Goal: Task Accomplishment & Management: Complete application form

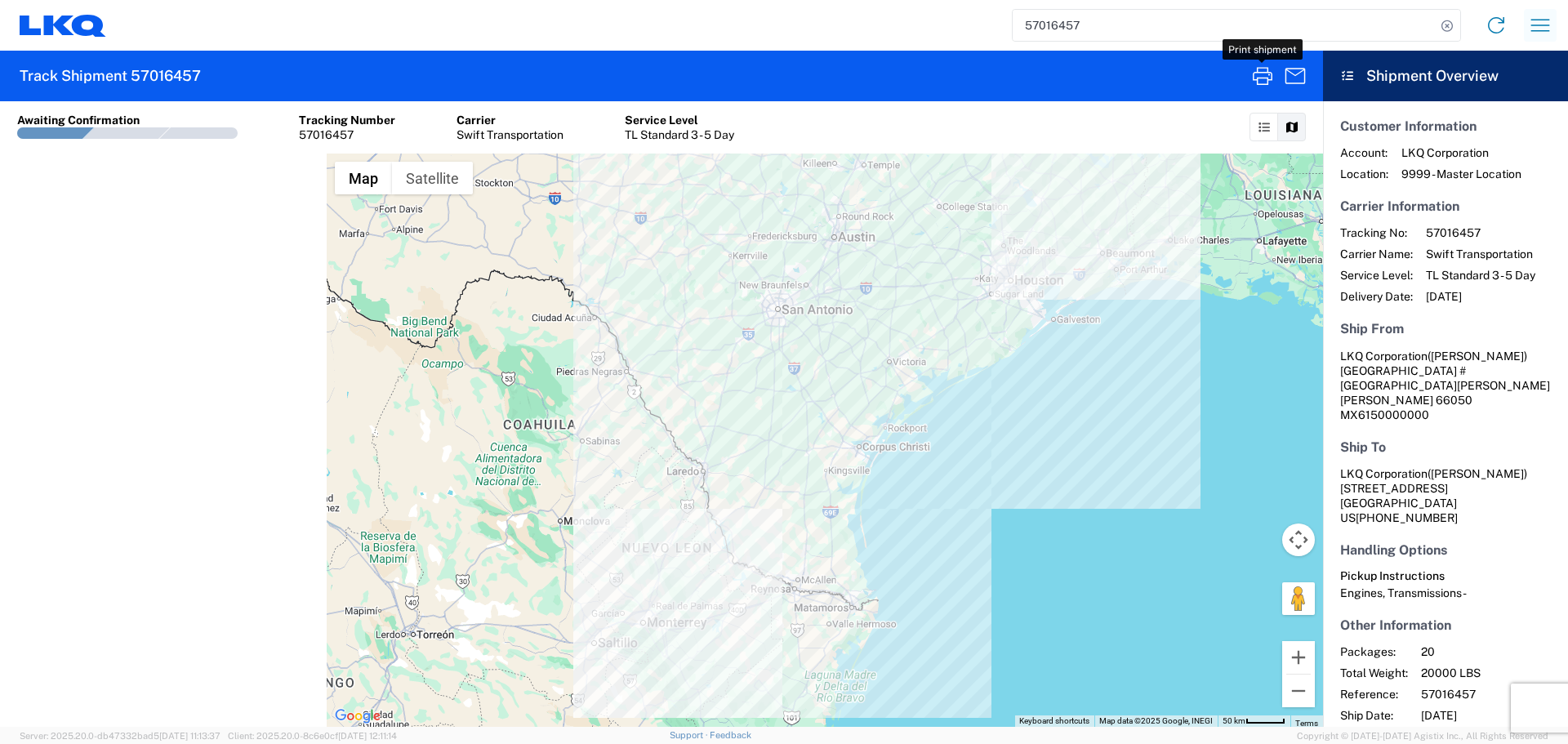
click at [1535, 29] on icon "button" at bounding box center [1540, 25] width 26 height 26
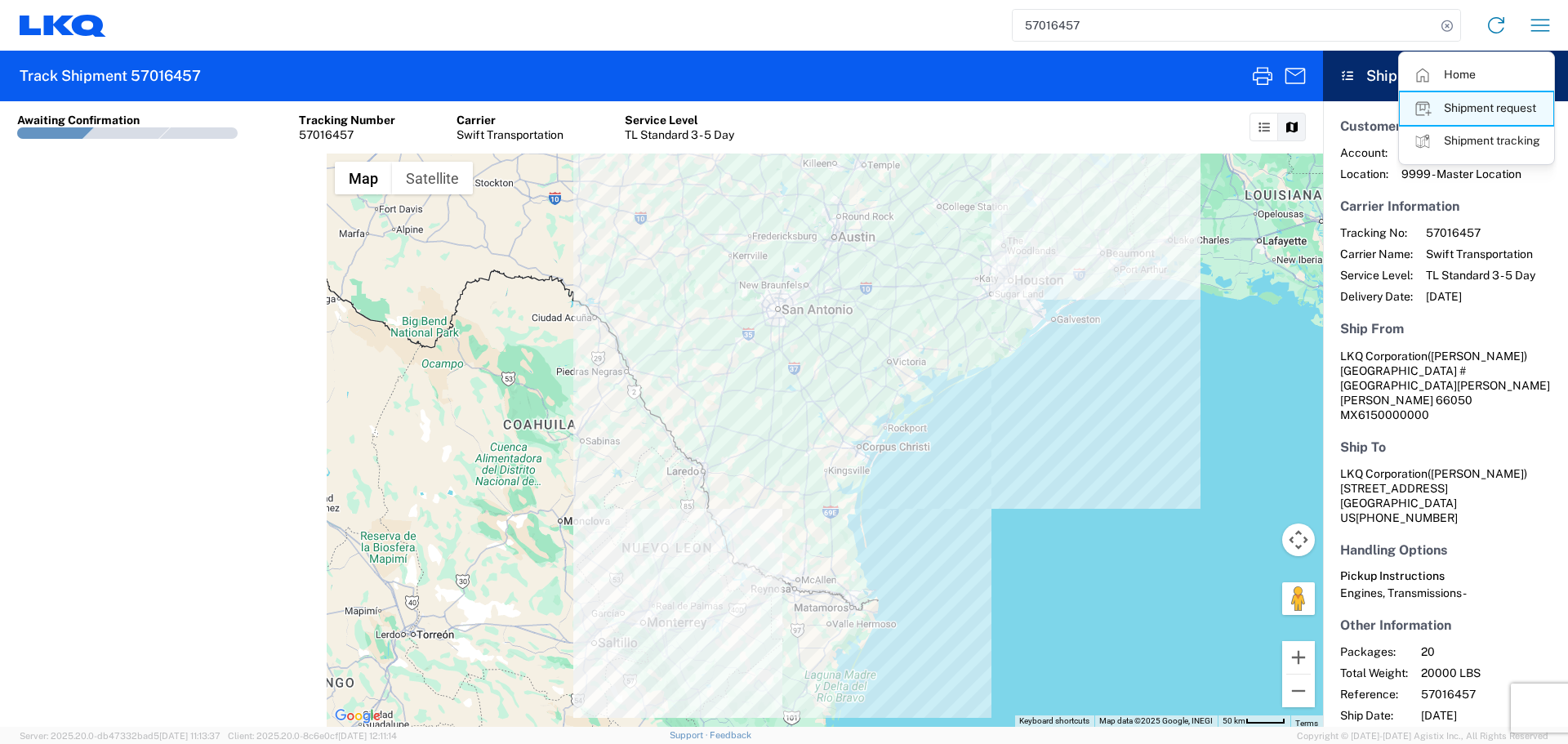
click at [1500, 118] on link "Shipment request" at bounding box center [1476, 108] width 154 height 33
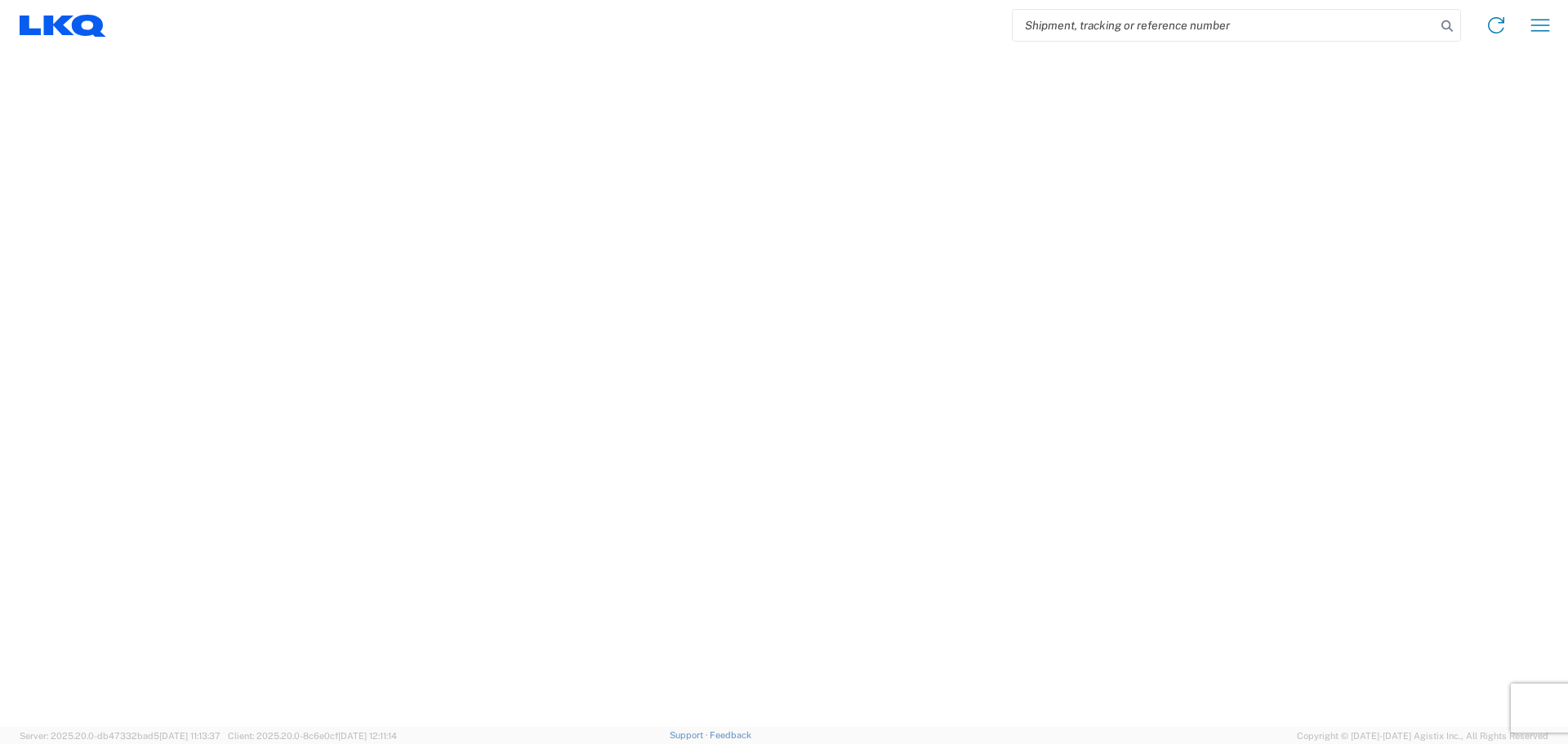
select select "FULL"
select select "LBS"
select select "IN"
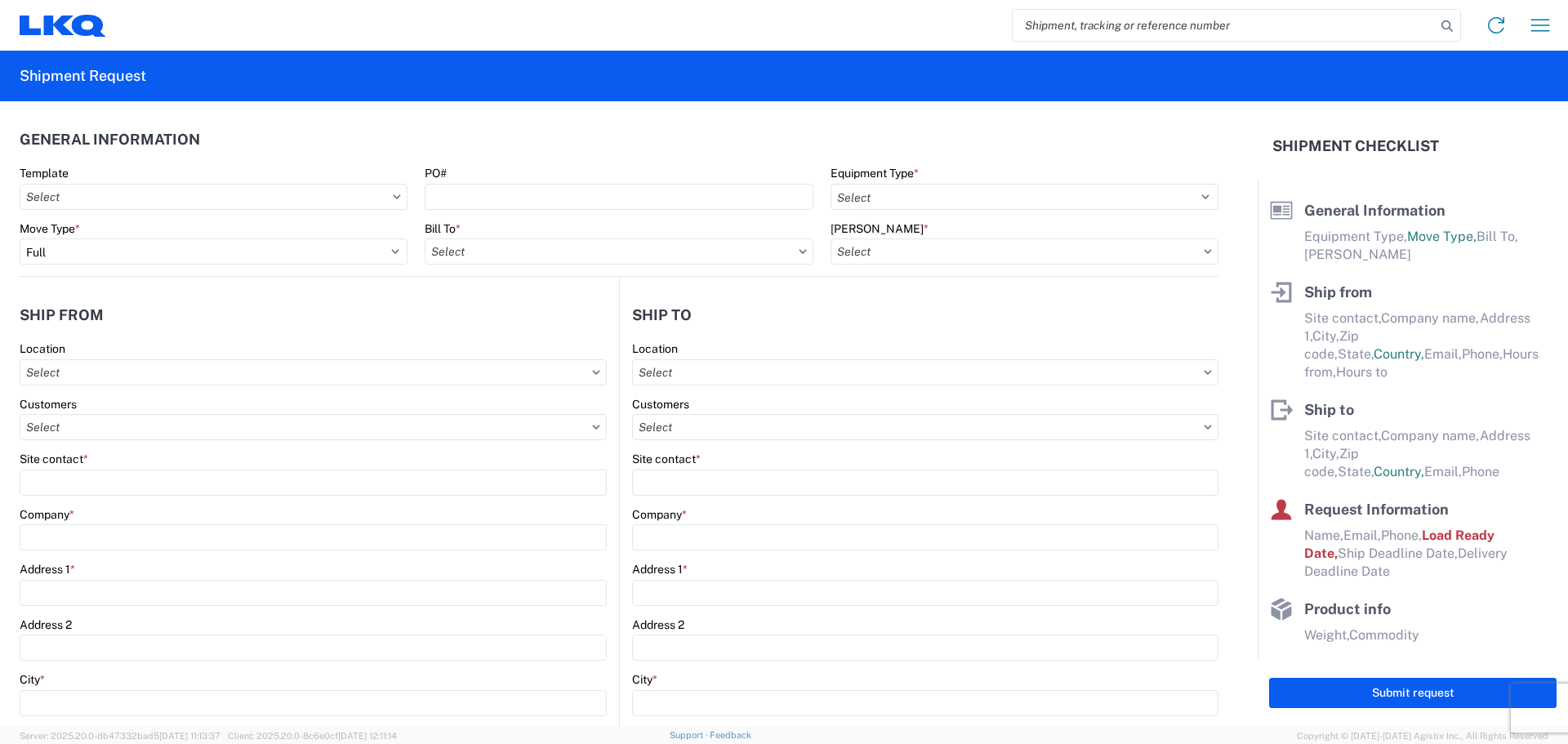
click at [1094, 28] on input "search" at bounding box center [1224, 25] width 423 height 31
paste input "56682216"
type input "56682216"
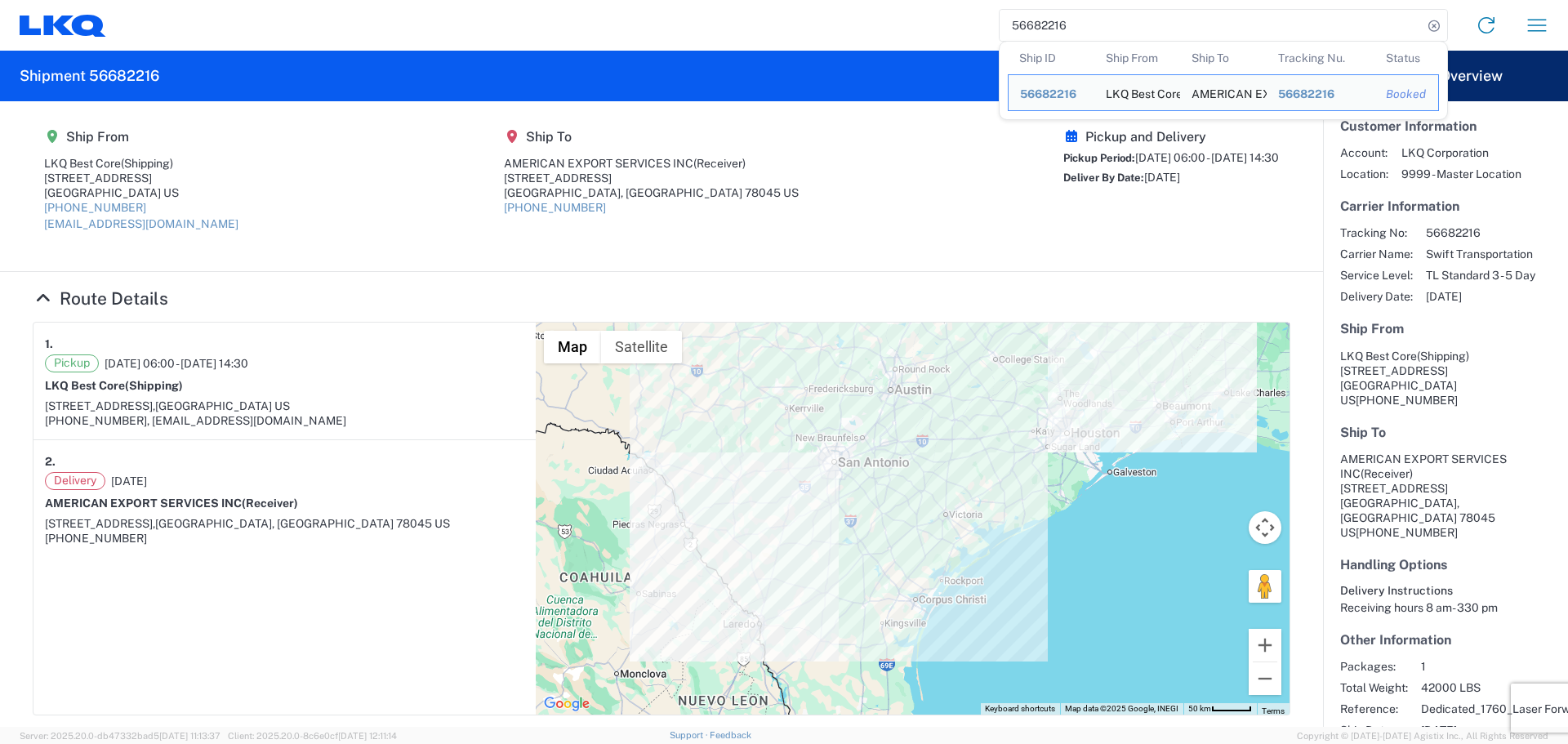
click at [1033, 21] on input "56682216" at bounding box center [1211, 25] width 423 height 31
click at [1550, 28] on icon "button" at bounding box center [1537, 25] width 26 height 26
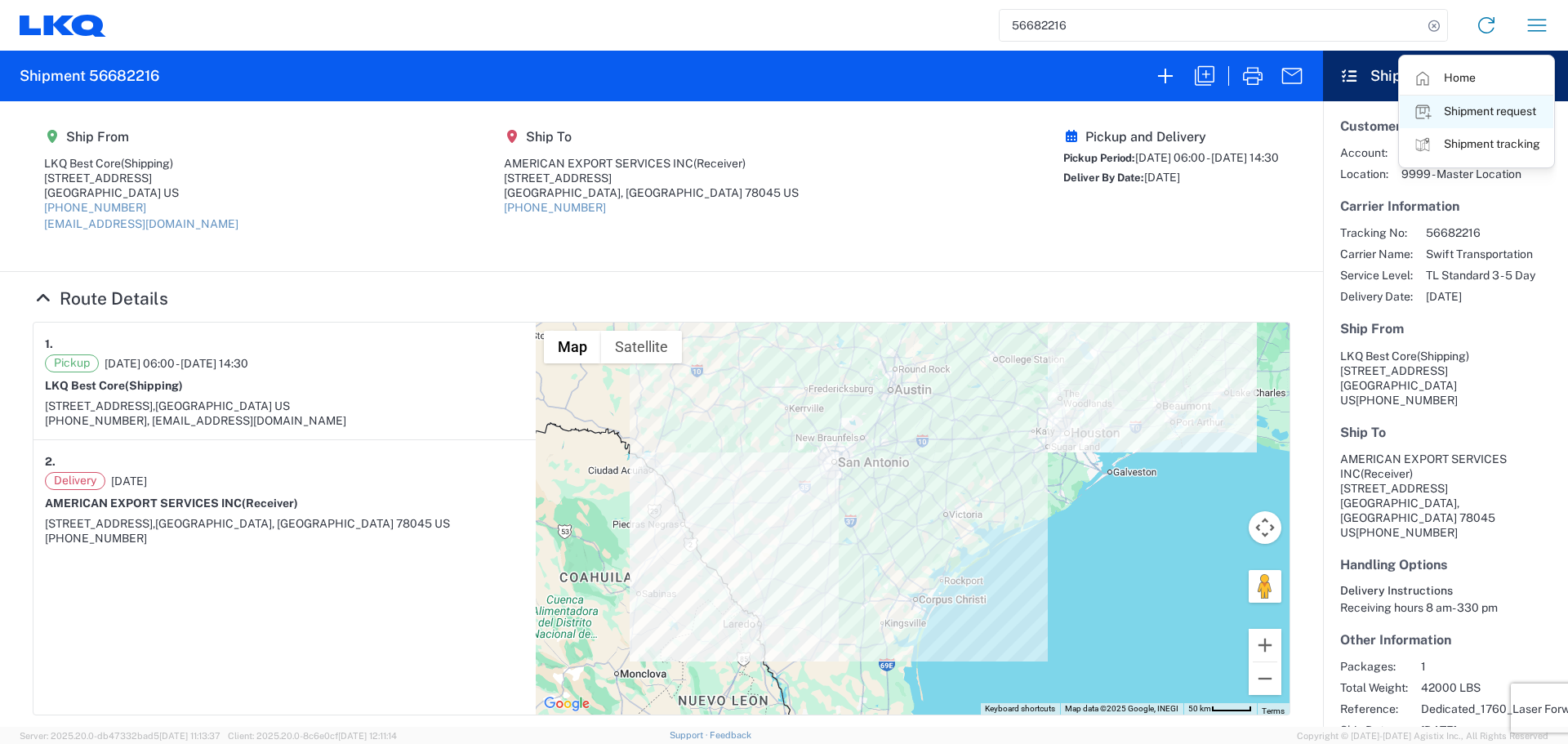
click at [1499, 105] on link "Shipment request" at bounding box center [1476, 112] width 154 height 33
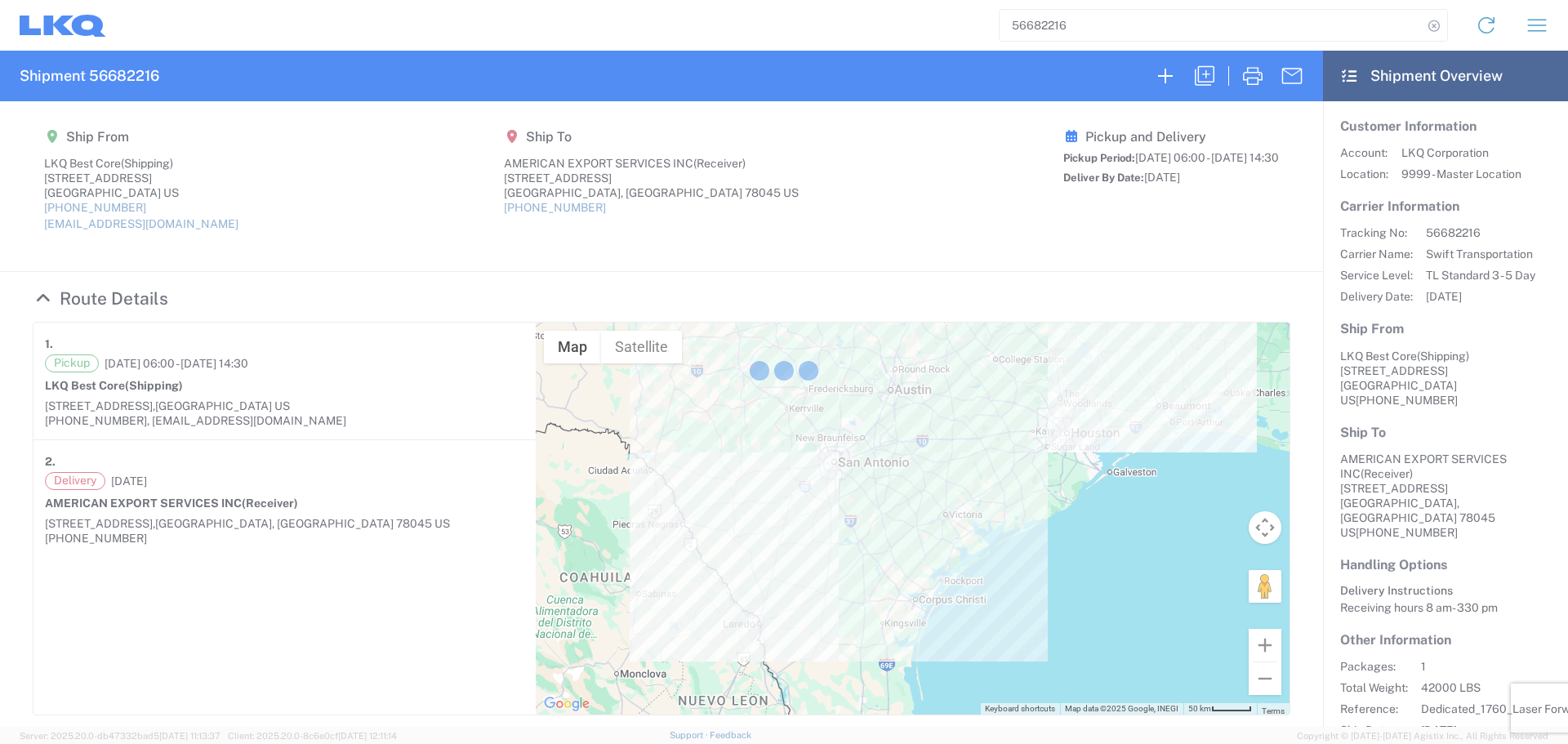
select select "FULL"
select select "US"
select select "LBS"
select select "IN"
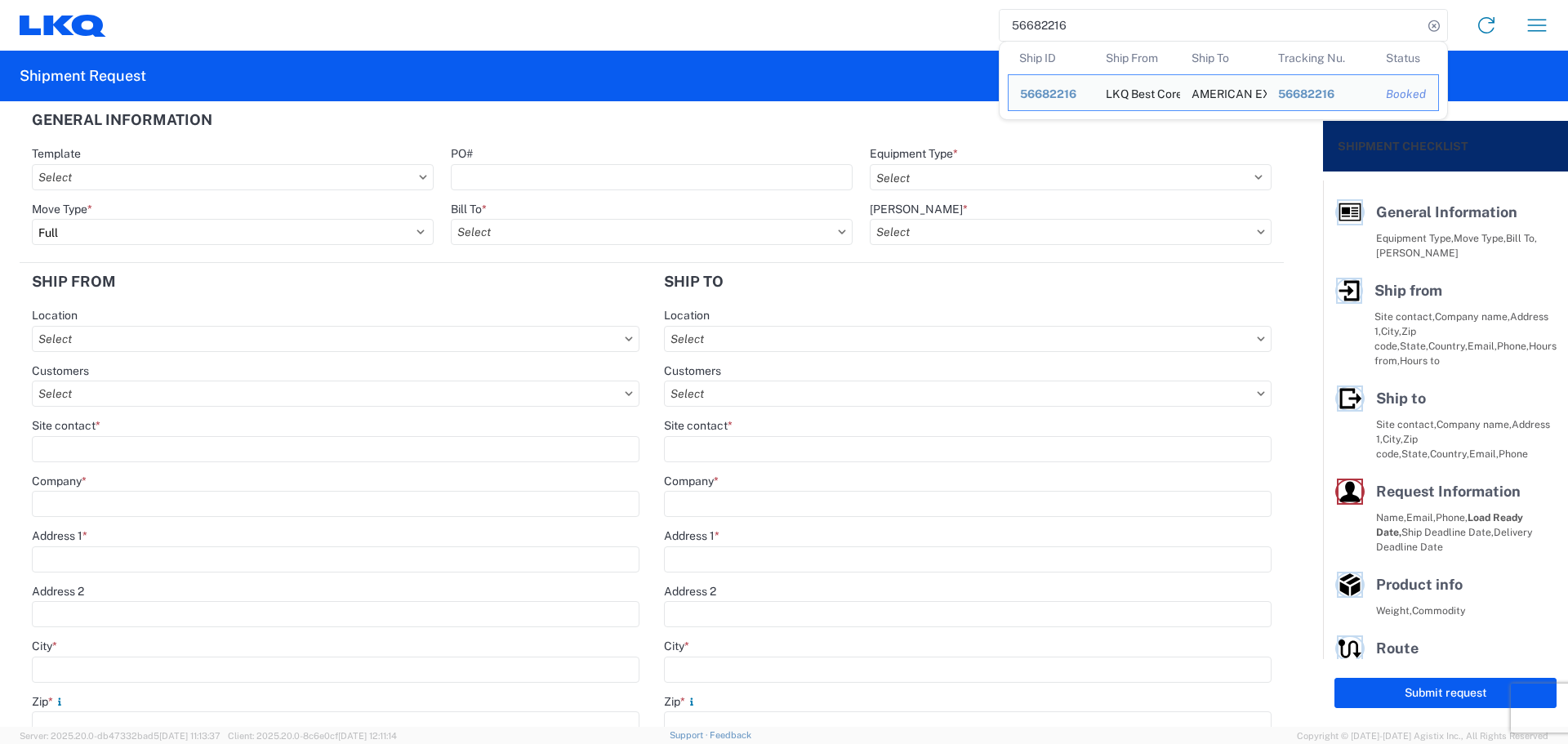
click at [1038, 21] on input "56682216" at bounding box center [1211, 25] width 423 height 31
paste input "483409"
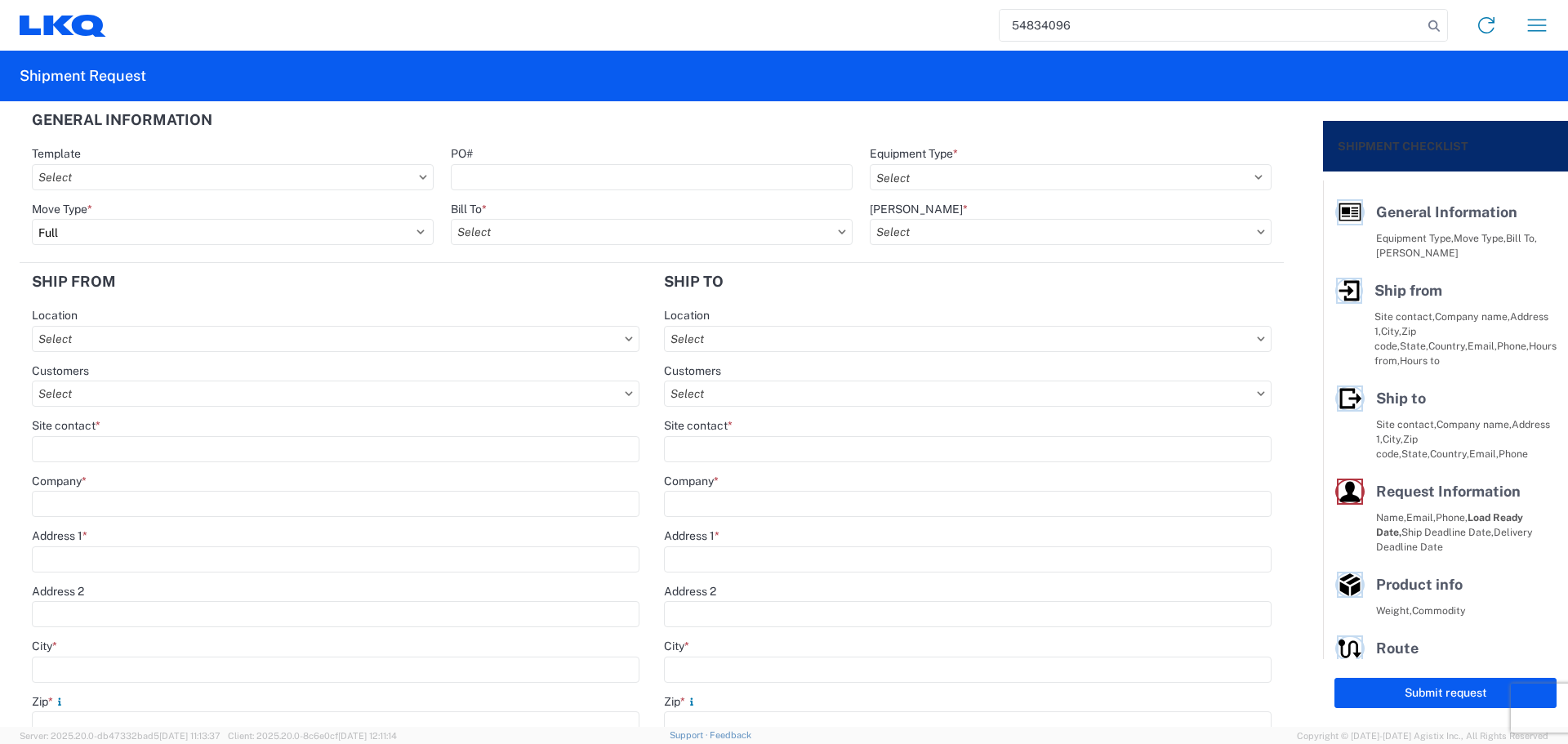
type input "54834096"
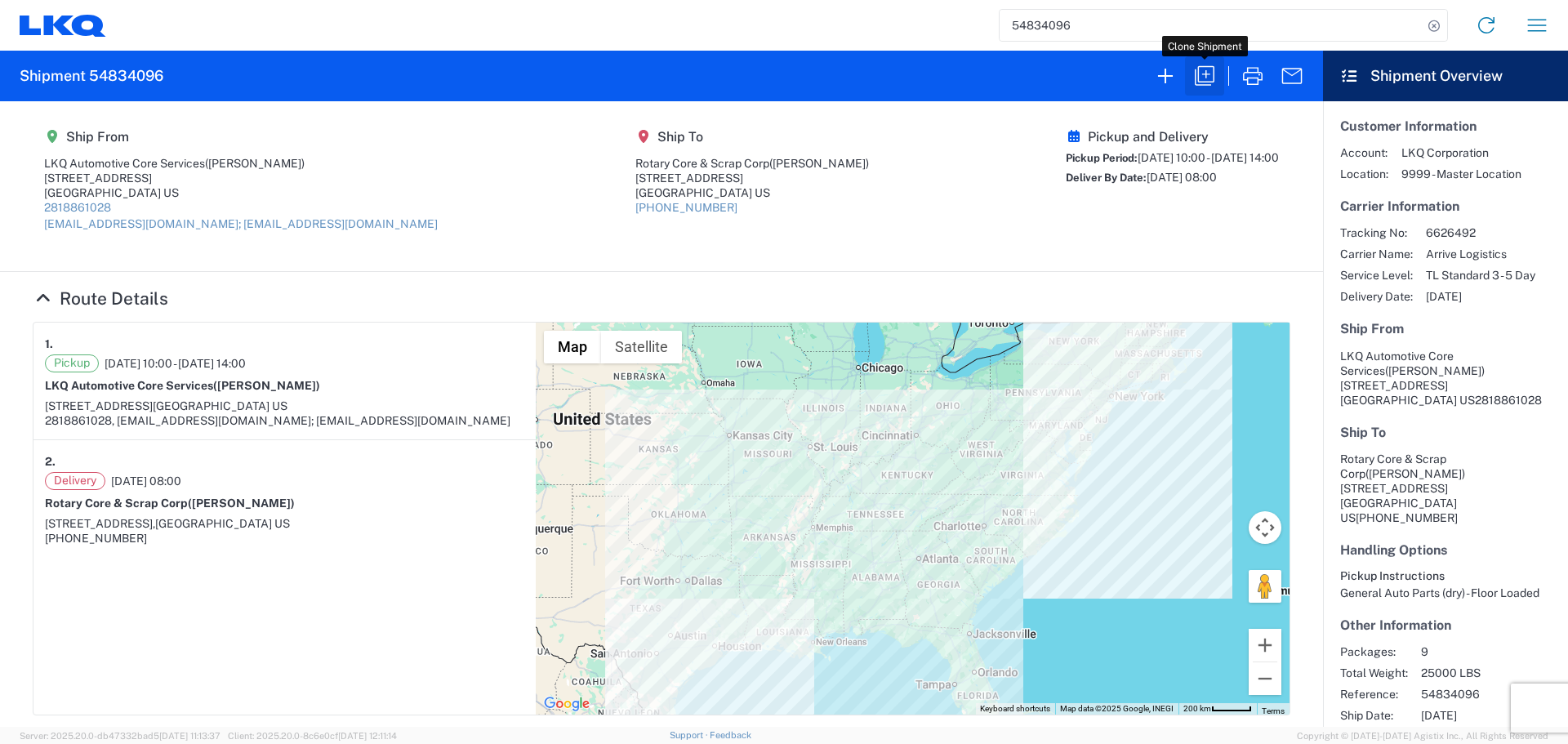
click at [1192, 71] on icon "button" at bounding box center [1204, 75] width 26 height 26
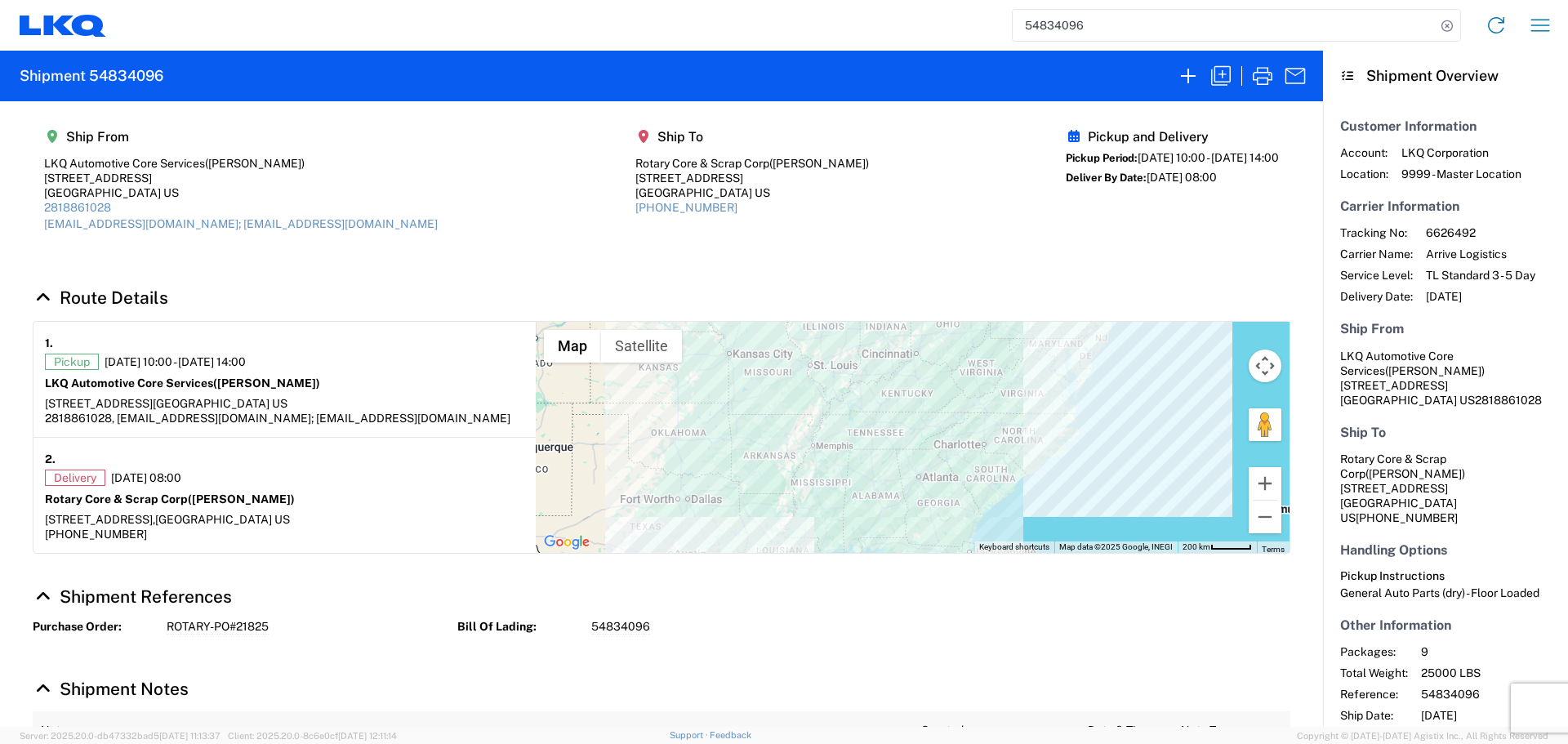
select select "FULL"
select select "US"
select select "LBS"
select select "IN"
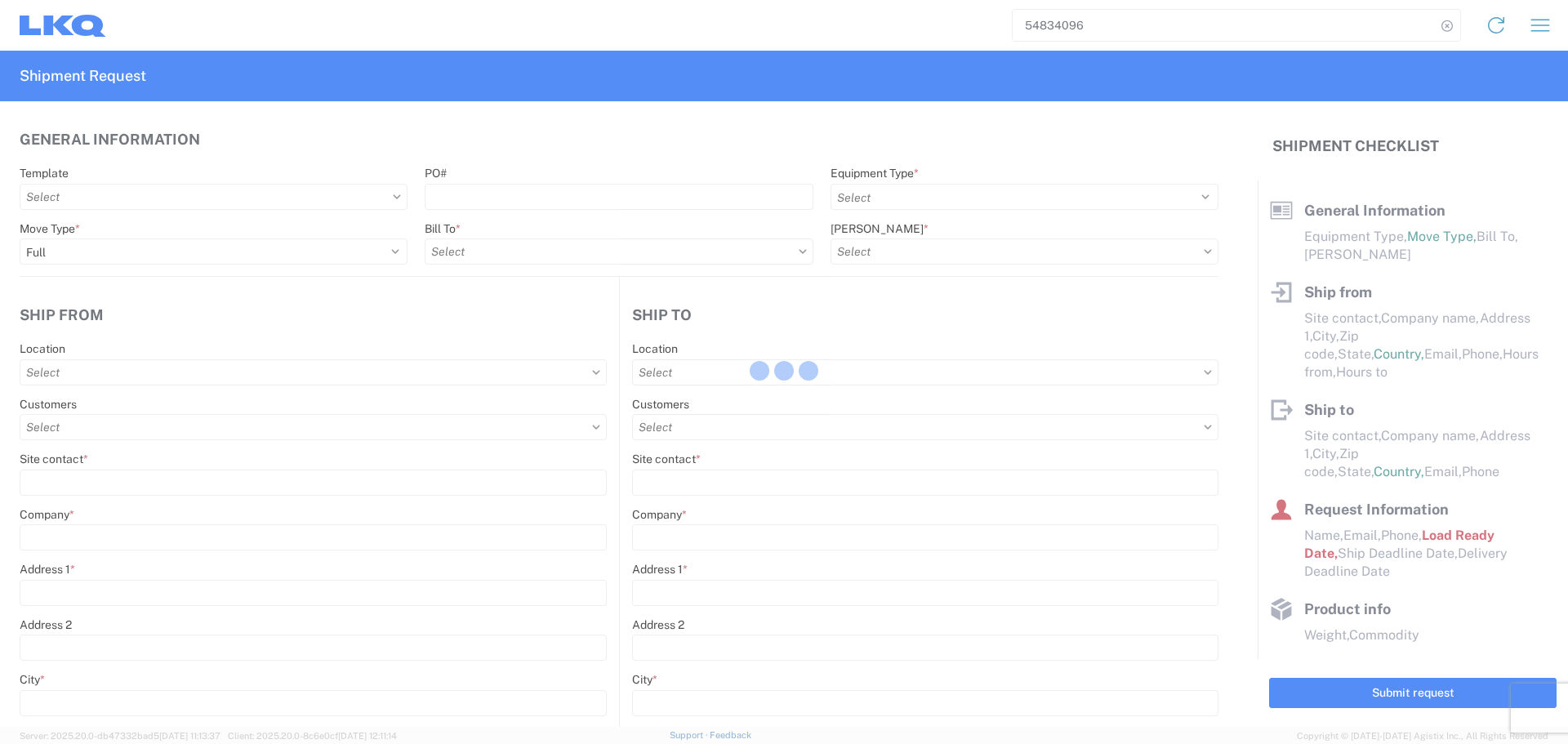
select select "STDV"
type input "Alfredo Canales"
type input "LKQ Automotive Core Services"
type input "1714 West Mout Houston Rd"
type input "Houston"
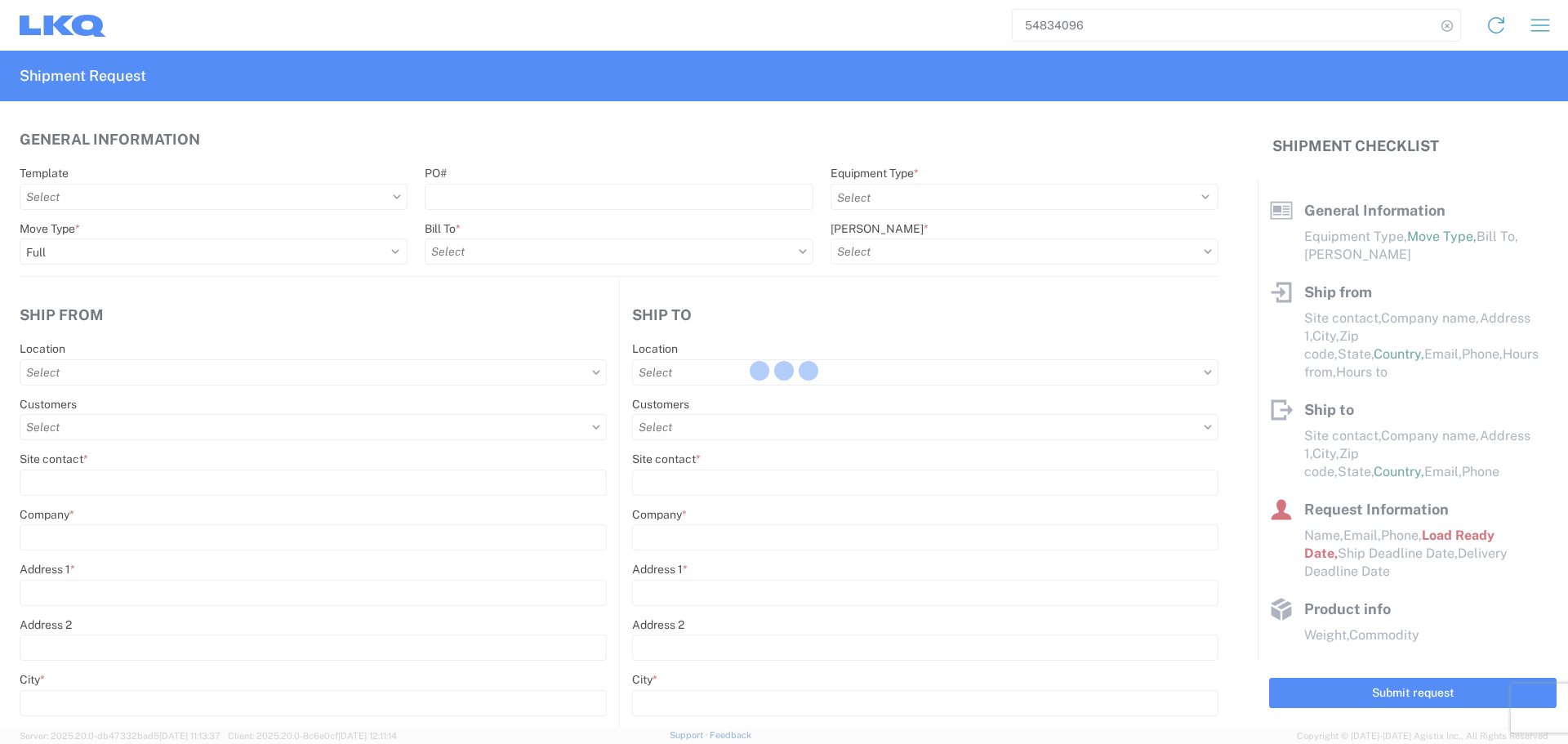
type input "77038"
type input "acgarcia@lkqcorp.com; oxdavila@lkqcorp.com"
type input "2818861028"
type input "10:00:00"
select select
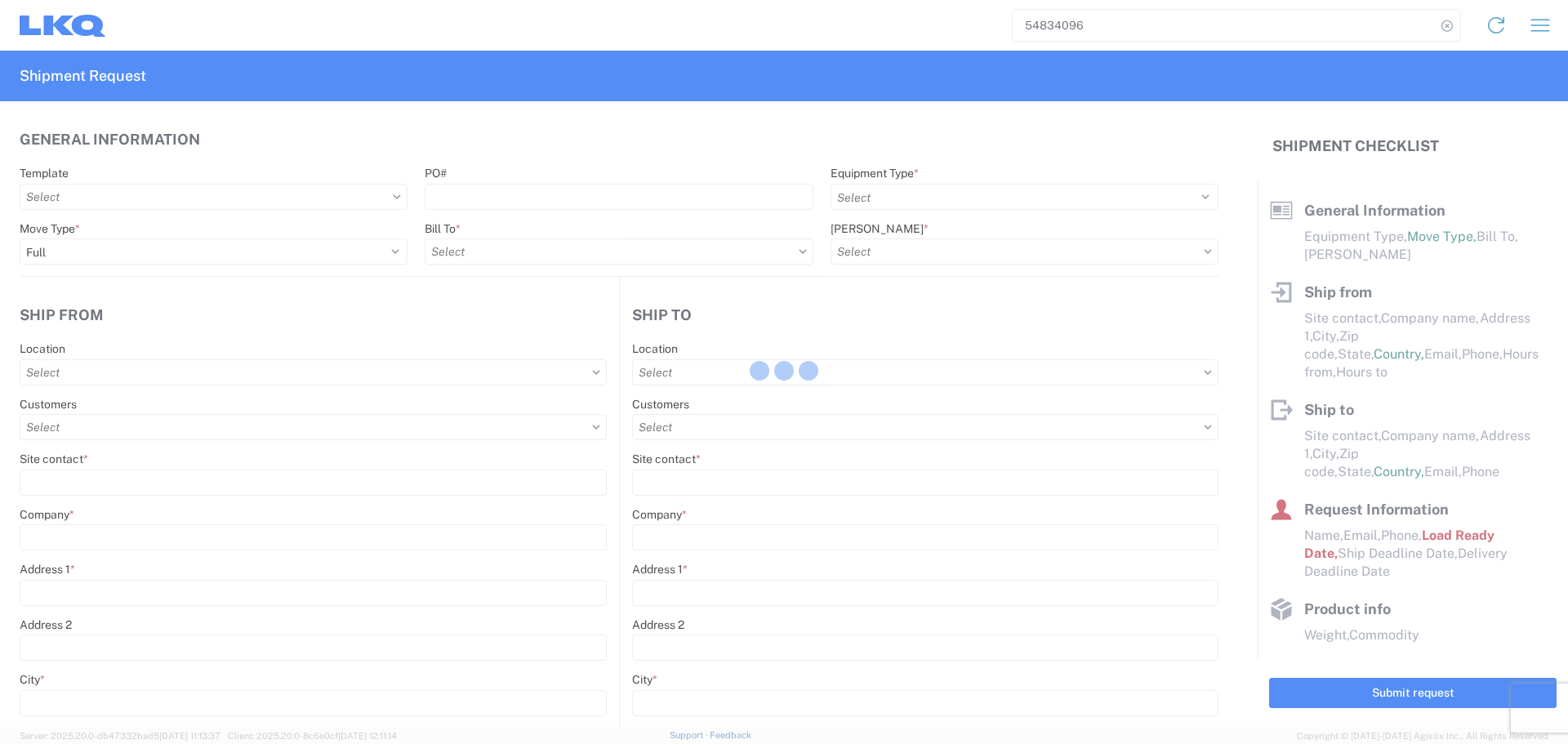
type input "Billy Hayes"
type input "Rotary Core & Scrap Corp"
type input "1940 42nd Street"
type input "Astoria"
type input "11105"
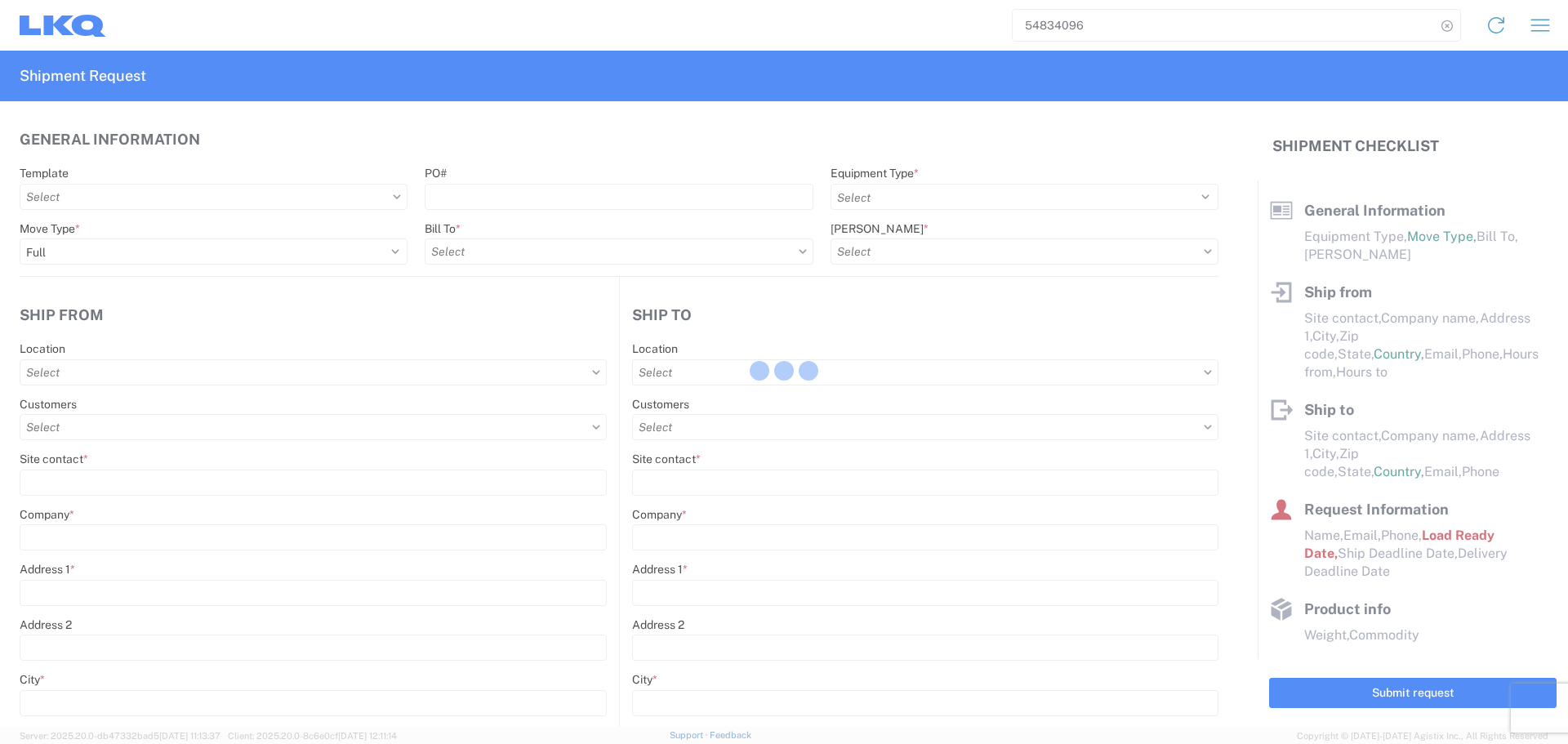
type input "718-728-0701"
type input "08:00:00"
type input "14:00:00"
select select
type input "Alfredo Canales"
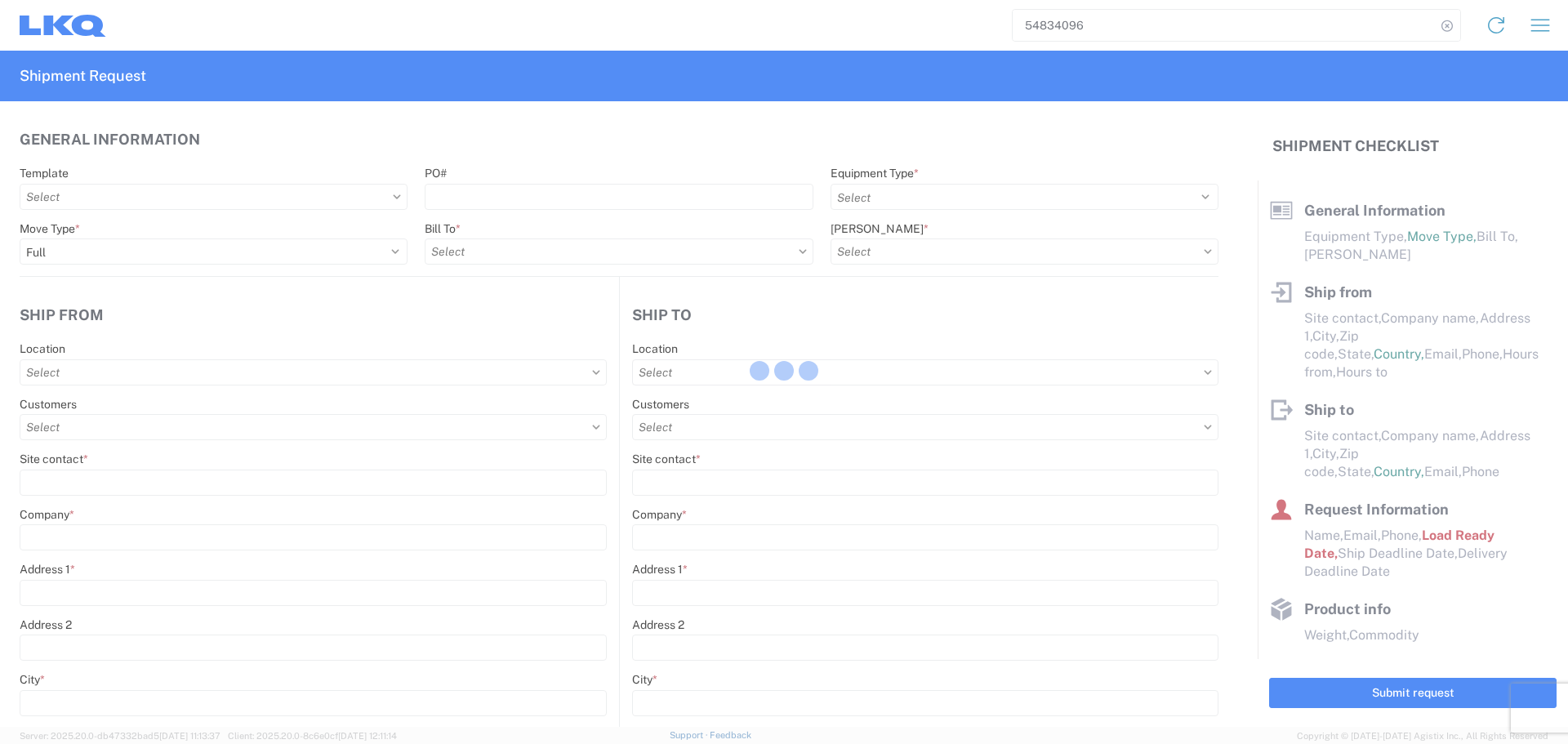
type input "acgarcia@lkqcorp.com"
type input "2818861028"
type input "2025-02-28"
type input "2025-03-03"
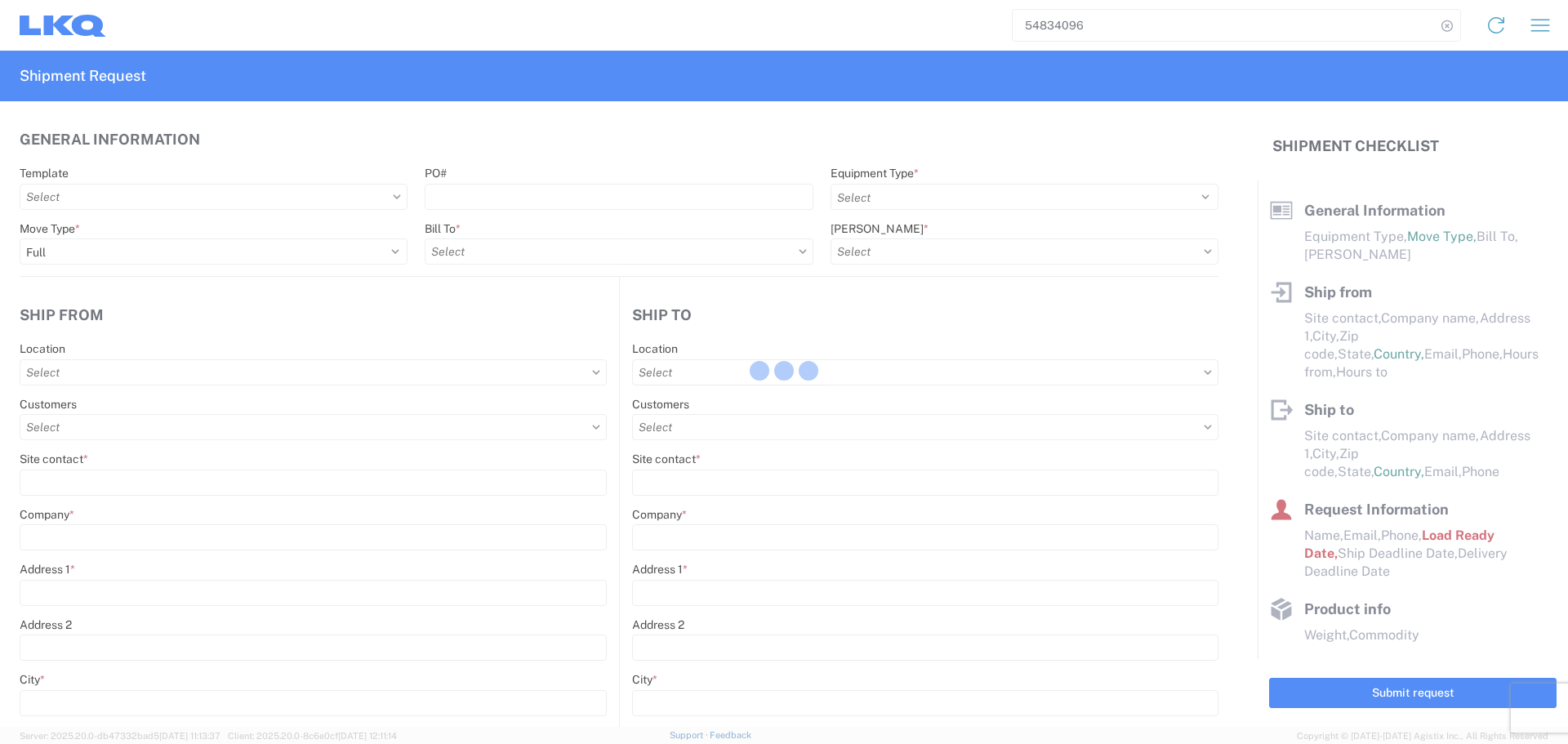
type input "25000"
type input "General Auto Parts (dry)"
type input "9"
type input "0"
type input "4"
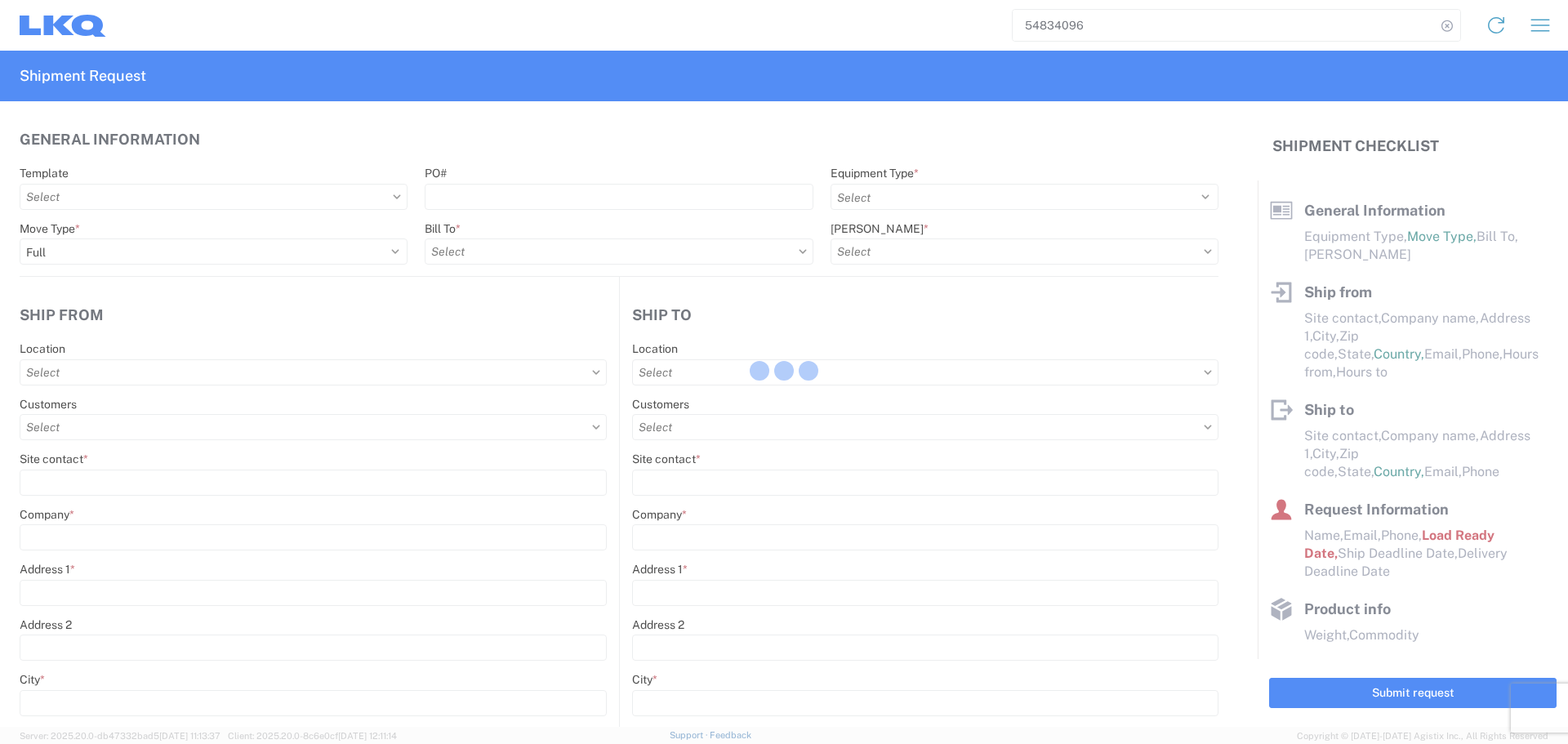
type input "3.33"
type input "3.17"
select select "FT"
type input "1760 - LKQ Best Core"
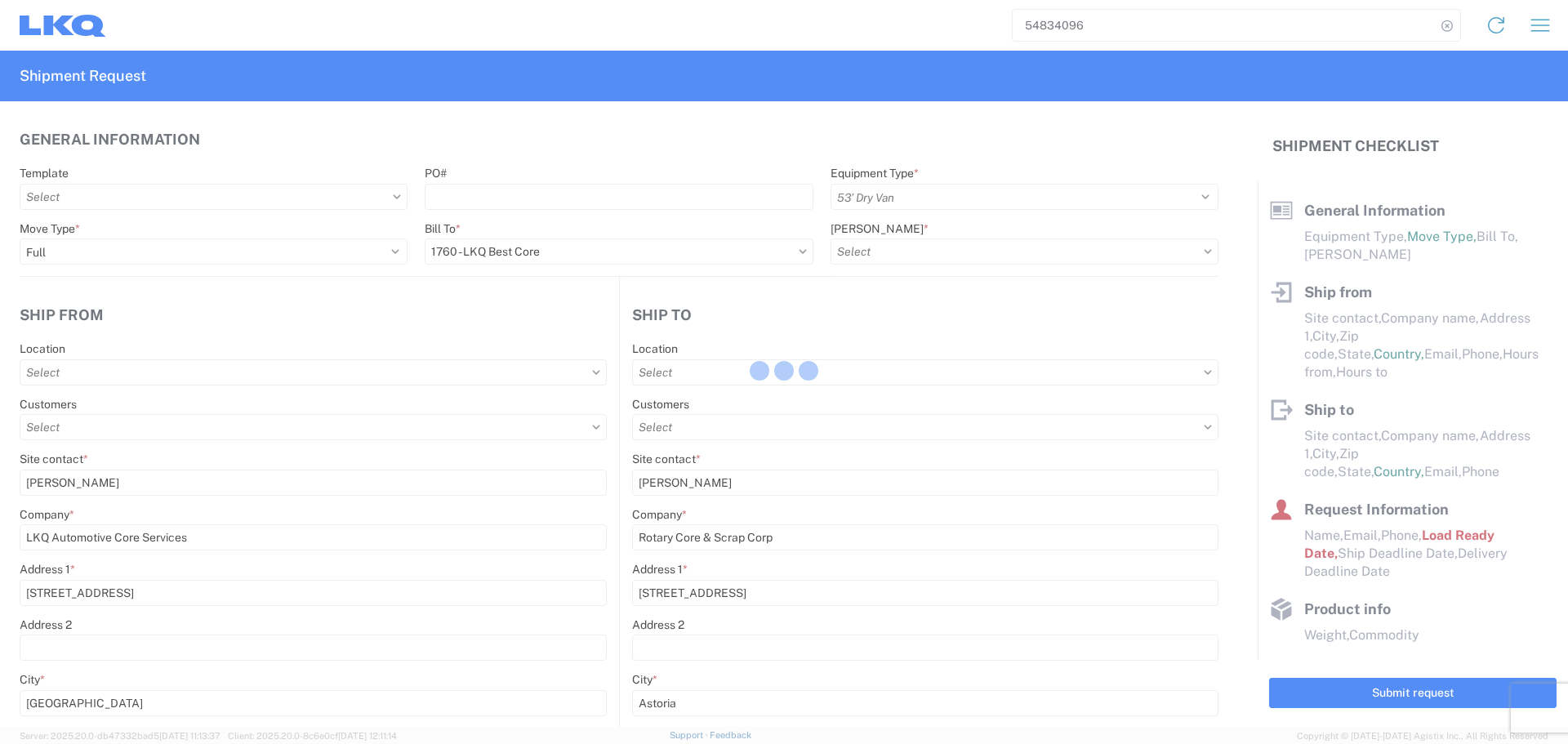
select select "TX"
select select
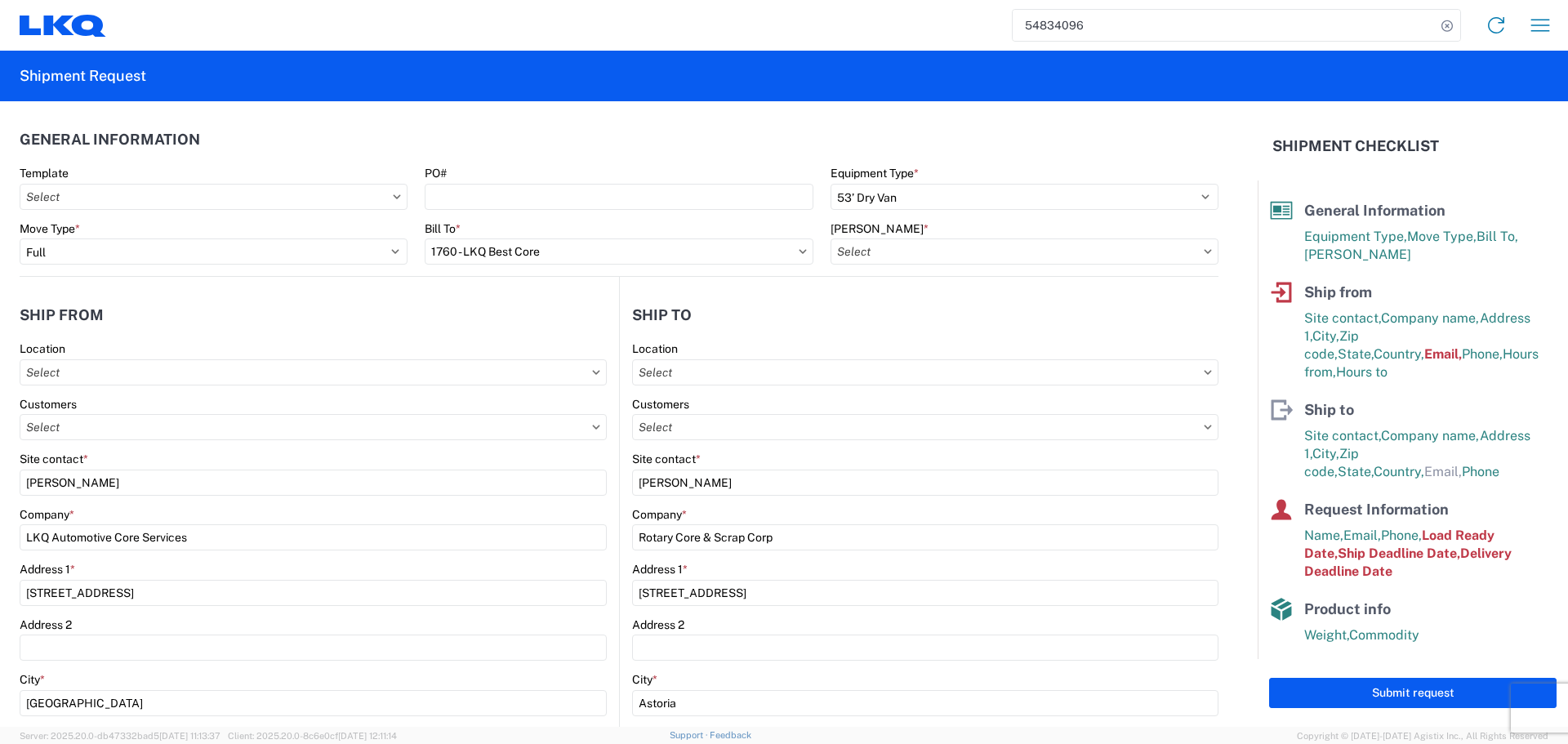
type input "1760-6300-66000-0000 - 1760 Freight Out"
type input "1760 - LKQ Best Core"
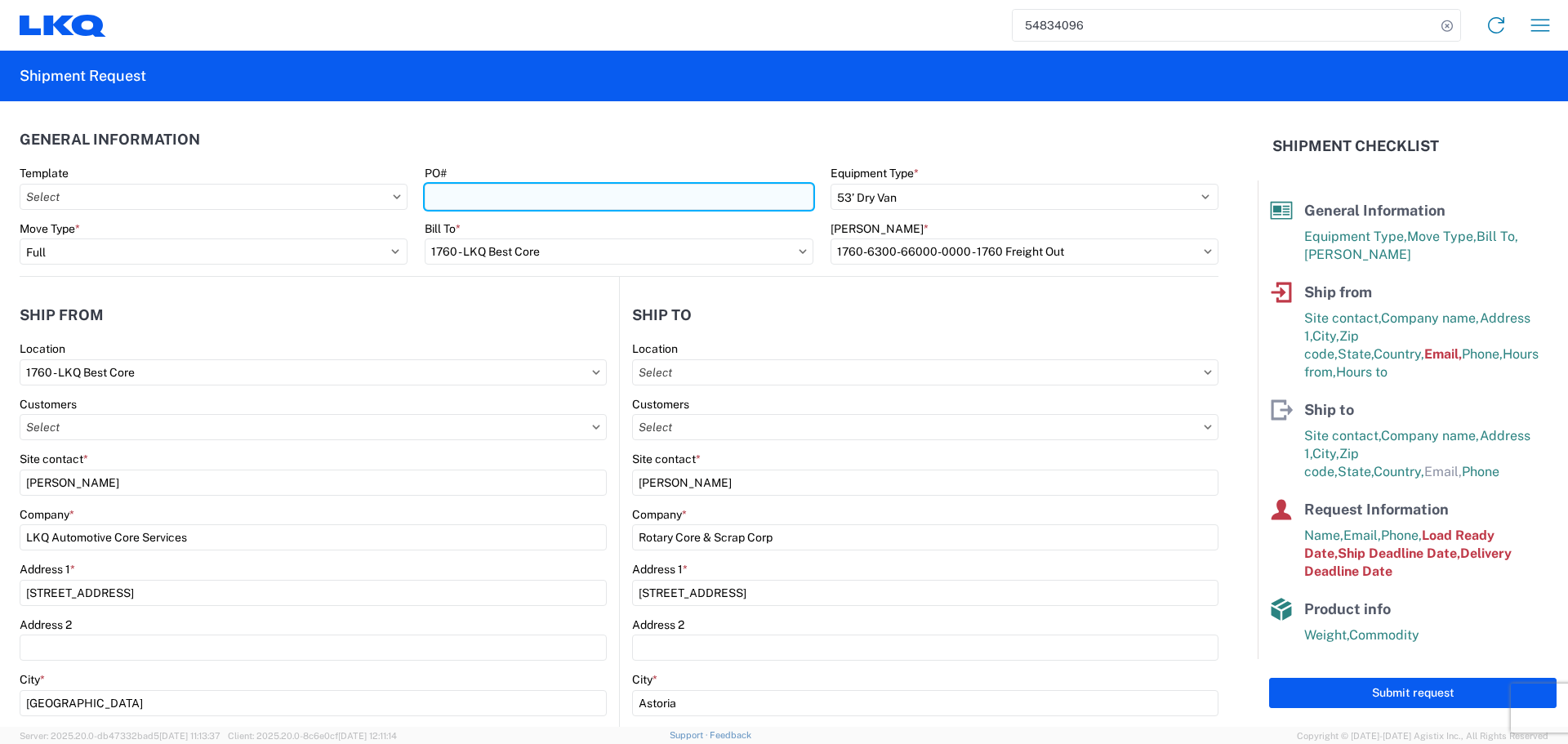
click at [529, 197] on input "PO#" at bounding box center [618, 196] width 388 height 26
type input "CAL-PO#091725"
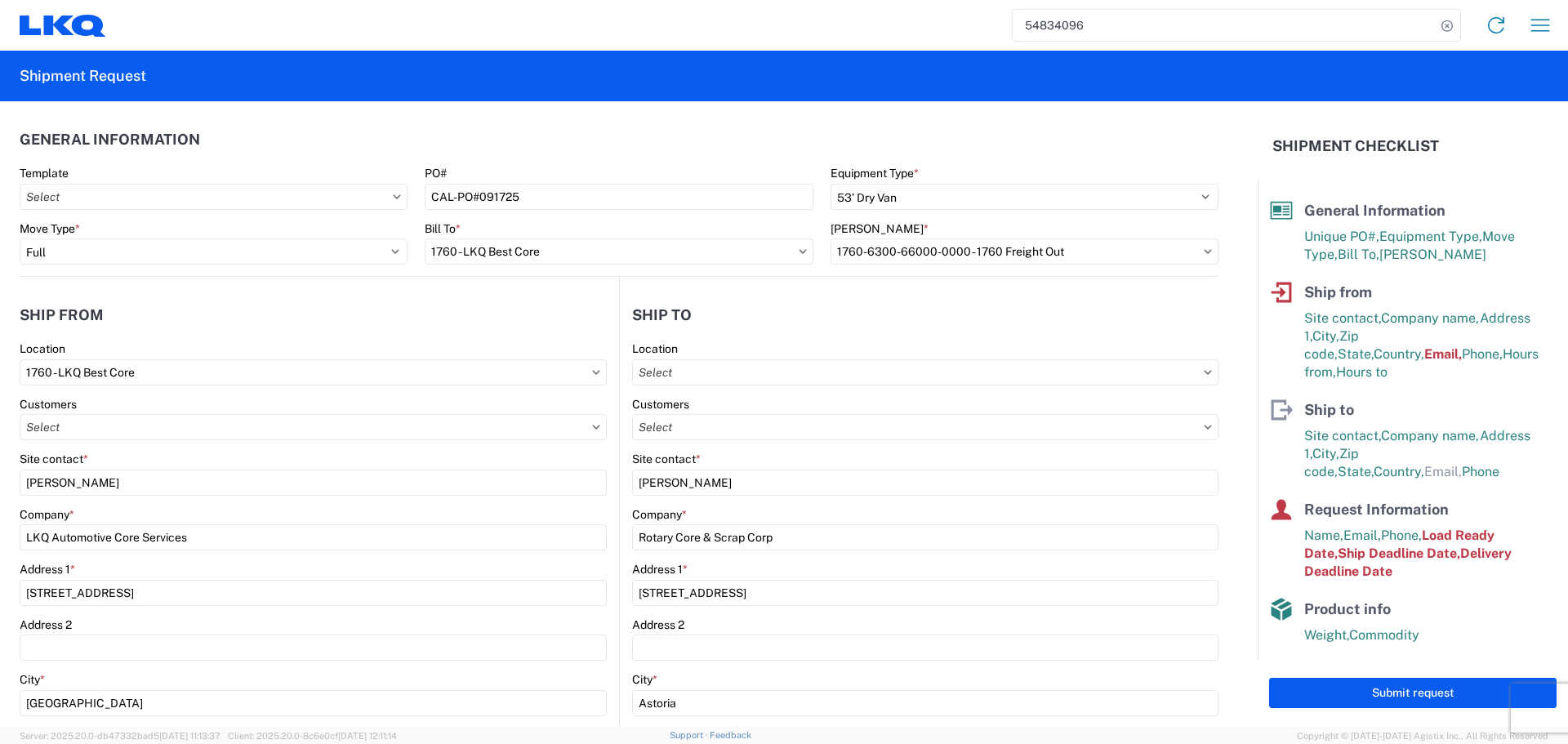
click at [556, 144] on header "General Information" at bounding box center [619, 139] width 1199 height 37
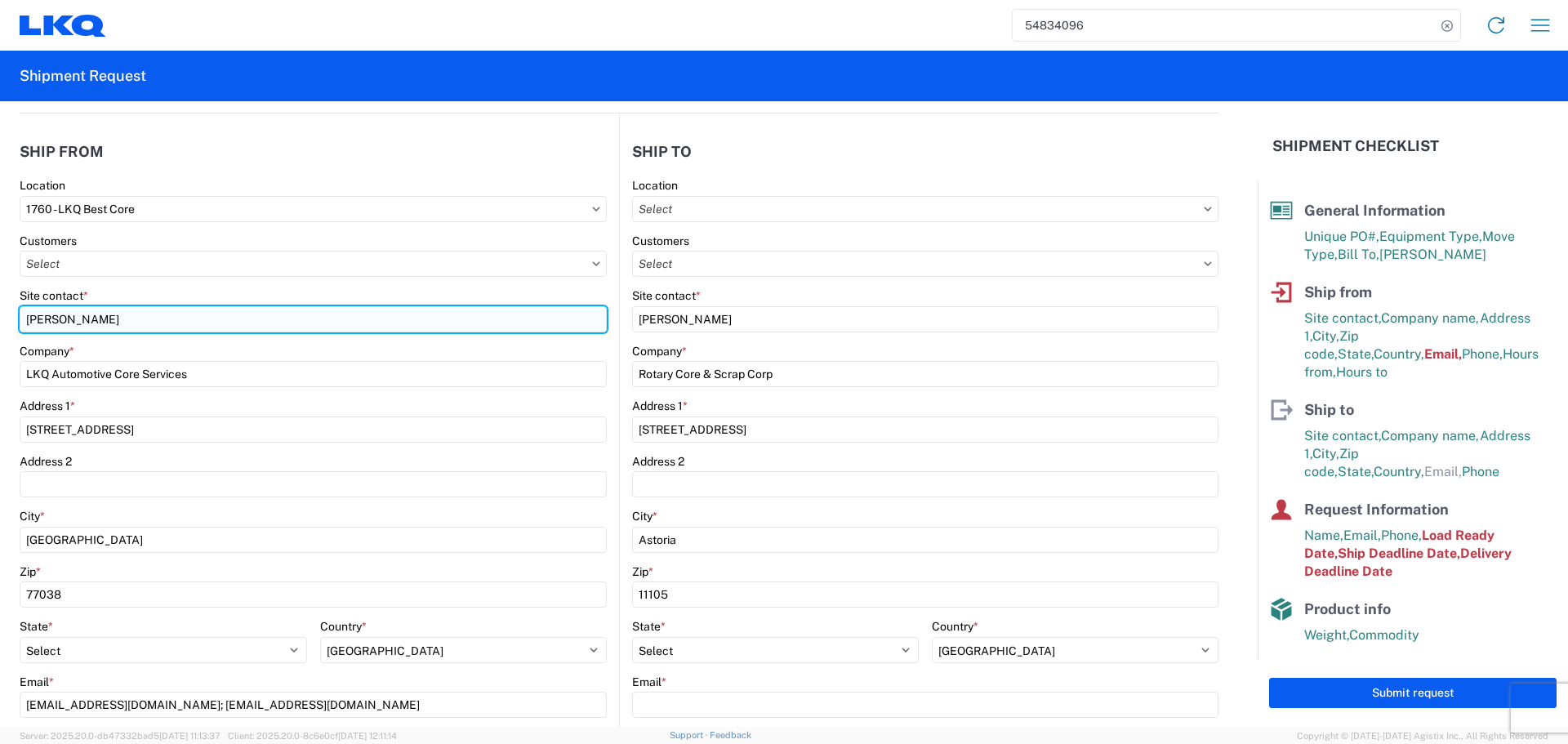
click at [53, 319] on input "Alfredo Canales" at bounding box center [312, 319] width 587 height 26
type input "Oscar"
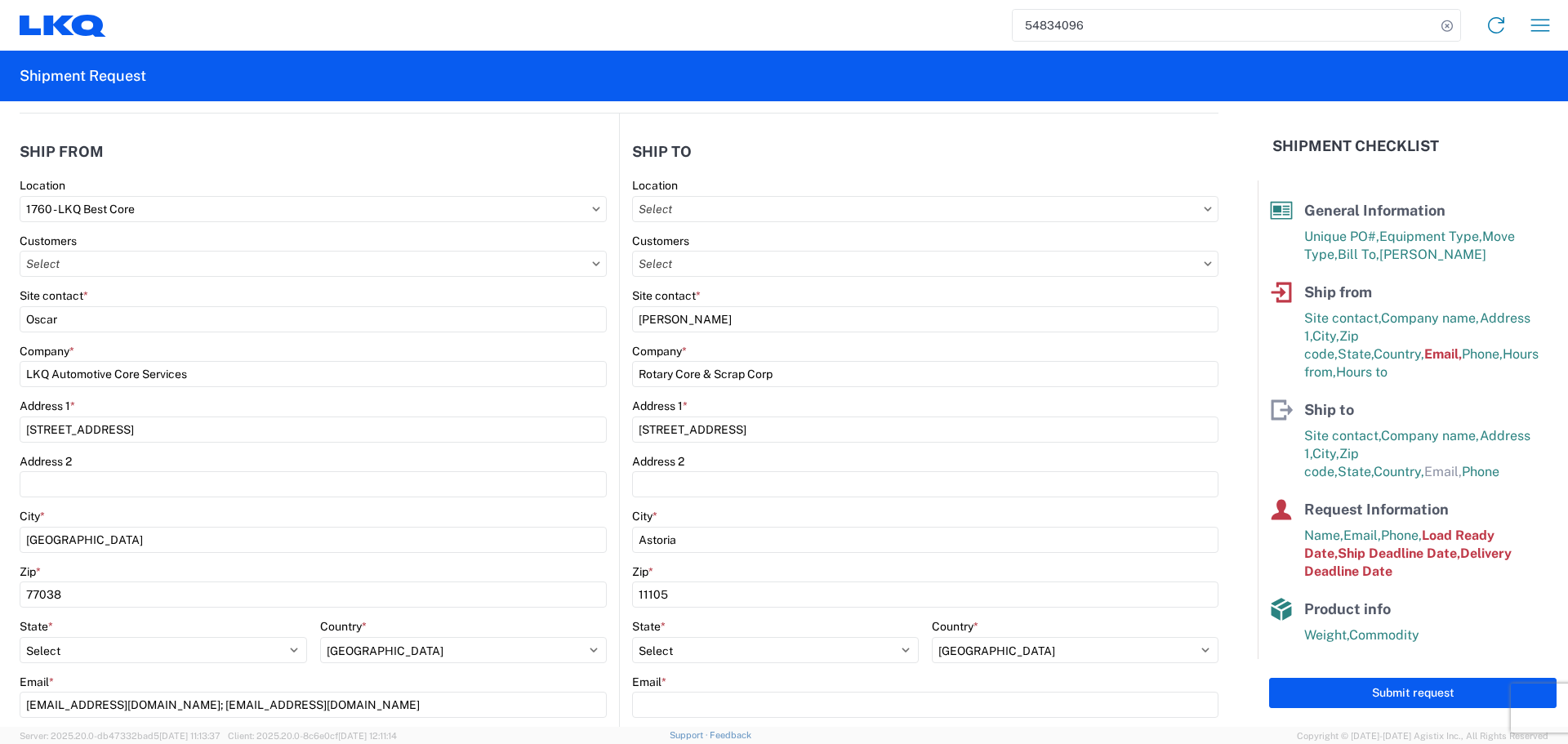
click at [186, 150] on header "Ship from" at bounding box center [319, 152] width 600 height 37
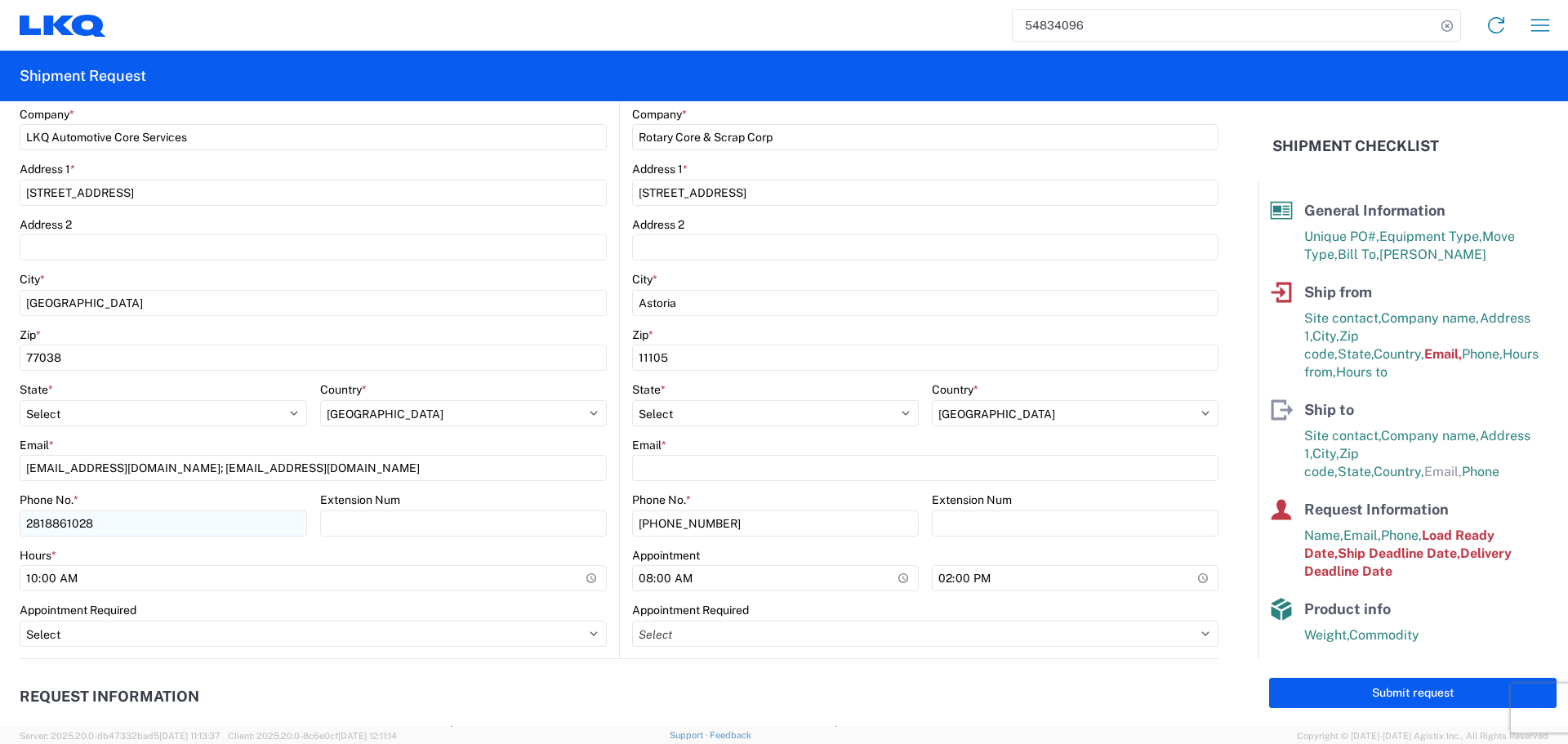
scroll to position [408, 0]
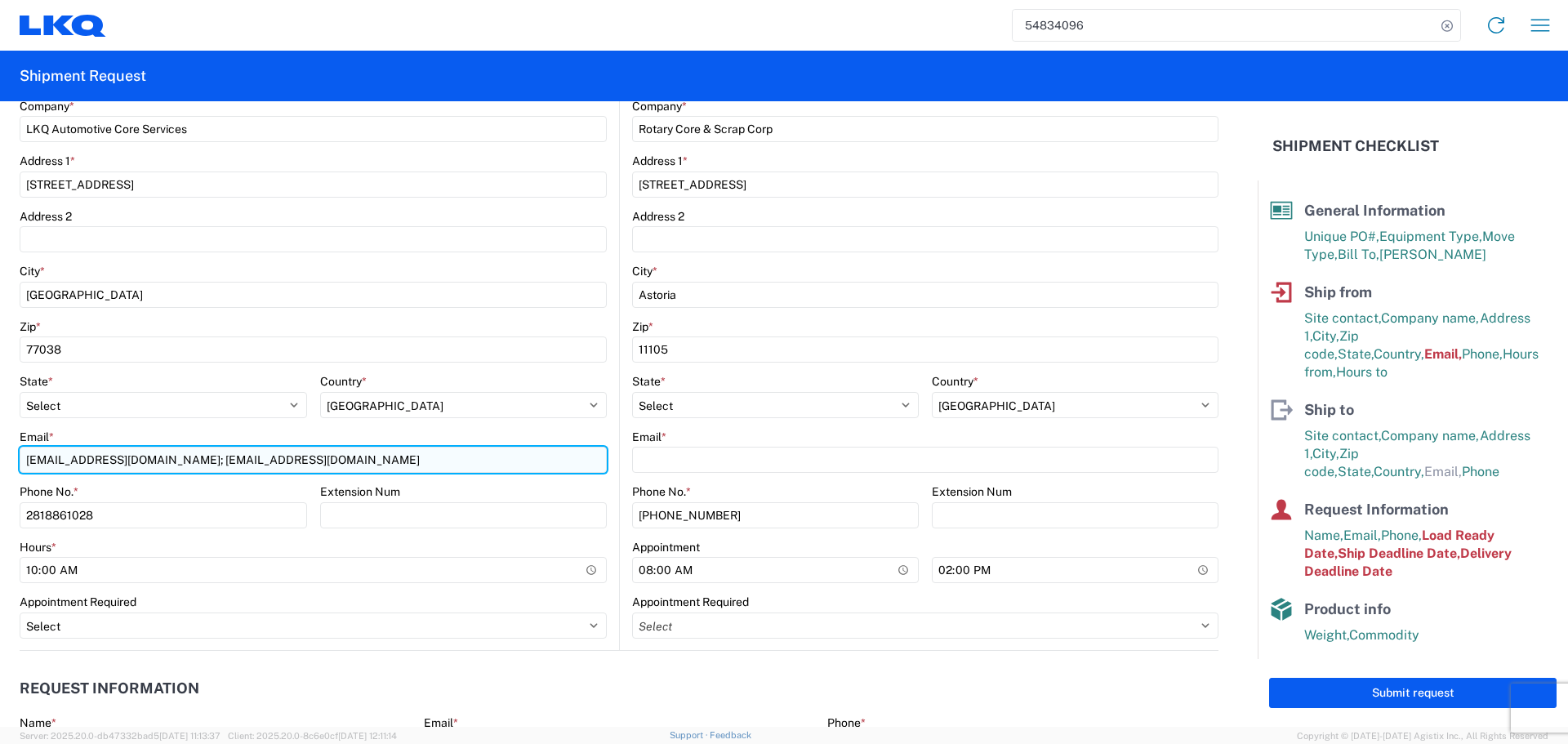
click at [133, 471] on input "acgarcia@lkqcorp.com; oxdavila@lkqcorp.com" at bounding box center [312, 460] width 587 height 26
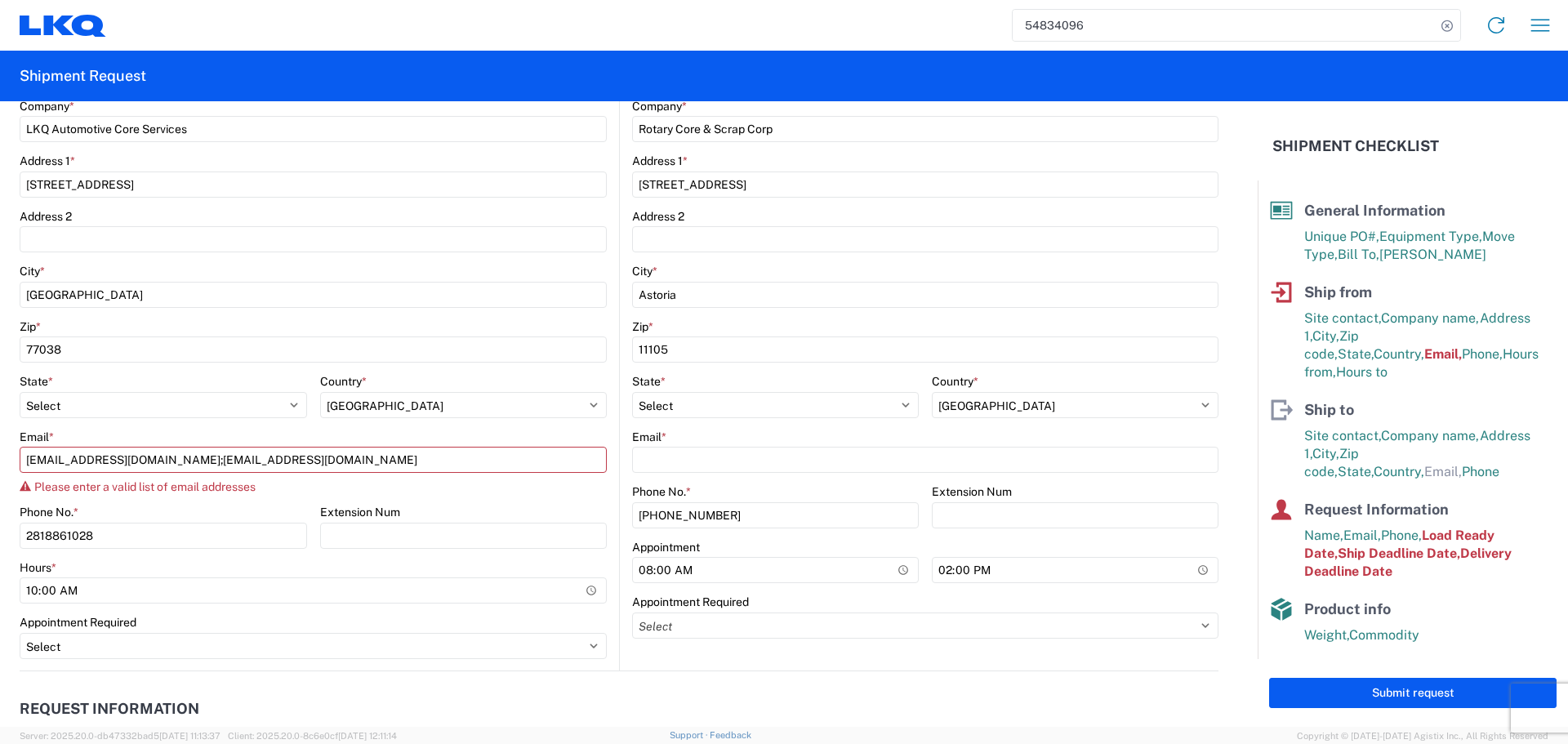
click at [527, 486] on div "1760 Location 1760 - LKQ Best Core Customers Site contact * Oscar Company * LKQ…" at bounding box center [312, 302] width 587 height 738
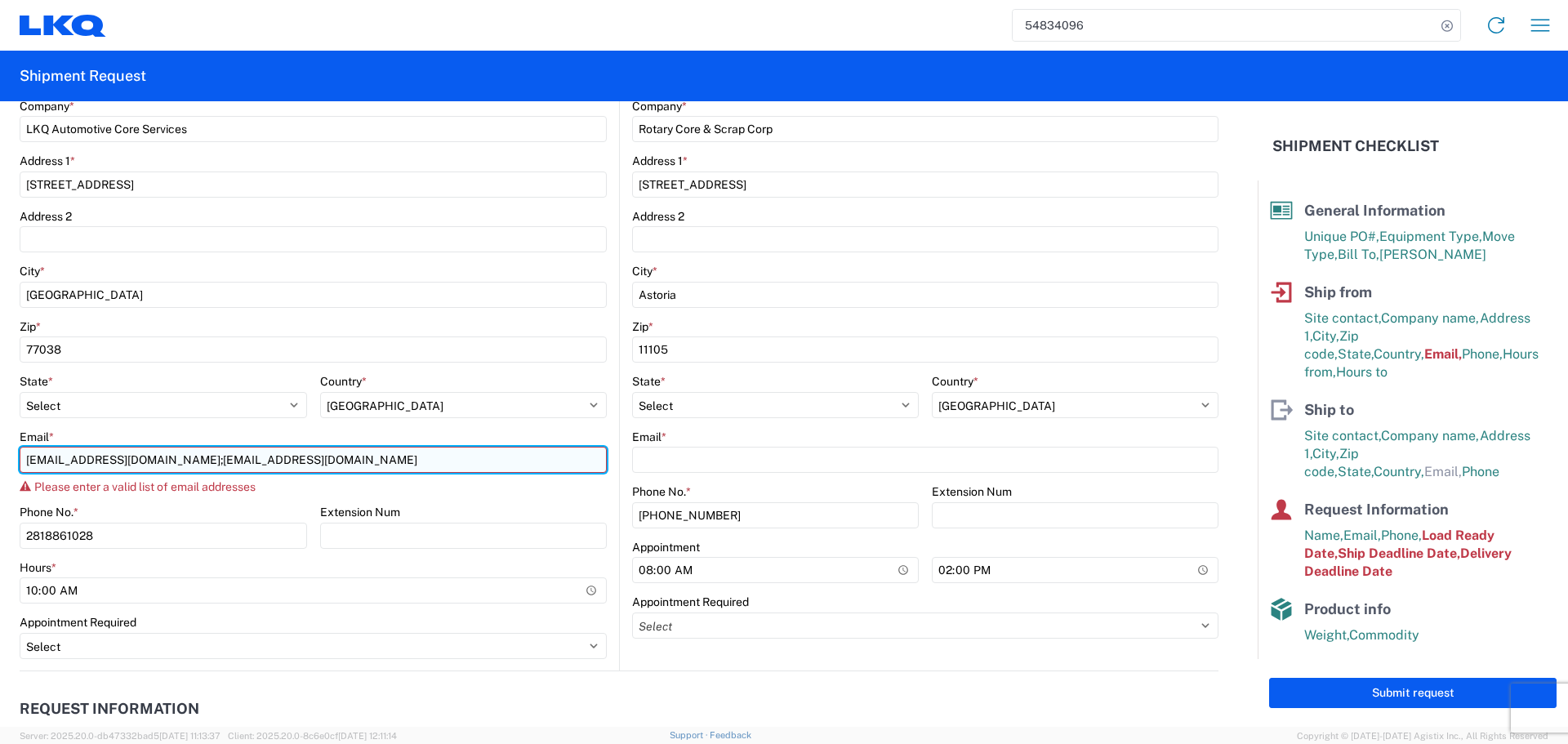
click at [192, 456] on input "oxdavila@lkqcorp.com;acgarcia@lkqcorp.com" at bounding box center [312, 460] width 587 height 26
type input "oxdavila@lkqcorp.com"
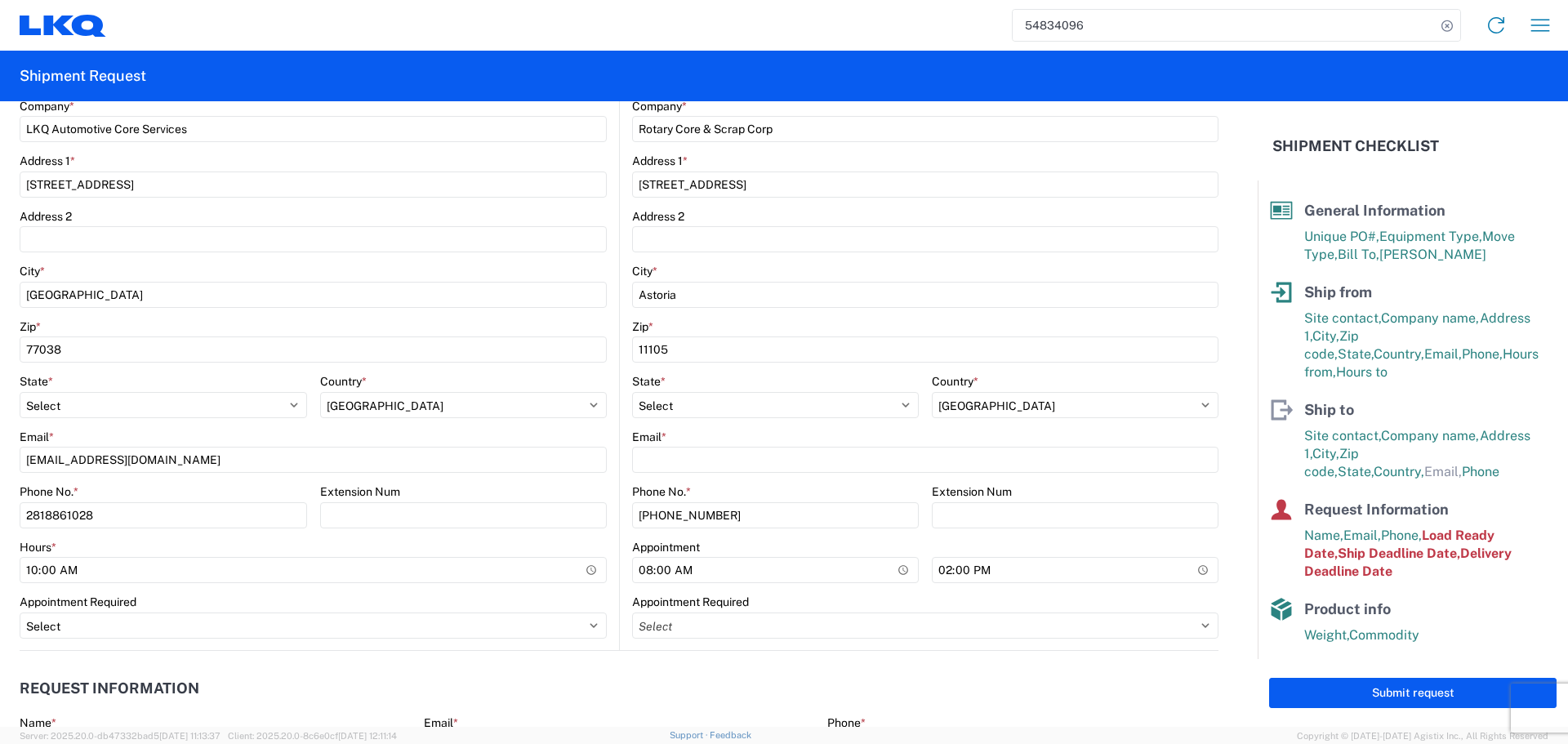
click at [284, 488] on div "Phone No. *" at bounding box center [163, 491] width 287 height 15
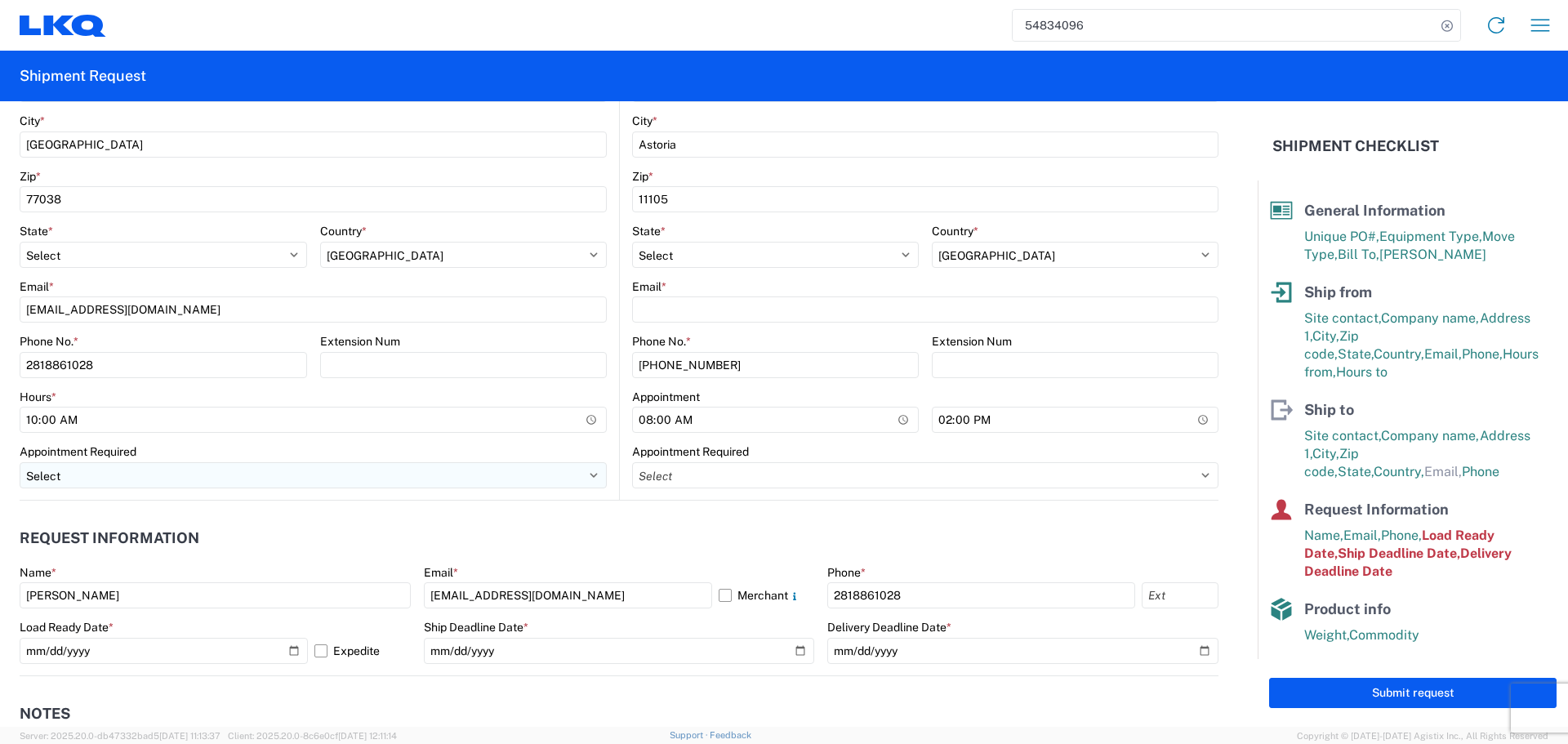
scroll to position [572, 0]
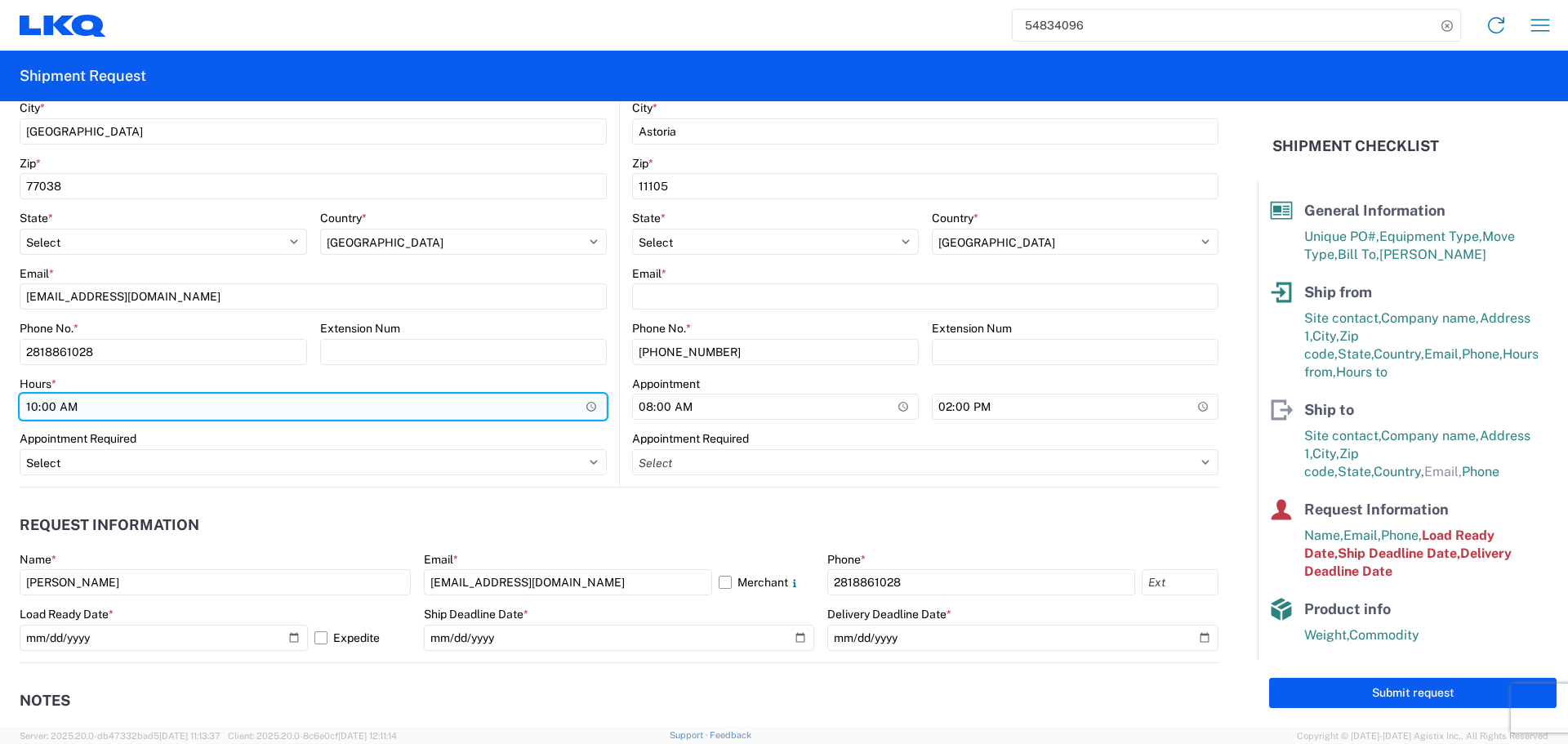
click at [582, 406] on input "10:00:00" at bounding box center [312, 406] width 587 height 26
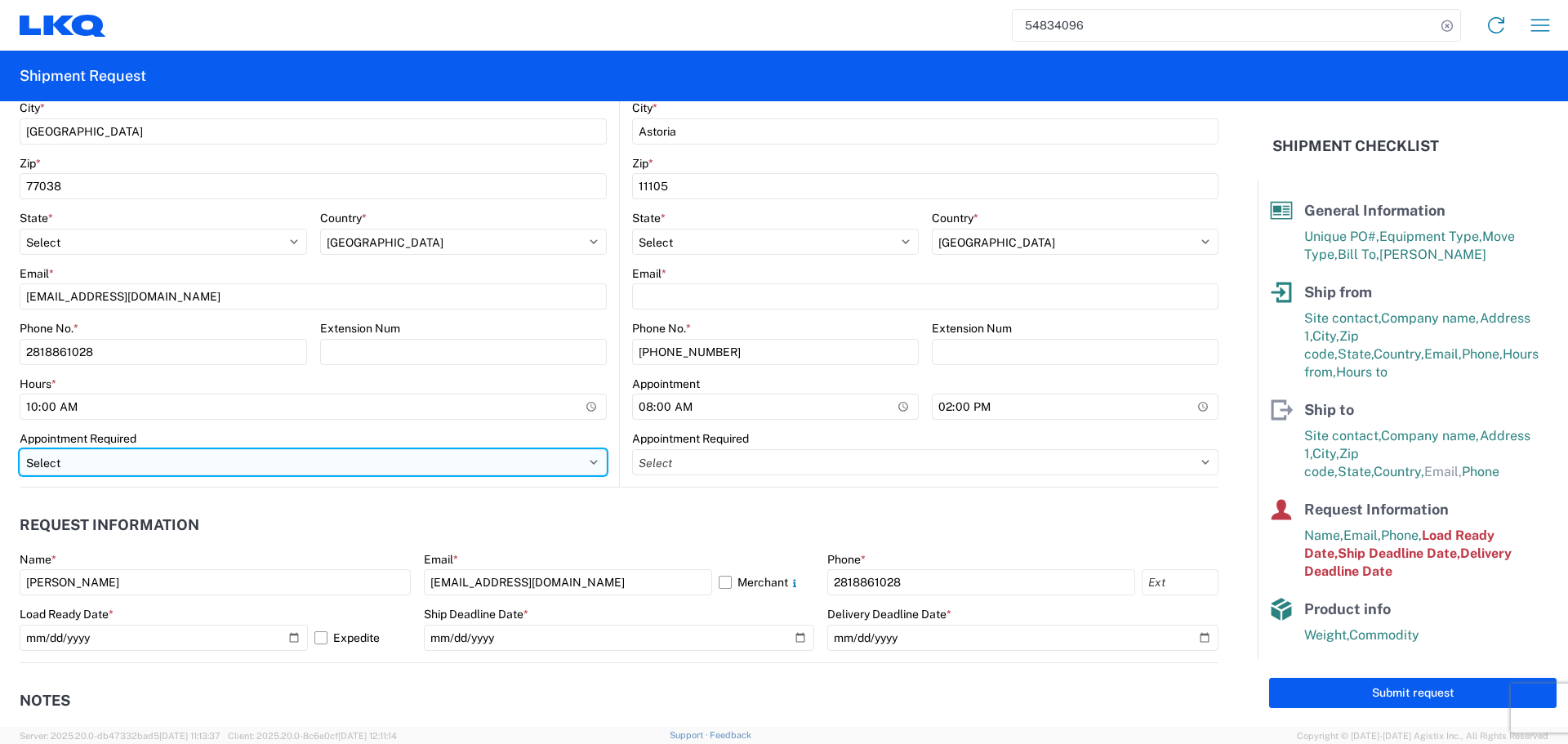
click at [585, 460] on select "Select Appt Required Appt Not Required Appt - First available" at bounding box center [312, 461] width 587 height 26
select select
click at [19, 449] on select "Select Appt Required Appt Not Required Appt - First available" at bounding box center [312, 461] width 587 height 26
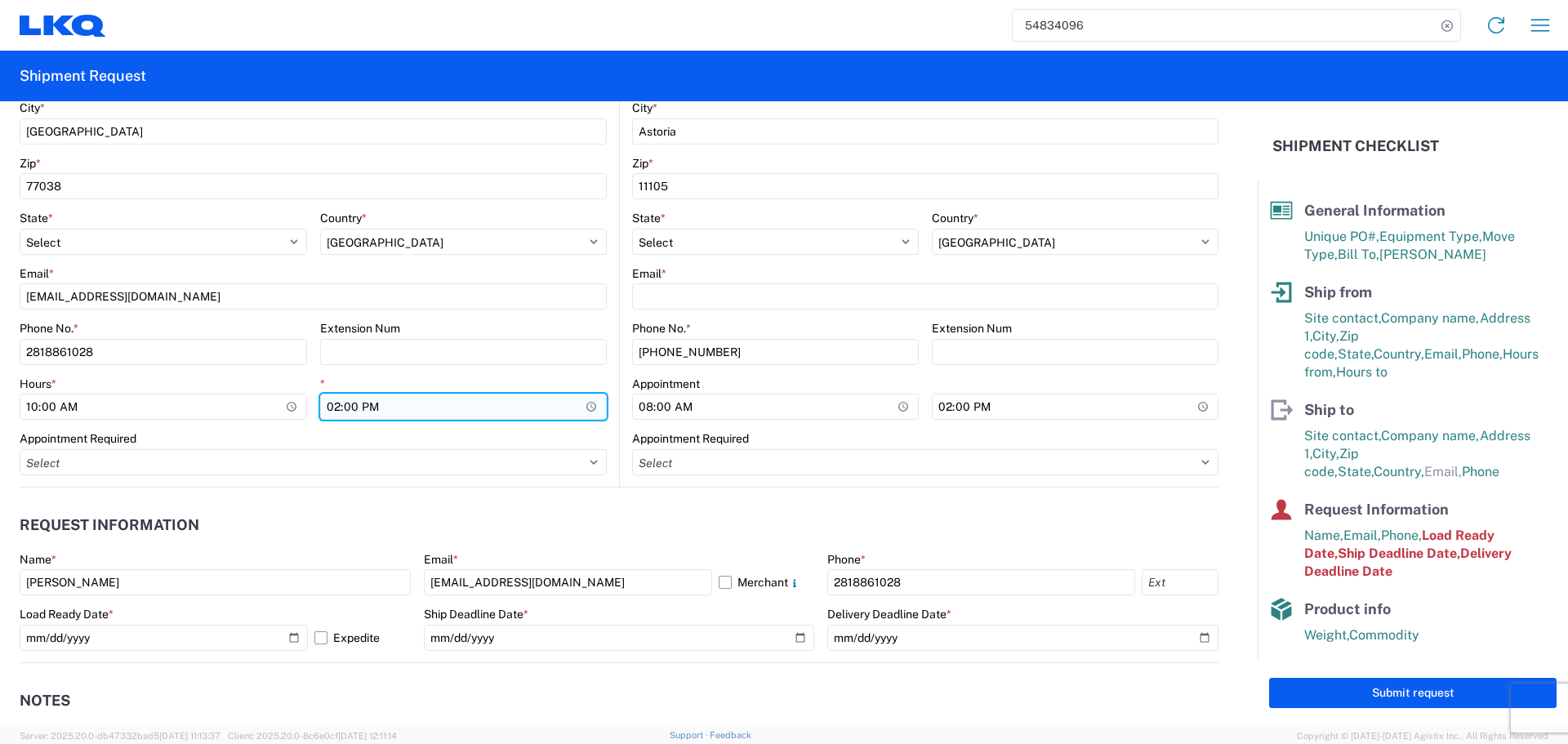
click at [585, 406] on input "14:00:00" at bounding box center [463, 406] width 287 height 26
type input "13:00"
click at [548, 432] on div "Appointment Required" at bounding box center [312, 438] width 587 height 15
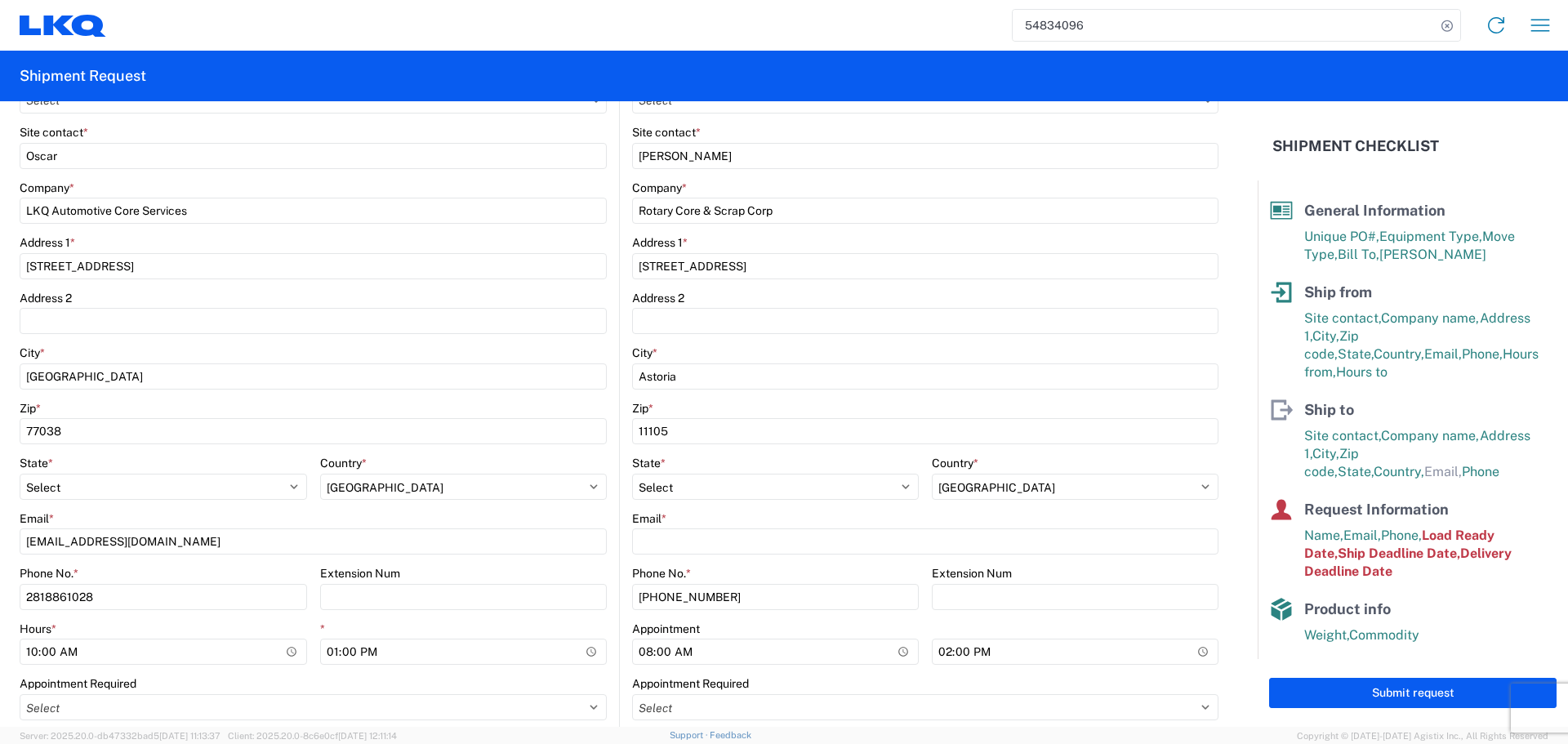
scroll to position [491, 0]
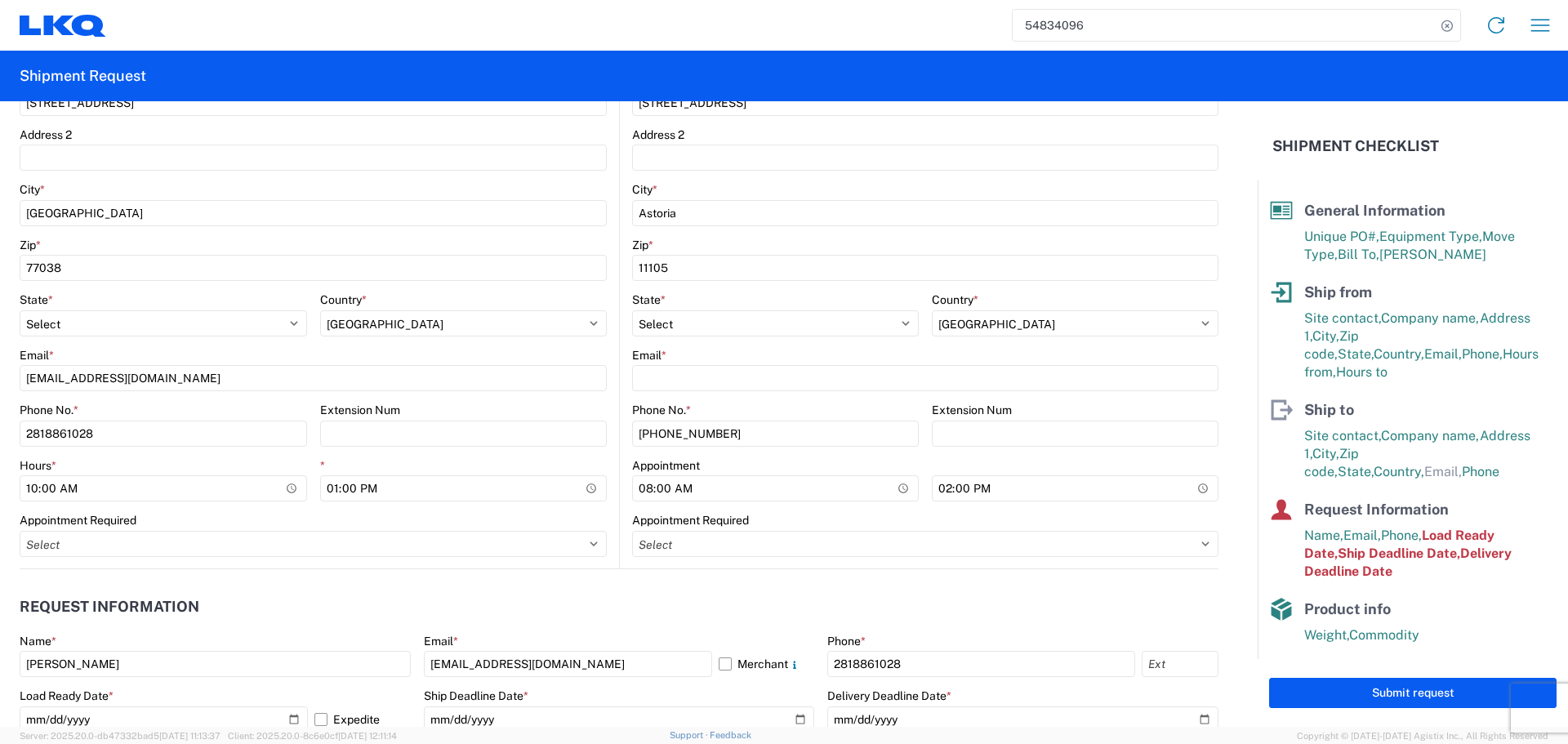
click at [734, 350] on div "Email *" at bounding box center [926, 355] width 586 height 15
click at [1199, 491] on input "14:00:00" at bounding box center [1076, 488] width 286 height 26
type input "13:00"
click at [1110, 518] on div "Appointment Required" at bounding box center [926, 520] width 586 height 15
click at [565, 614] on header "Request Information" at bounding box center [619, 608] width 1199 height 37
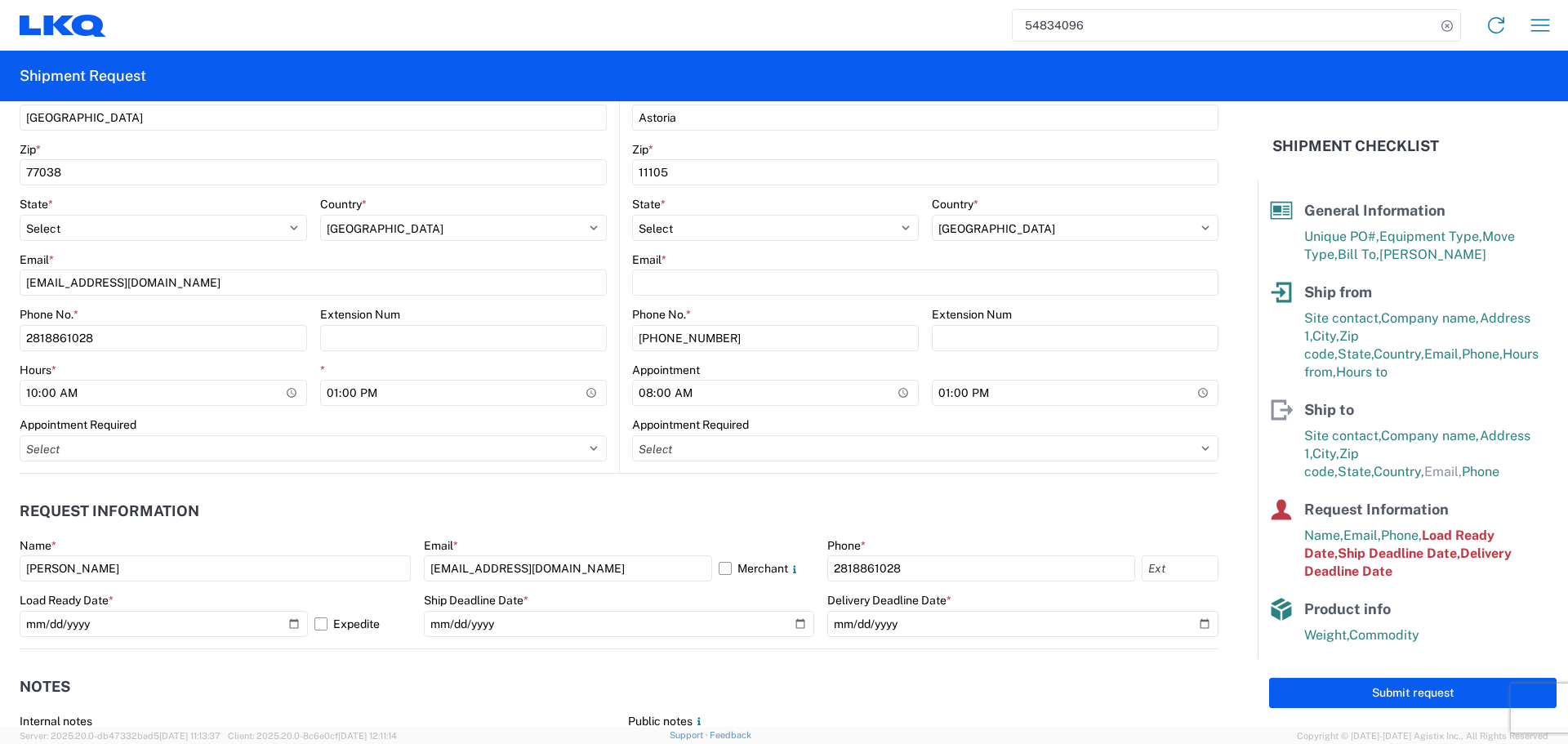
scroll to position [735, 0]
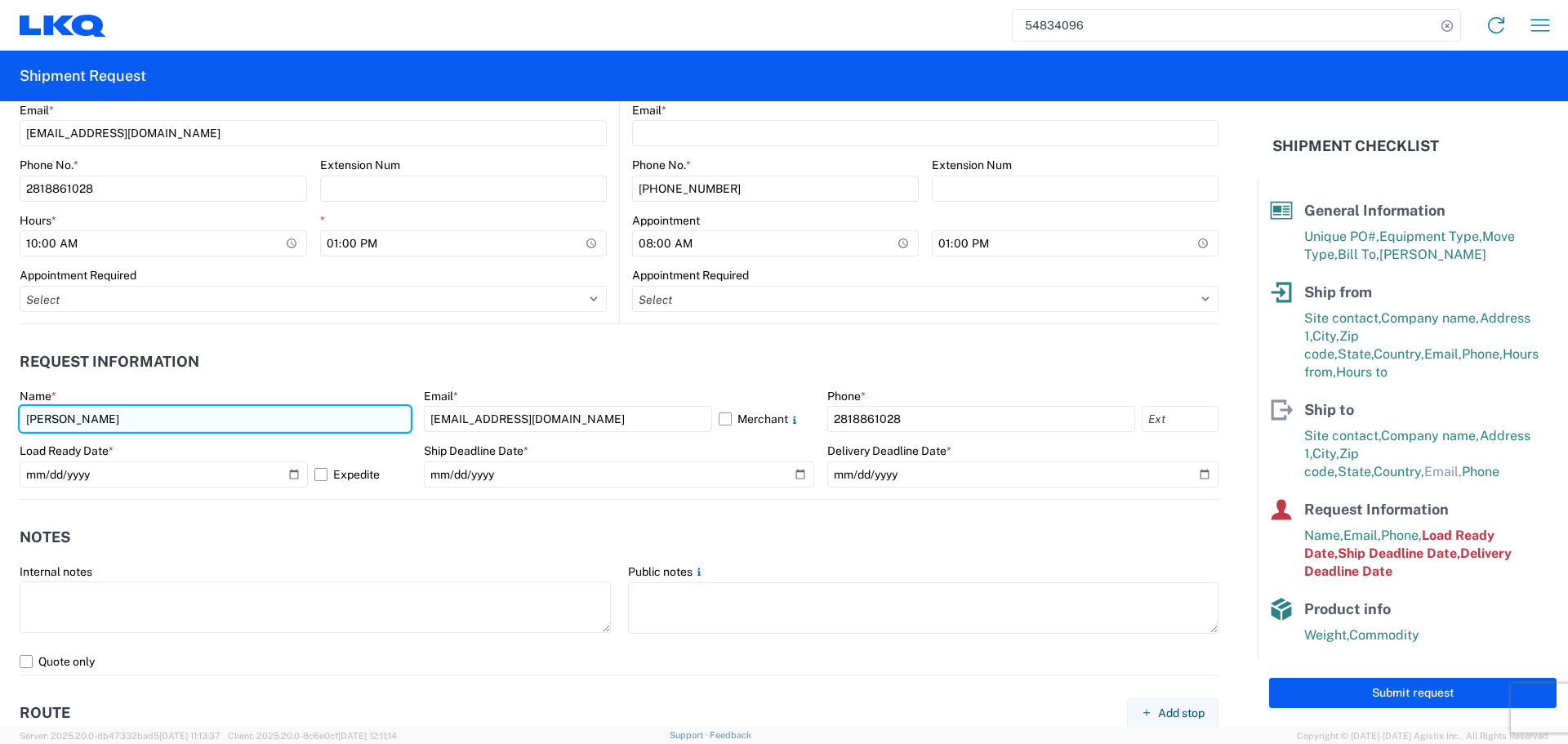
click at [112, 431] on input "Alfredo Canales" at bounding box center [215, 419] width 391 height 26
type input "Oscar"
click at [332, 339] on agx-request-info "Request Information Name * Oscar Email * acgarcia@lkqcorp.com Merchant Phone * …" at bounding box center [619, 412] width 1199 height 176
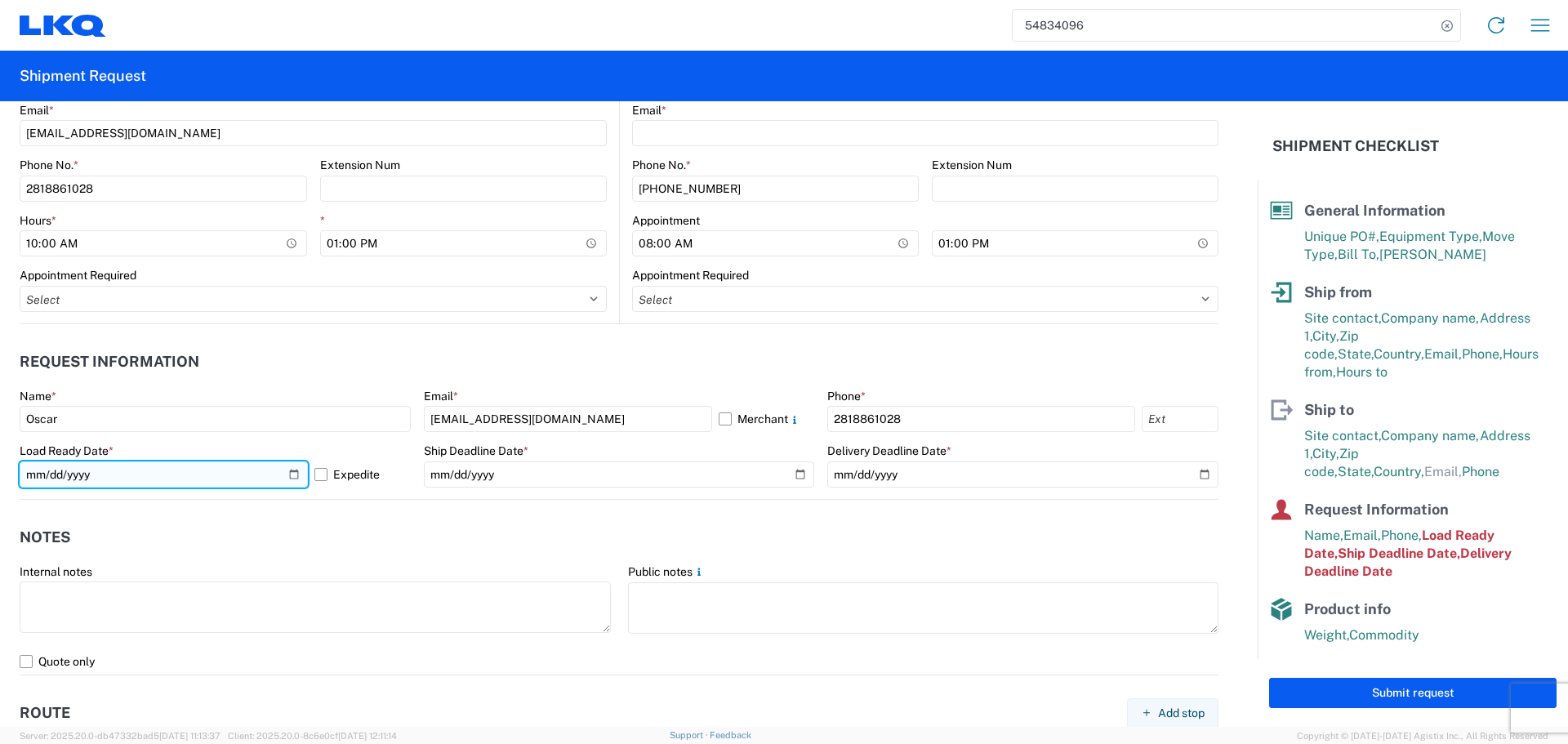
click at [291, 472] on input "2025-02-28" at bounding box center [163, 474] width 288 height 26
type input "2025-10-08"
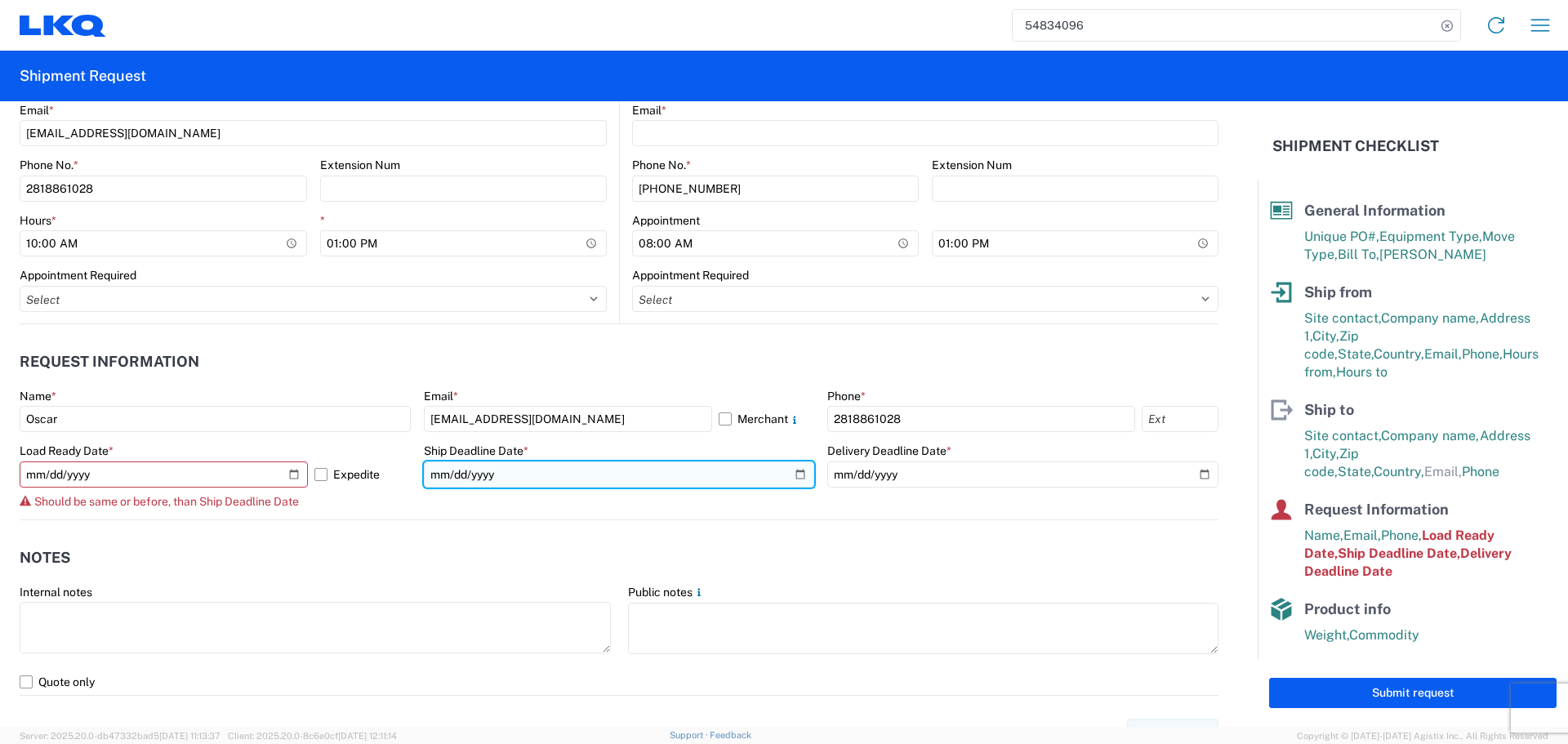
click at [789, 478] on input "2025-02-28" at bounding box center [619, 474] width 391 height 26
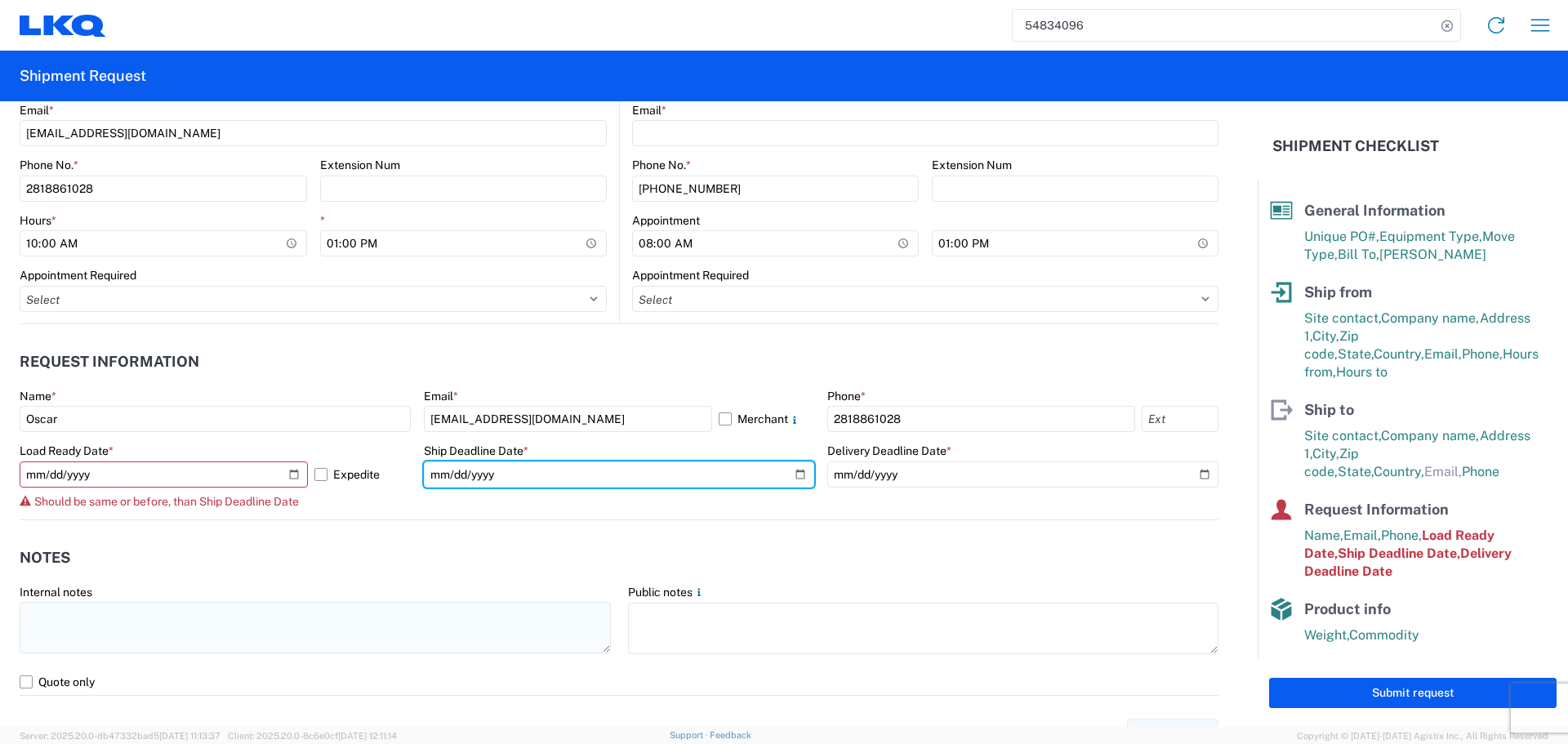
type input "2025-10-08"
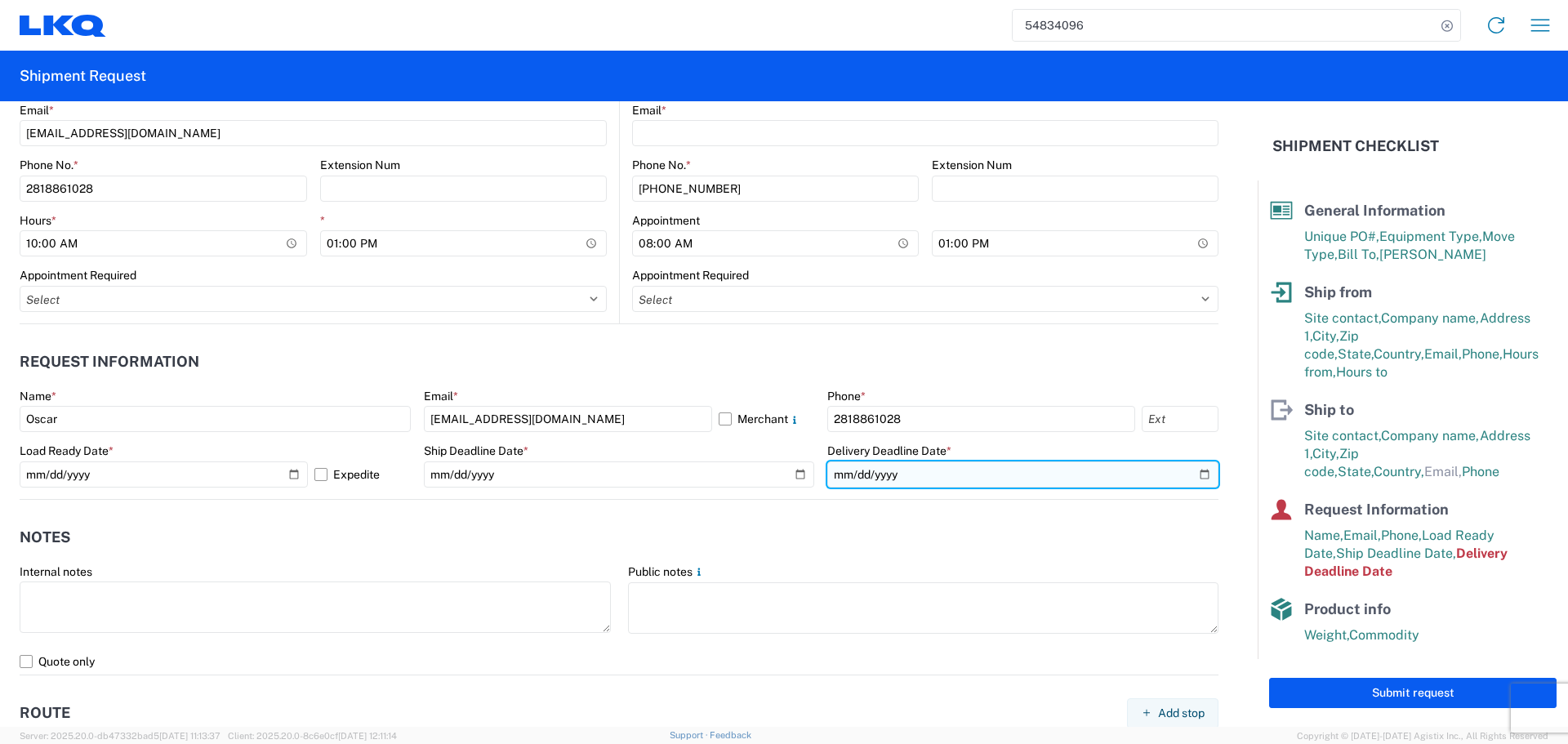
click at [1200, 482] on input "2025-03-03" at bounding box center [1022, 474] width 391 height 26
click at [1194, 482] on input "2025-03-03" at bounding box center [1022, 474] width 391 height 26
click at [1185, 470] on input "2025-03-03" at bounding box center [1022, 474] width 391 height 26
type input "2025-10-10"
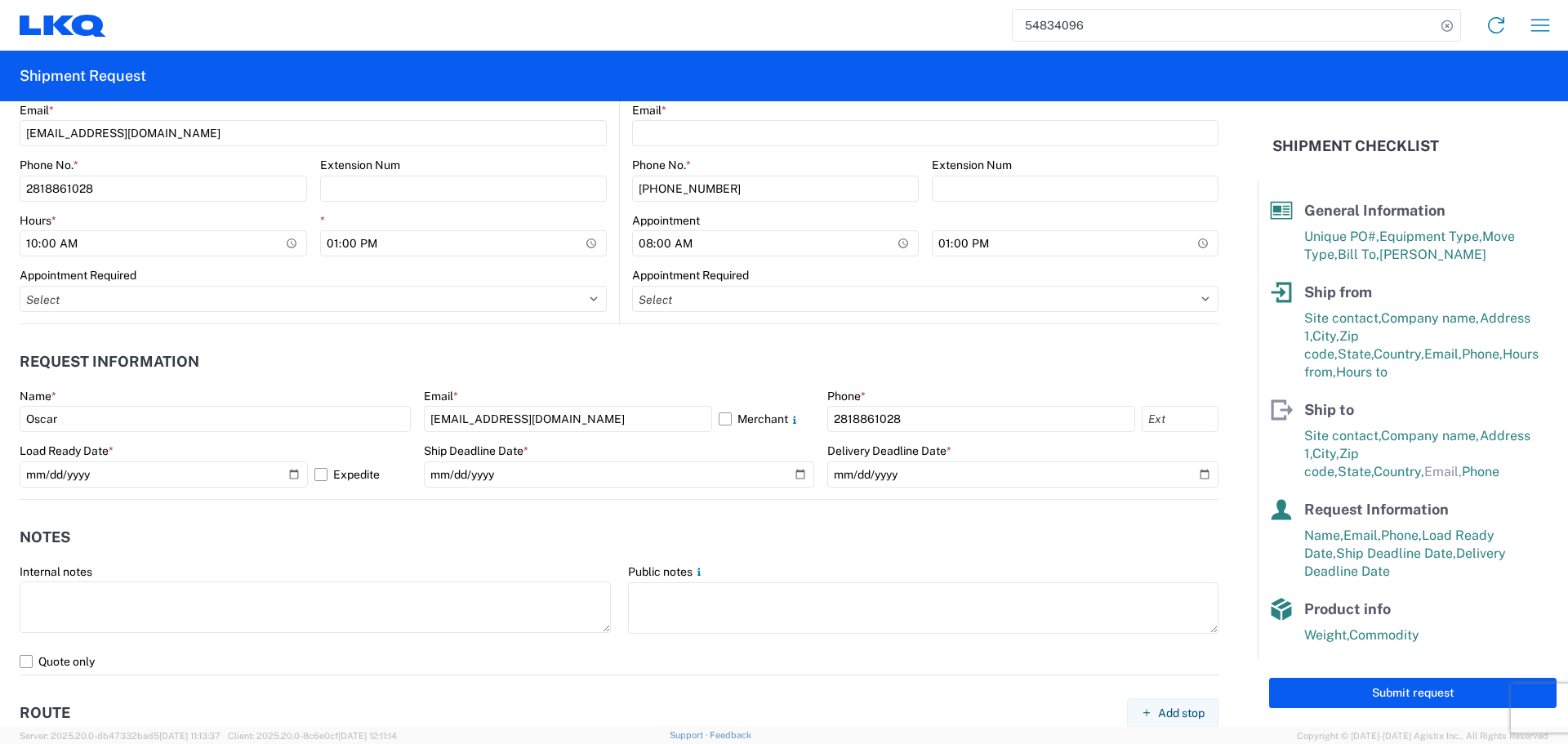
click at [597, 531] on header "Notes" at bounding box center [619, 538] width 1199 height 37
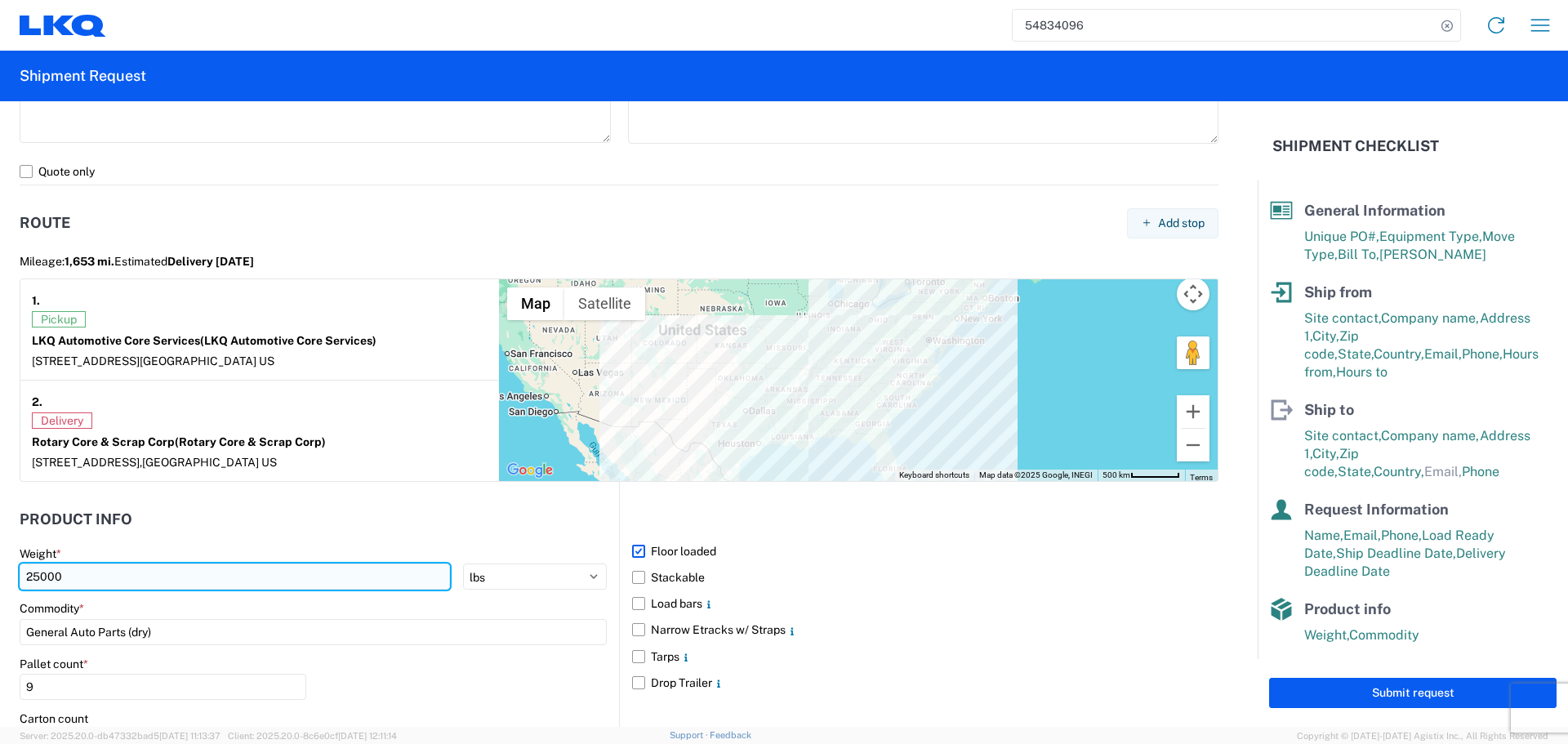
click at [61, 590] on input "25000" at bounding box center [234, 577] width 430 height 26
click at [71, 587] on input "25000" at bounding box center [234, 577] width 430 height 26
type input "2"
type input "3"
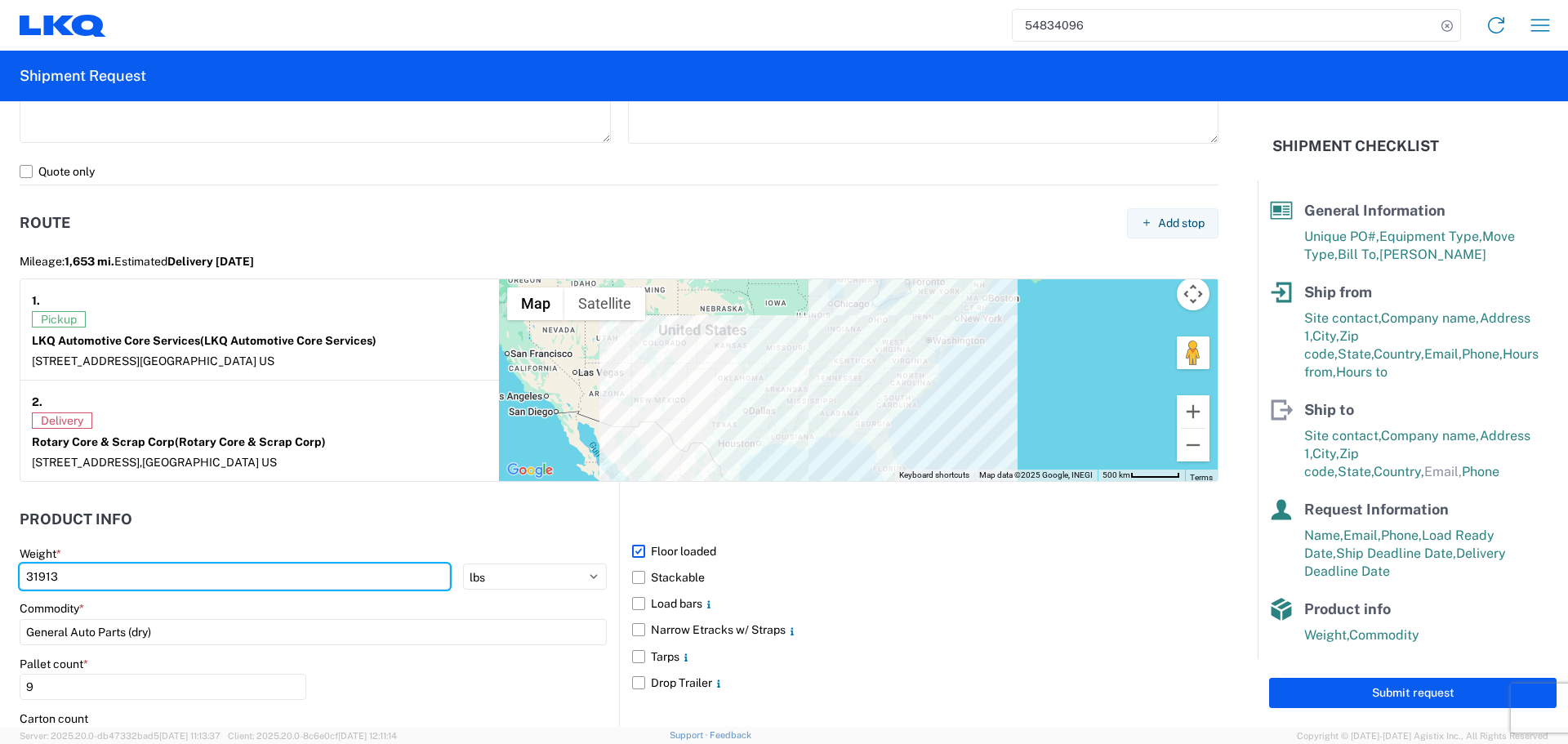
type input "31913"
click at [159, 540] on agx-form-section "Product Info Weight * 31913 kgs lbs Commodity * General Auto Parts (dry) Pallet…" at bounding box center [319, 704] width 600 height 404
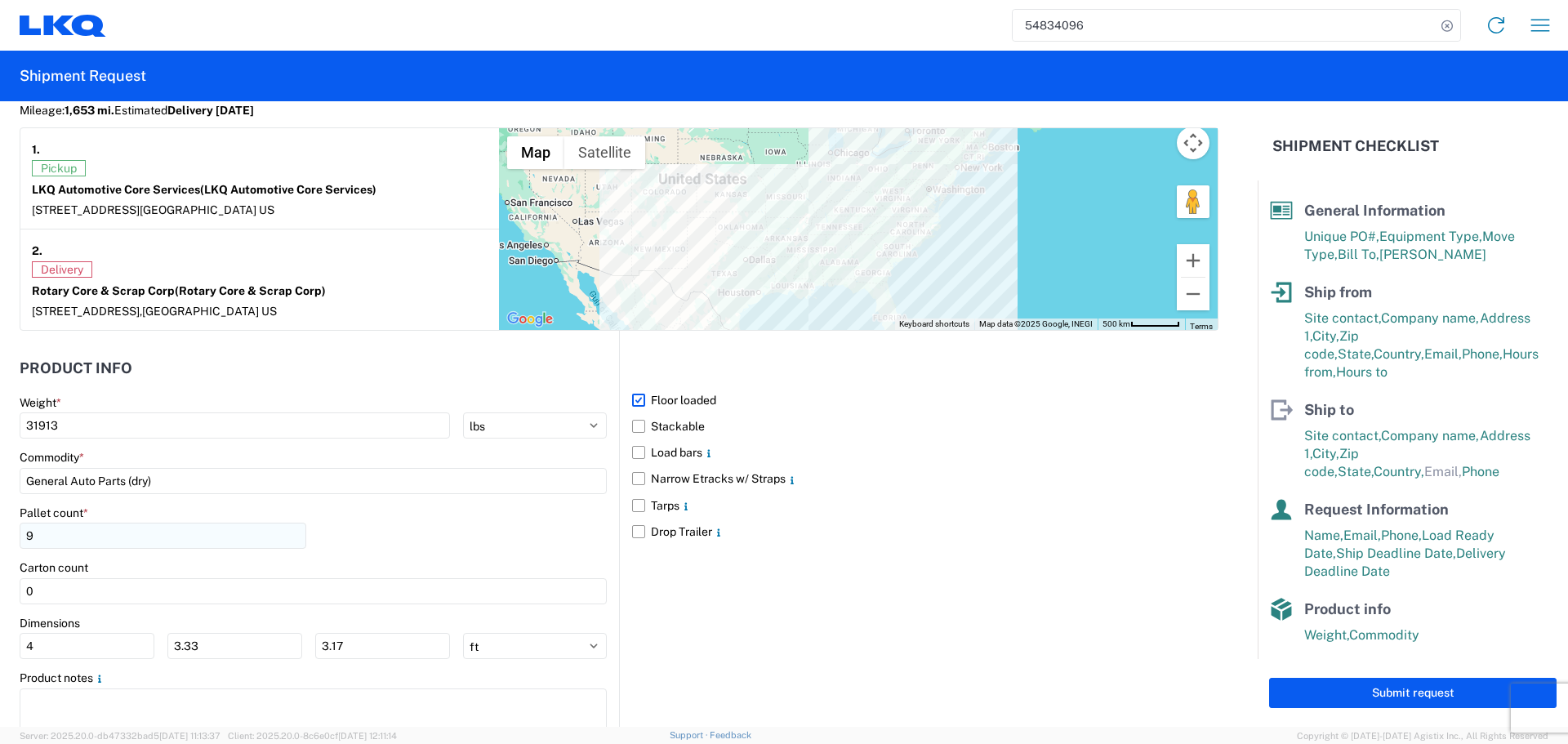
scroll to position [1389, 0]
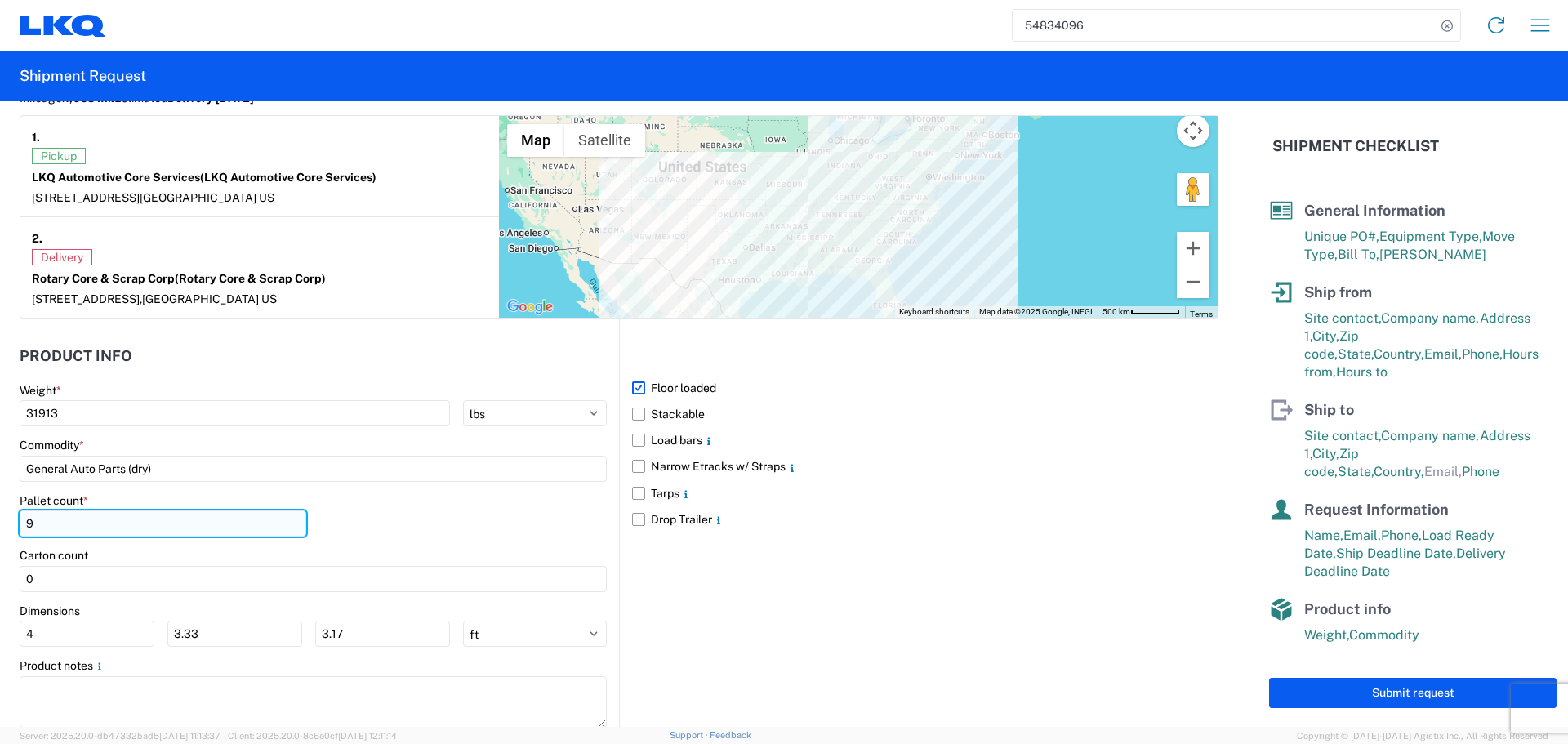
click at [113, 522] on input "9" at bounding box center [163, 523] width 286 height 26
type input "17"
click at [211, 360] on header "Product Info" at bounding box center [319, 357] width 600 height 37
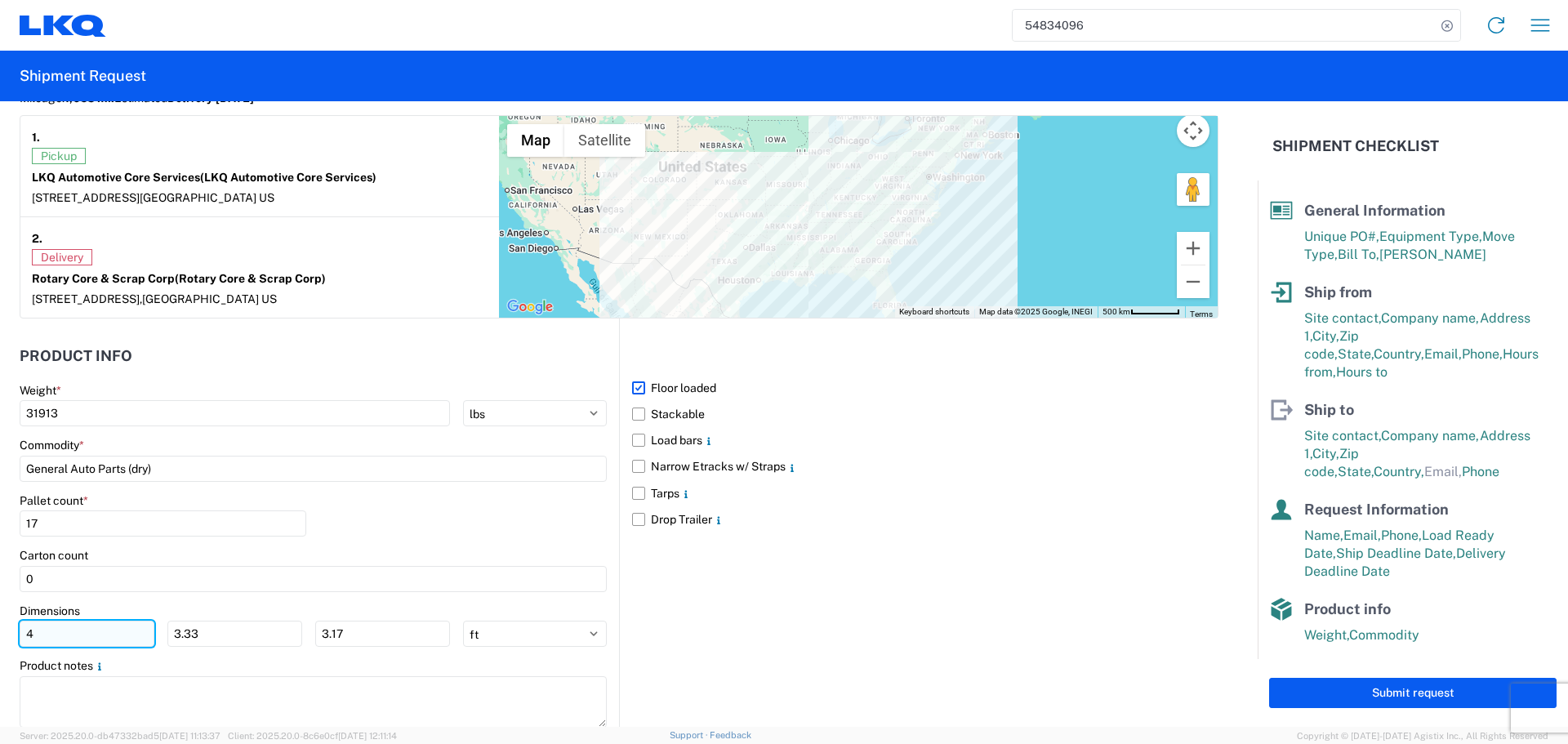
click at [102, 626] on input "4" at bounding box center [86, 634] width 134 height 26
type input "40"
click at [227, 640] on input "3.33" at bounding box center [234, 634] width 134 height 26
type input "3"
type input "40"
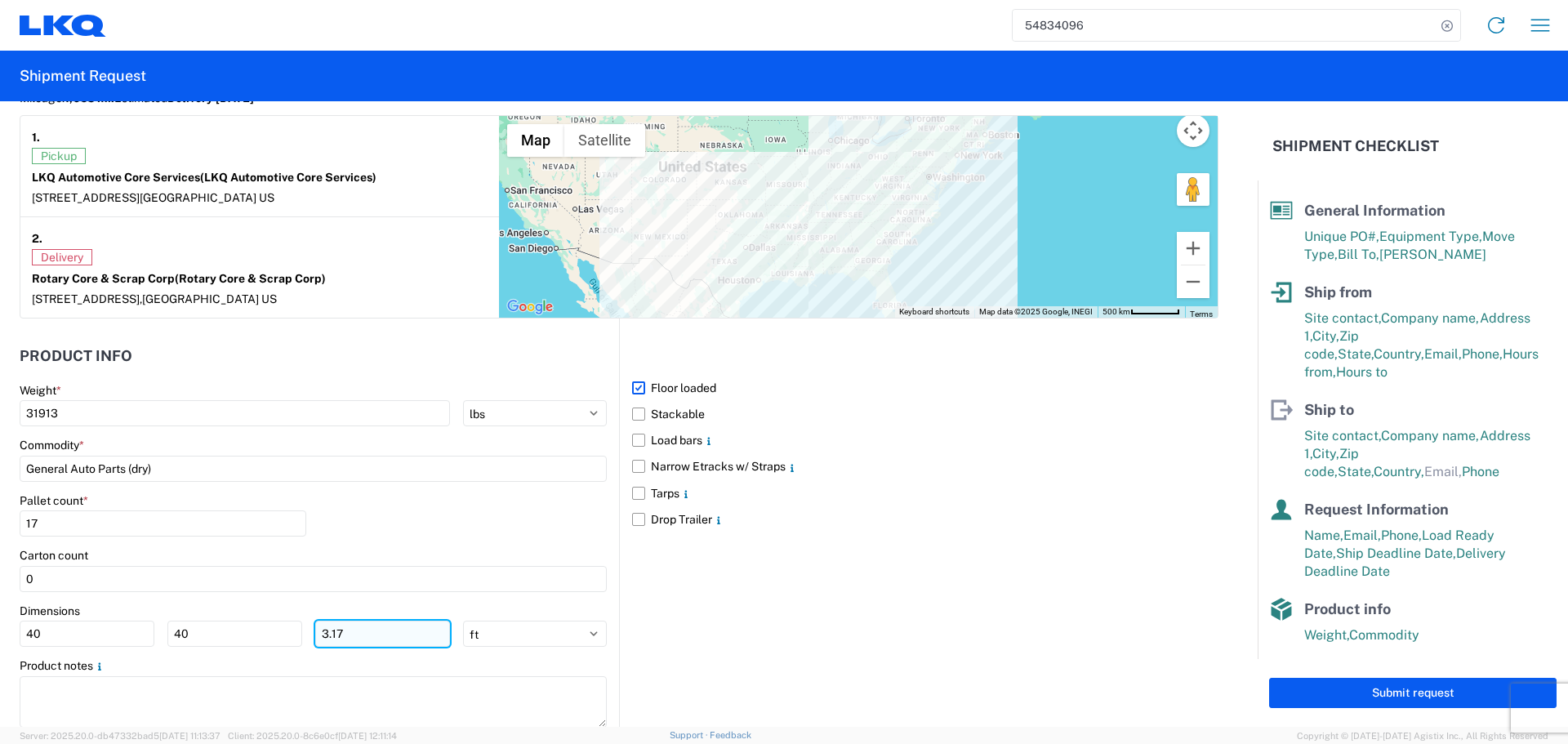
click at [346, 643] on input "3.17" at bounding box center [382, 634] width 134 height 26
type input "36"
click at [421, 531] on div "Pallet count * 17" at bounding box center [312, 521] width 587 height 55
click at [517, 507] on div "Pallet count * 17" at bounding box center [312, 521] width 587 height 55
click at [637, 424] on label "Stackable" at bounding box center [926, 414] width 586 height 26
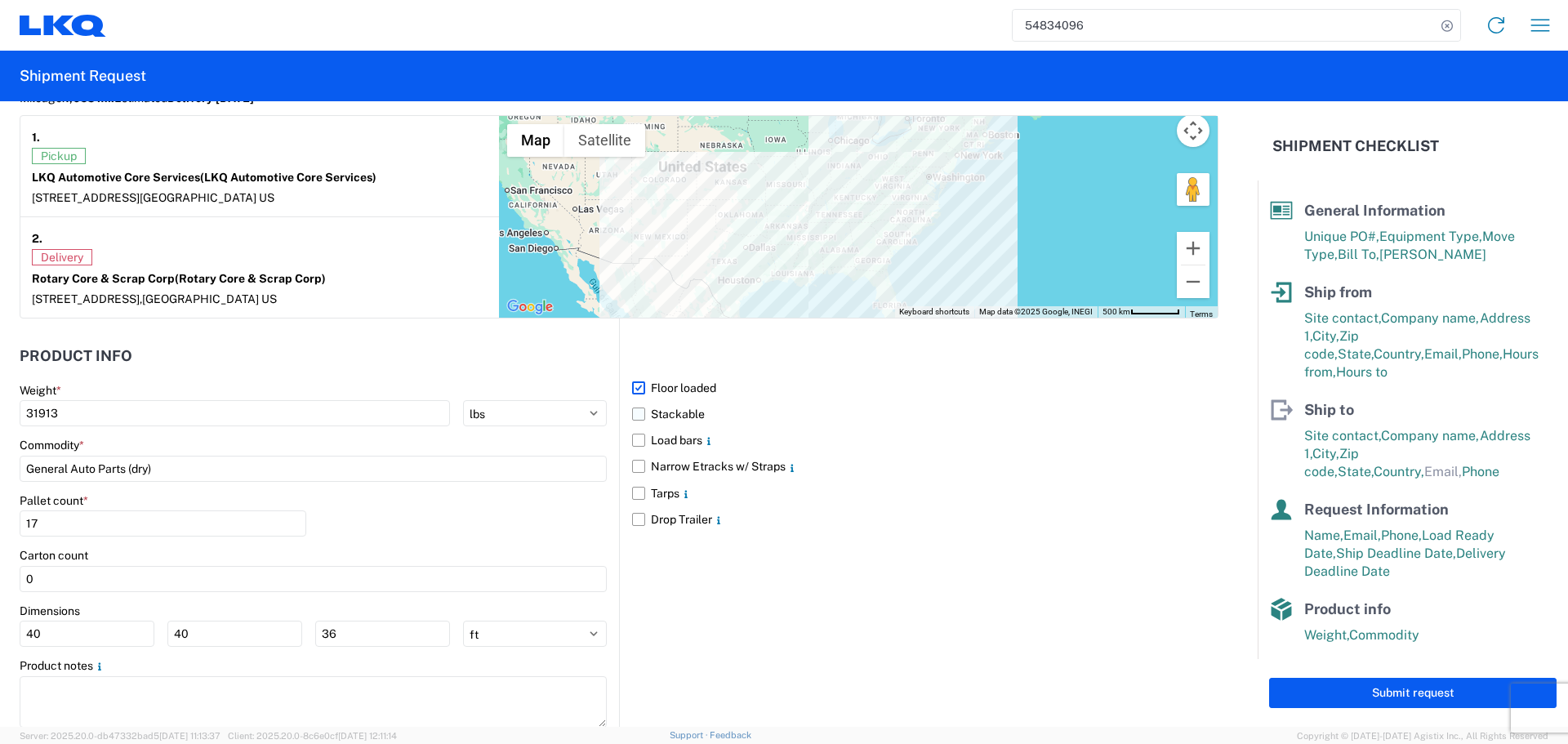
click at [0, 0] on input "Stackable" at bounding box center [0, 0] width 0 height 0
click at [445, 519] on div "Pallet count * 17" at bounding box center [312, 521] width 587 height 55
click at [361, 551] on div "Carton count" at bounding box center [312, 555] width 587 height 15
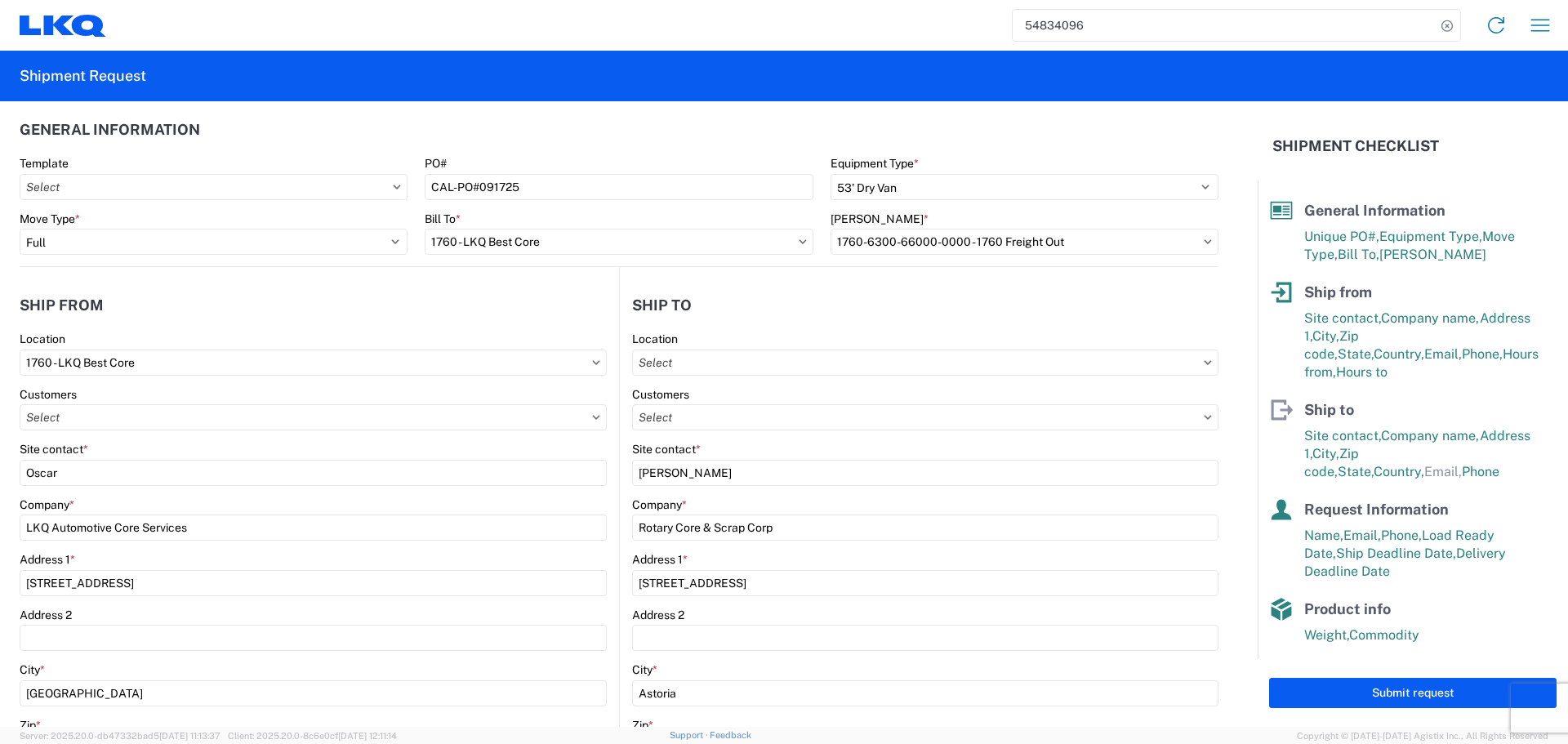
scroll to position [0, 0]
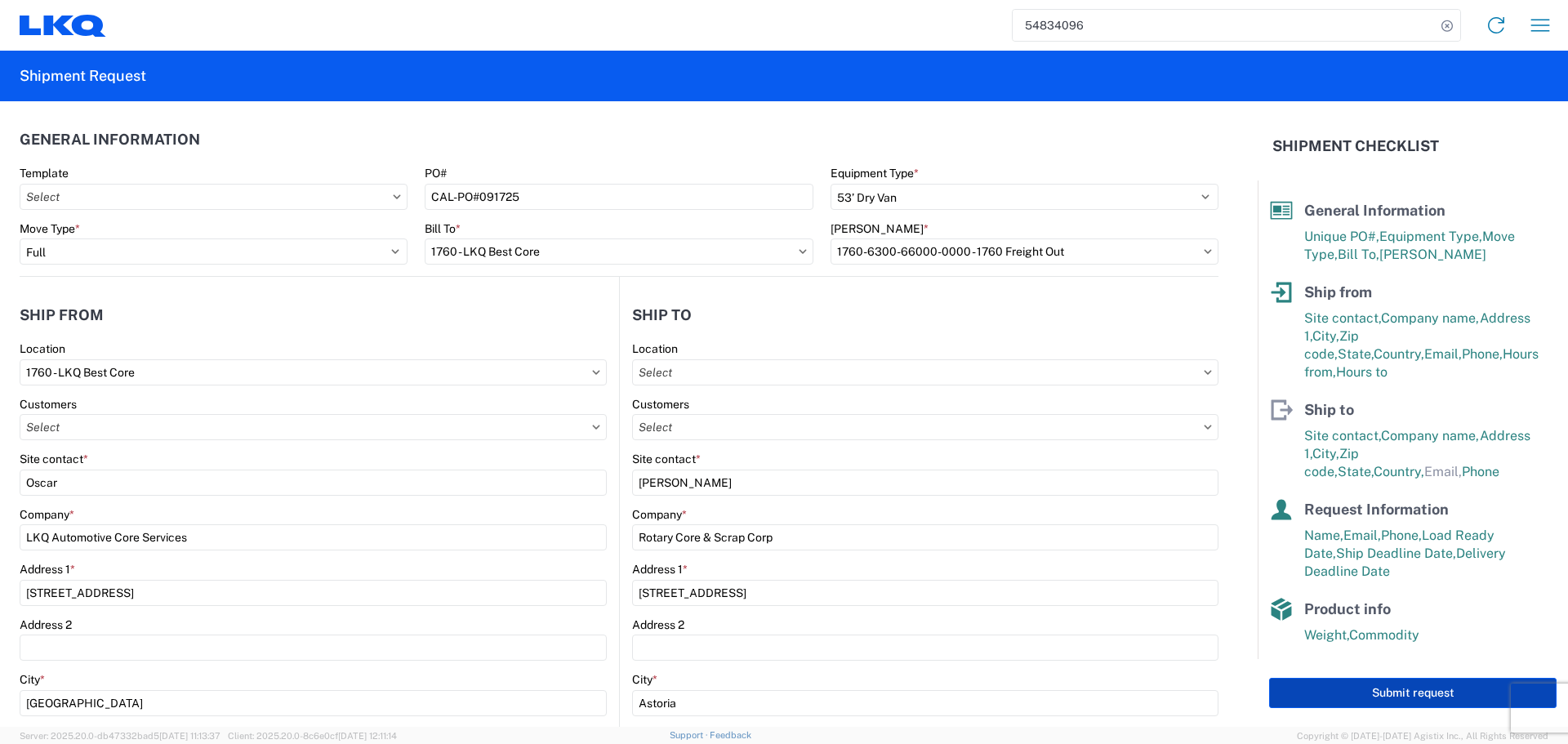
click at [1416, 701] on button "Submit request" at bounding box center [1412, 693] width 287 height 30
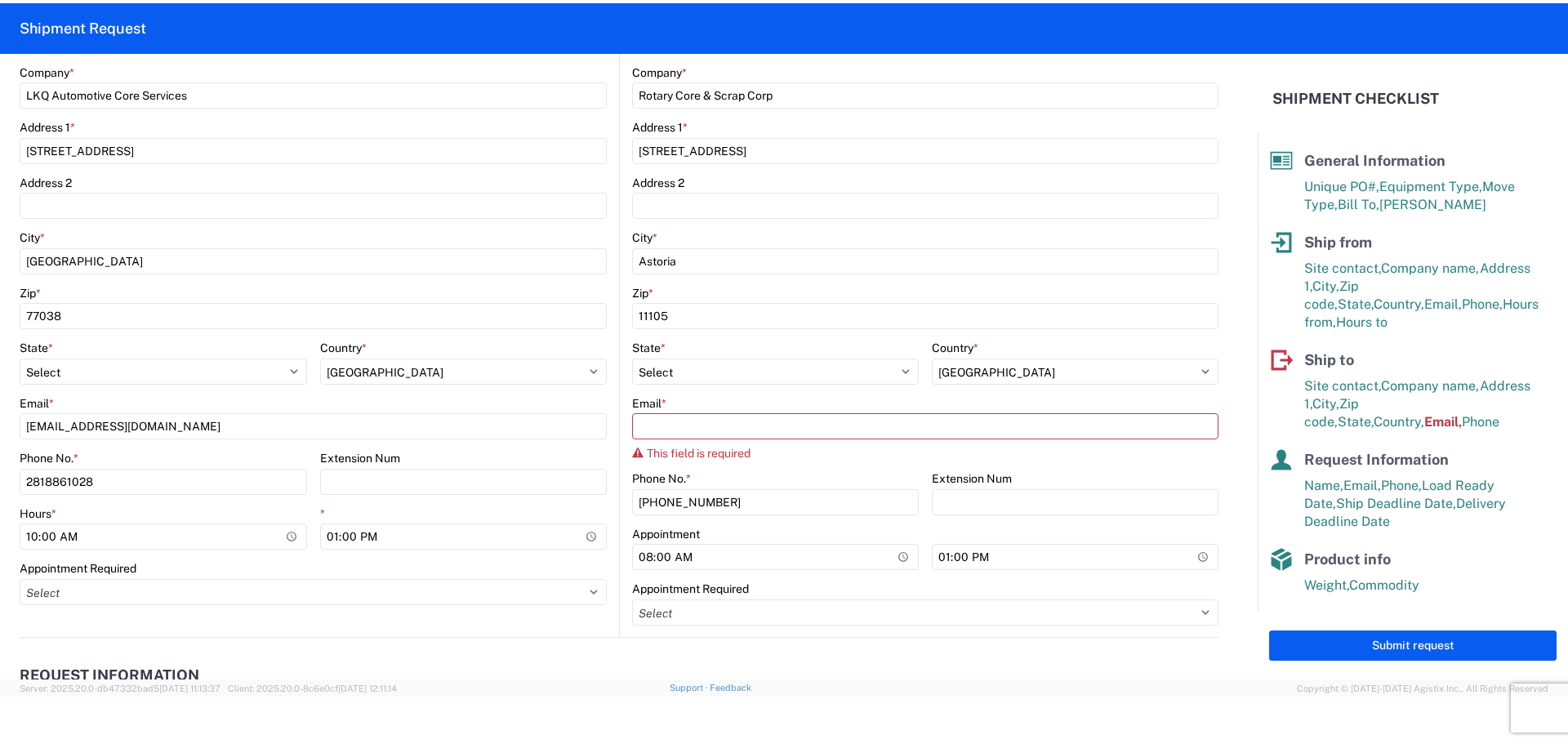
scroll to position [408, 0]
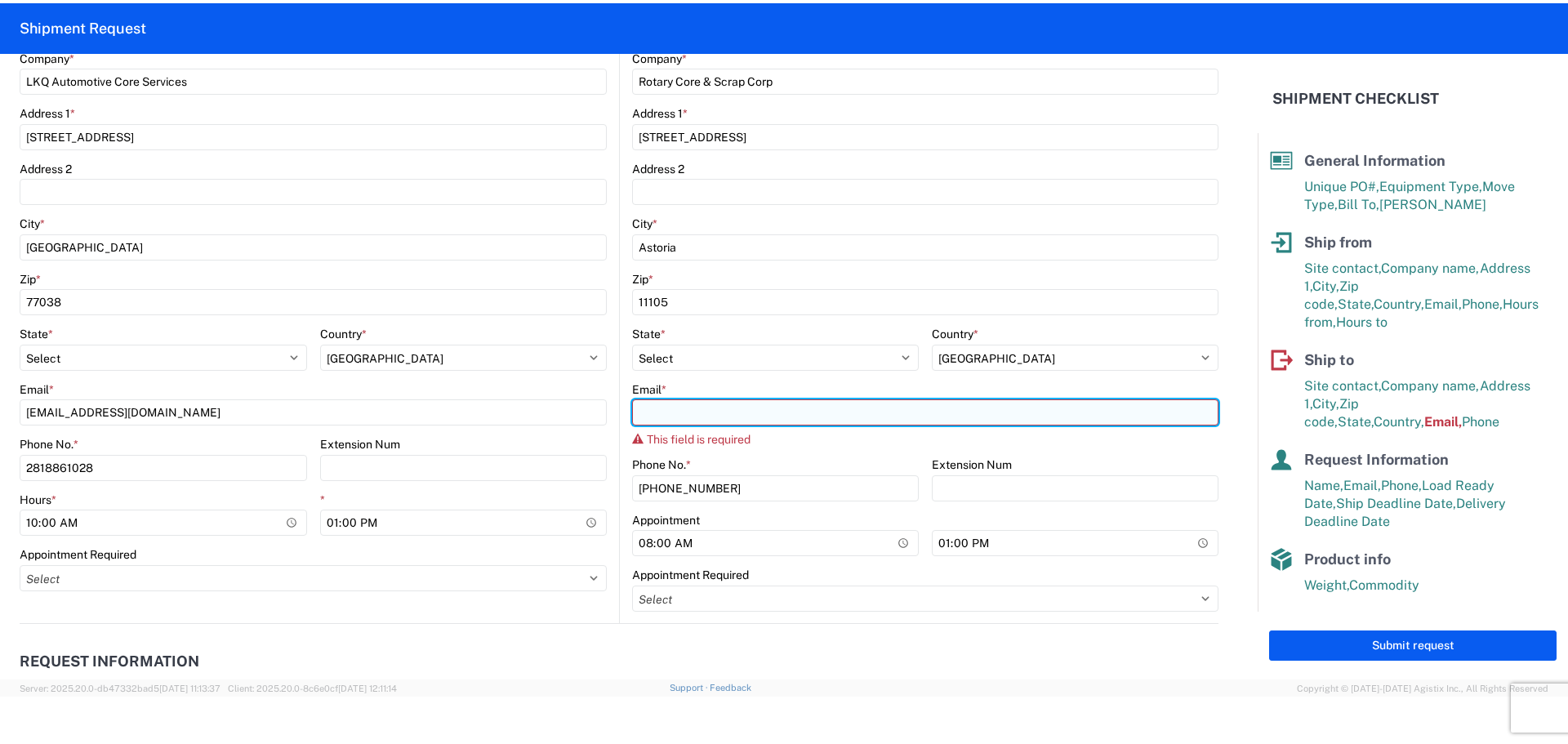
click at [680, 422] on input "Email *" at bounding box center [926, 412] width 586 height 26
click at [711, 408] on input "Email *" at bounding box center [926, 412] width 586 height 26
type input "j"
type input "oxdavila@lkqcorp.com"
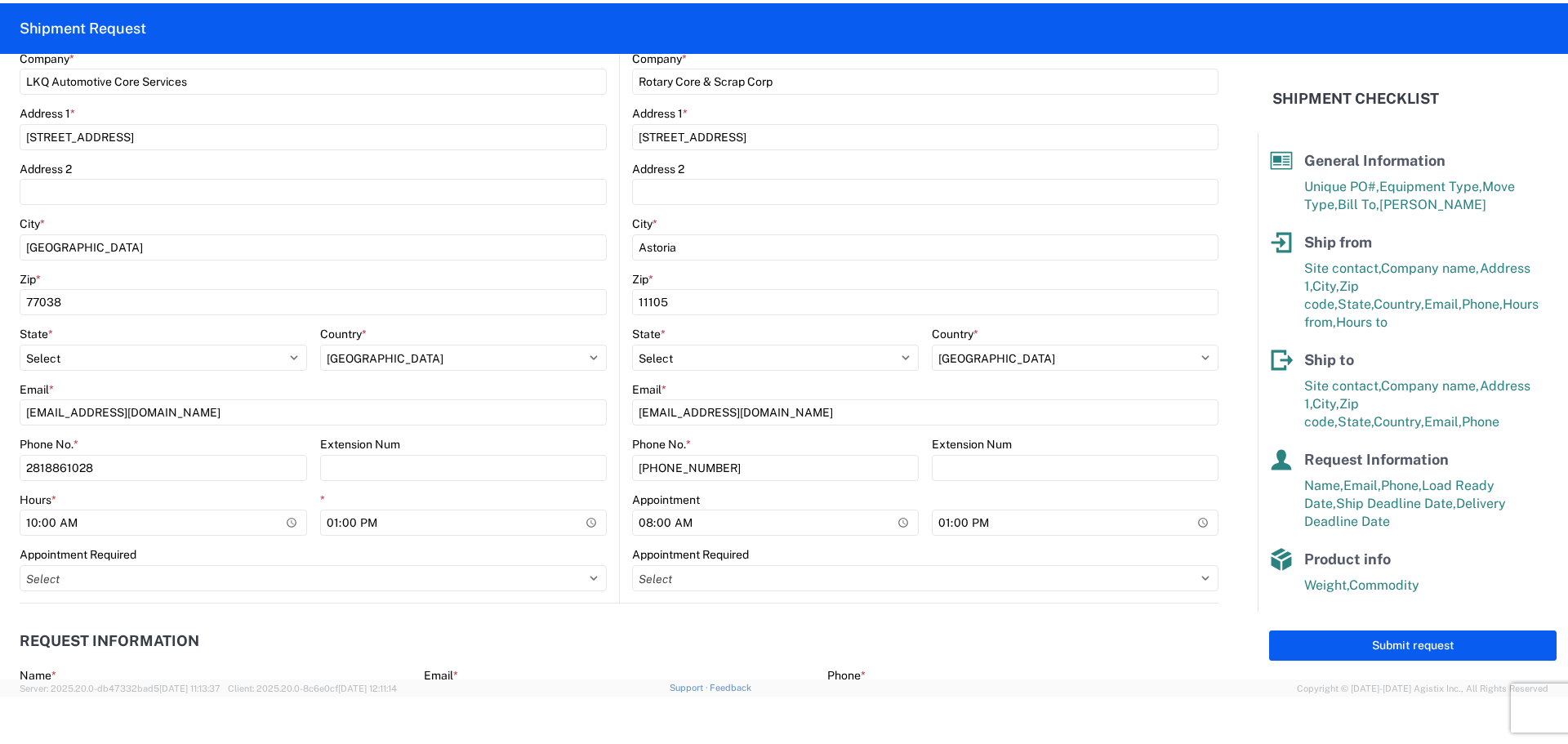
click at [846, 443] on div "Phone No. *" at bounding box center [776, 444] width 286 height 15
click at [1456, 662] on div "Submit request" at bounding box center [1412, 646] width 311 height 68
click at [1441, 652] on button "Submit request" at bounding box center [1412, 645] width 287 height 30
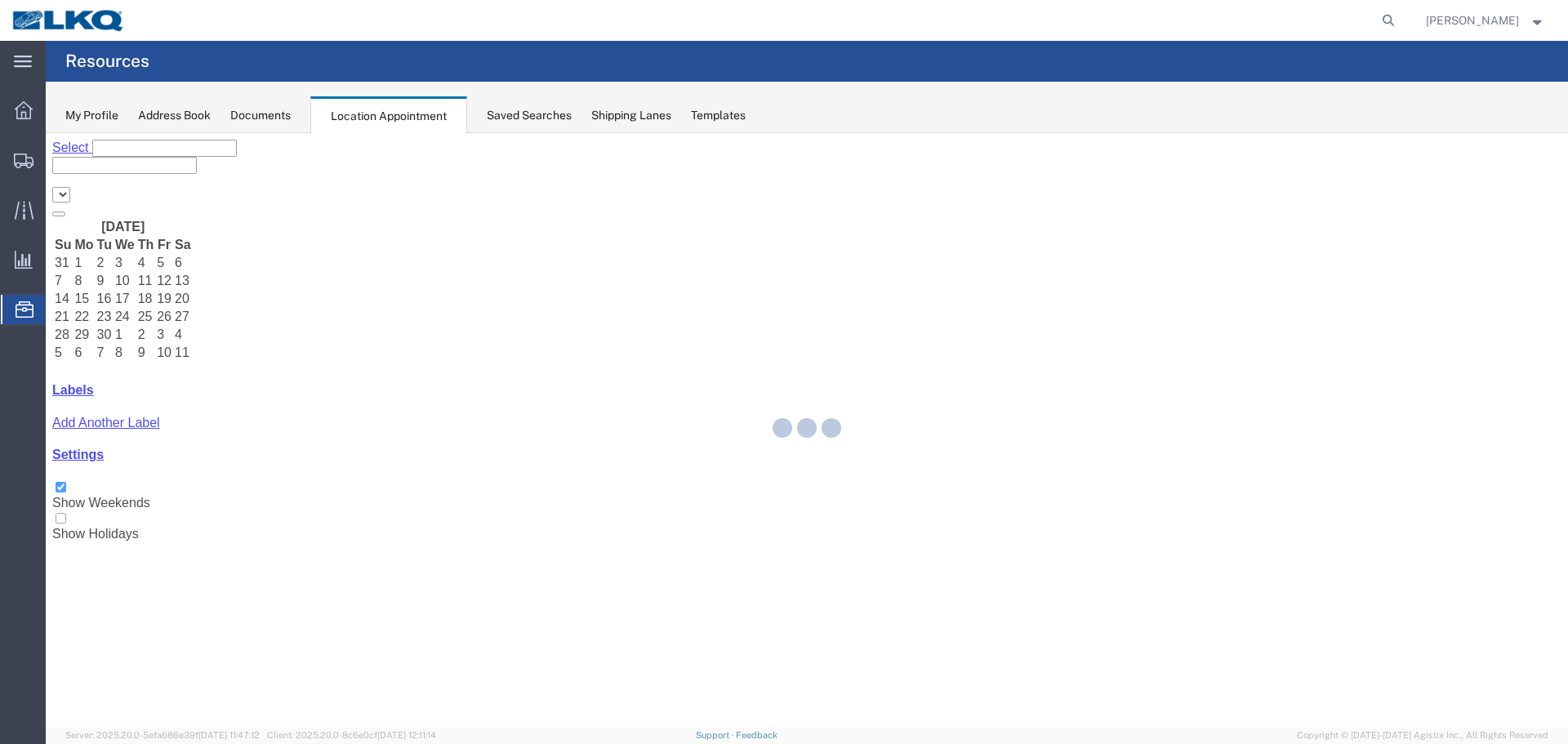
select select "27634"
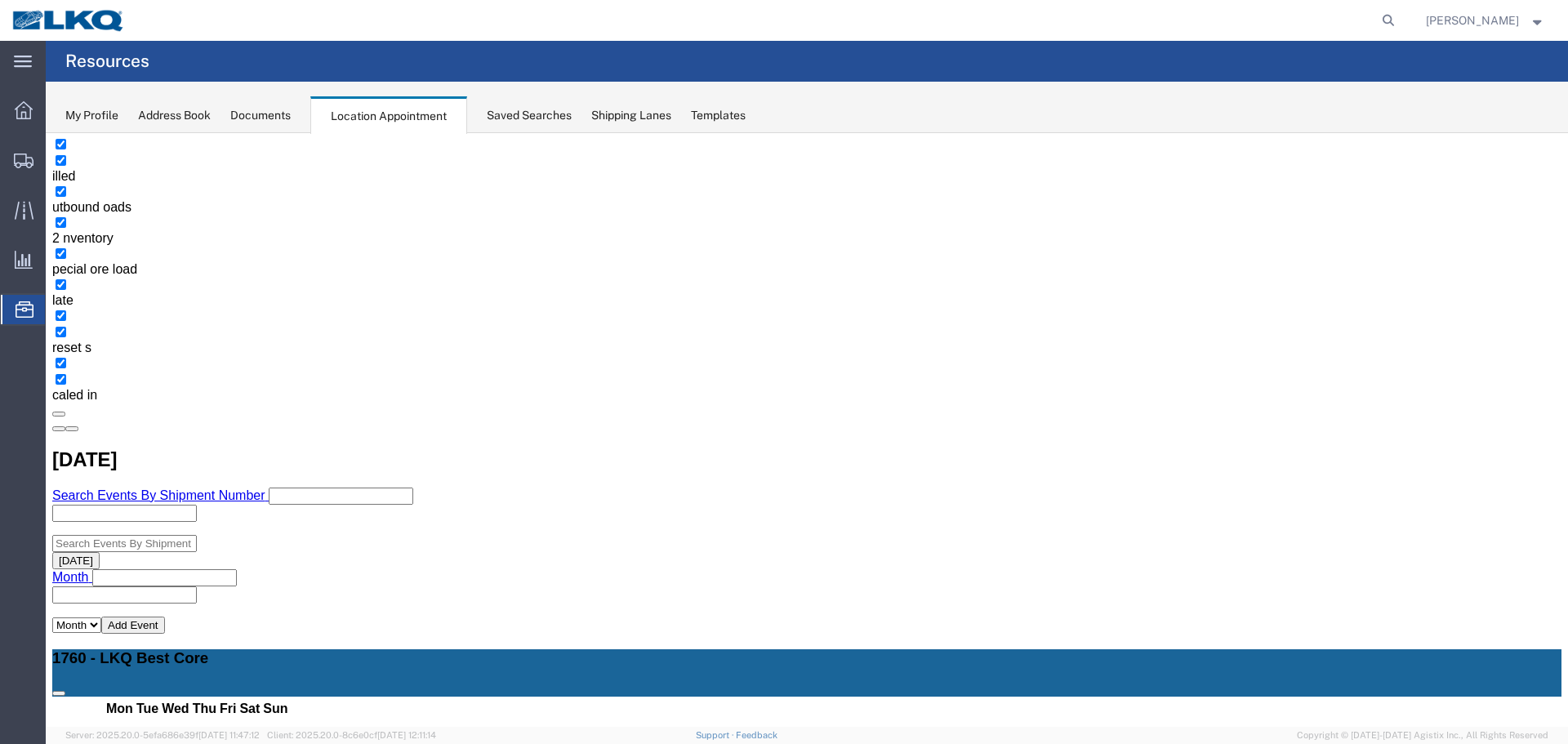
scroll to position [81, 0]
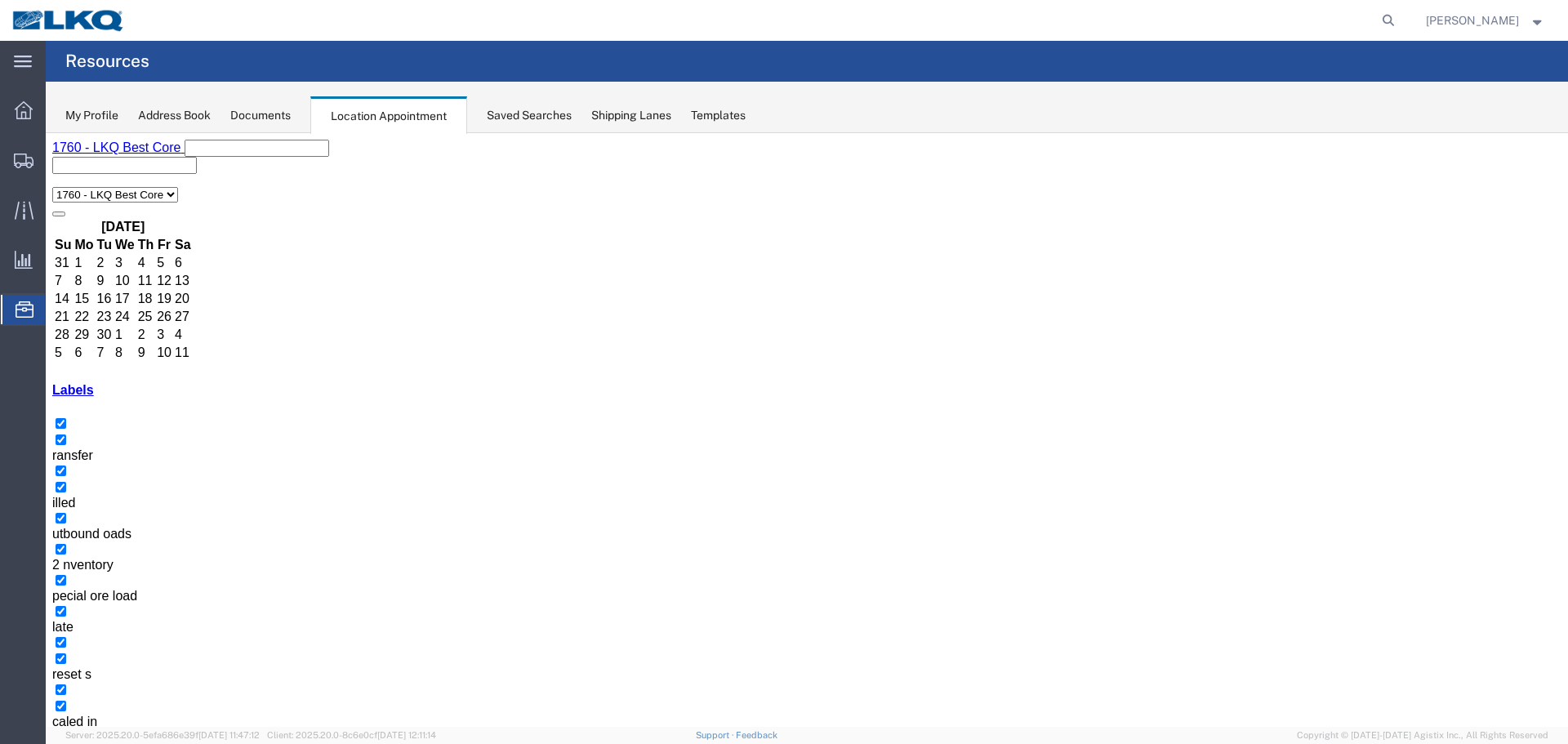
scroll to position [164, 0]
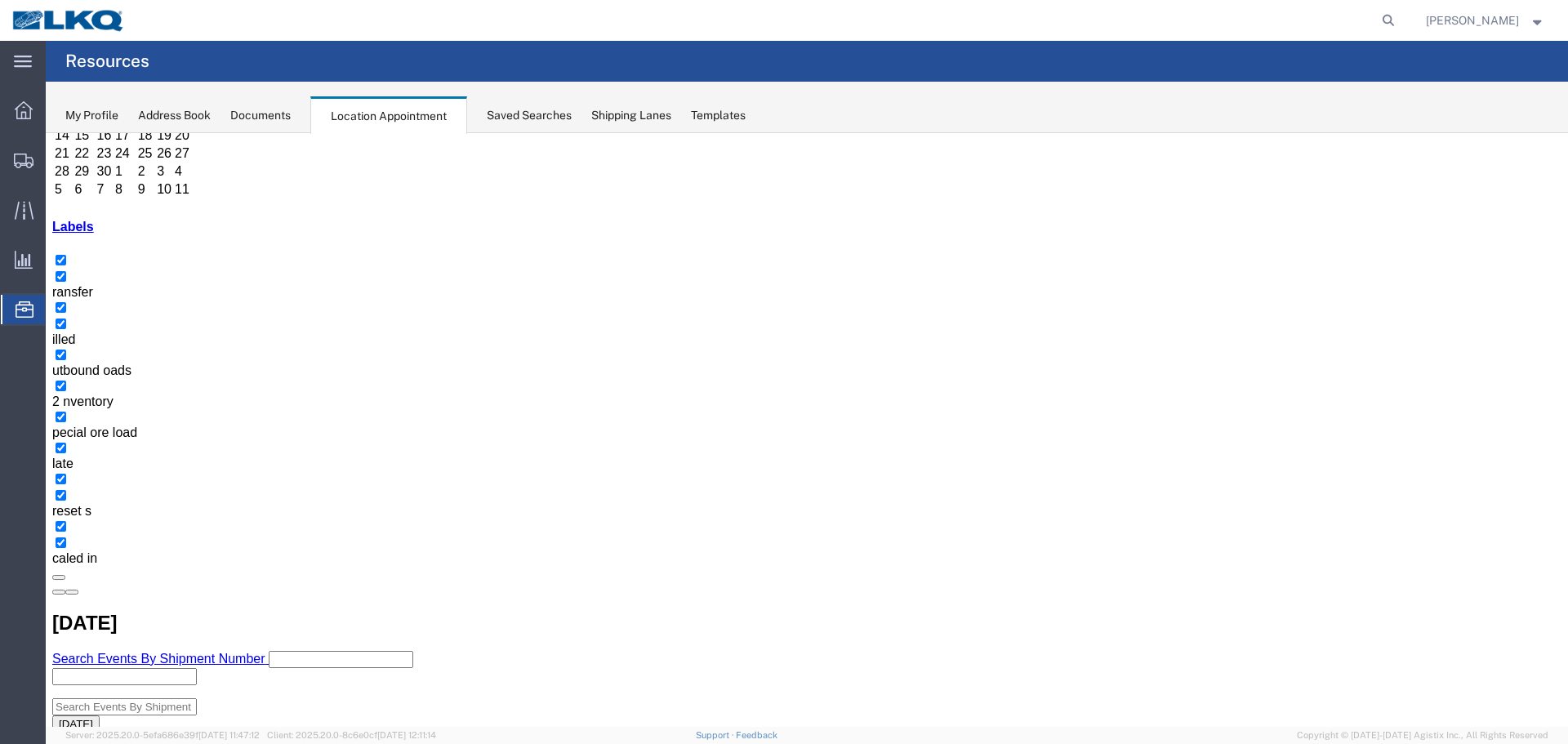
select select "1"
select select
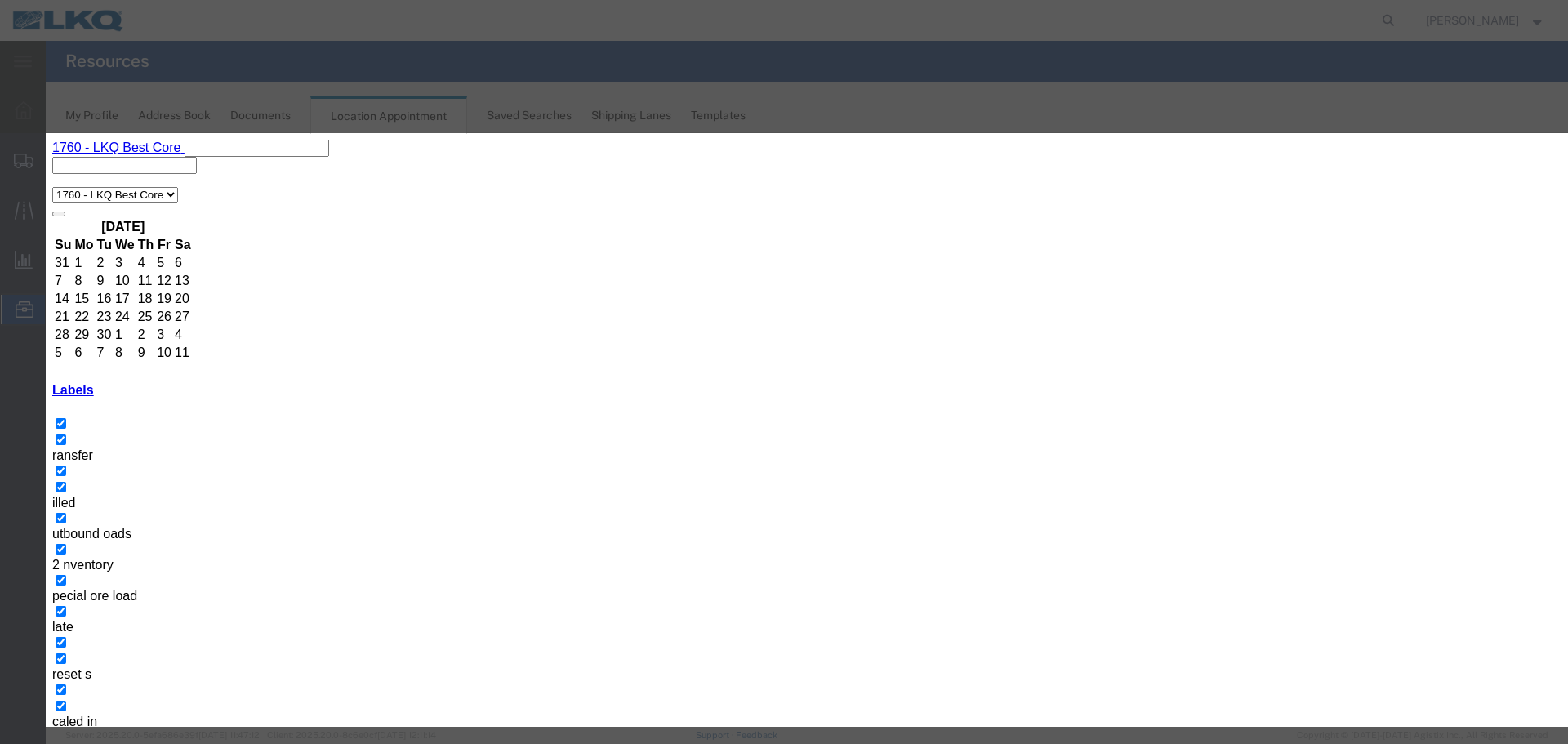
type input "LTL/ AAA [PERSON_NAME]"
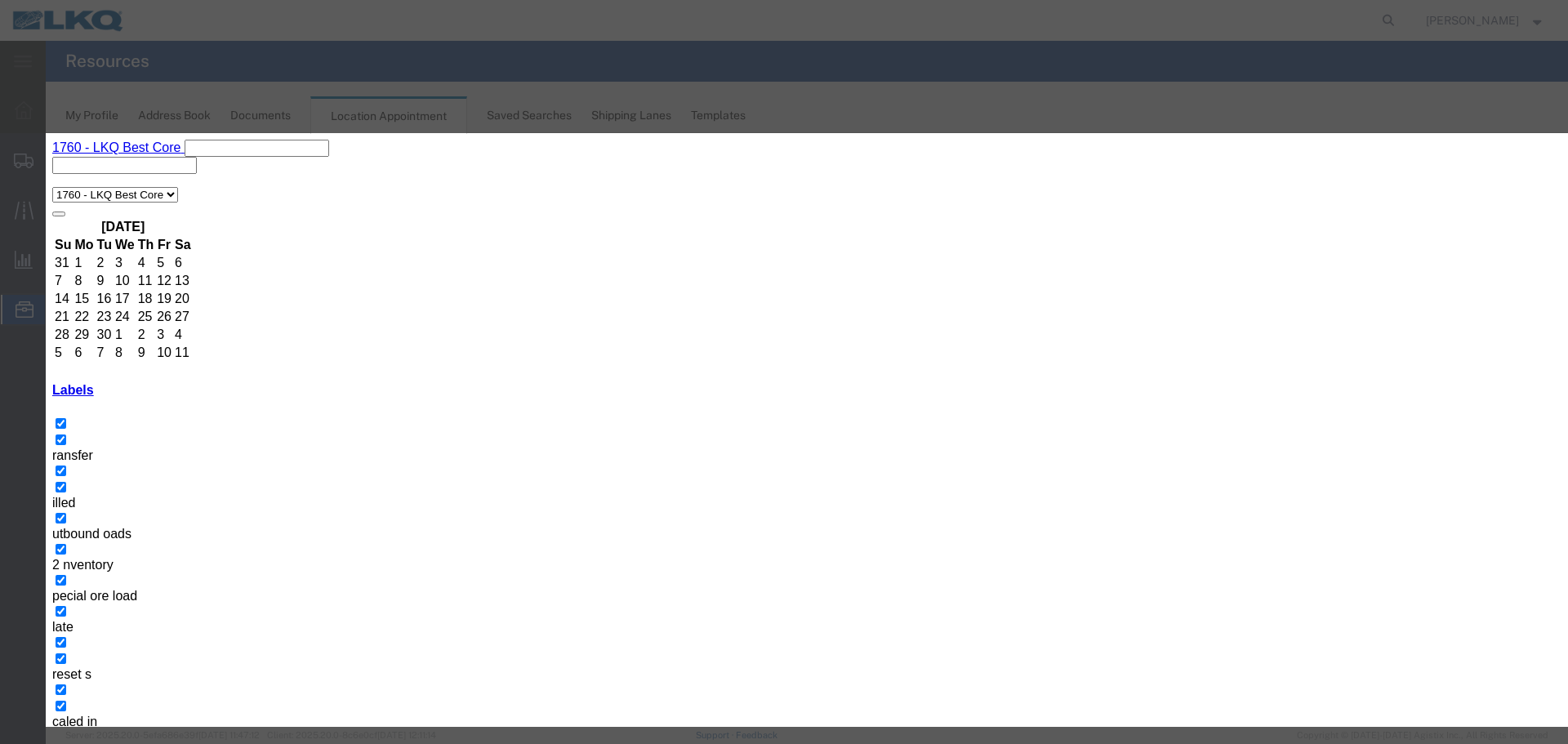
type input "9:15 AM"
type input "9:30 AM"
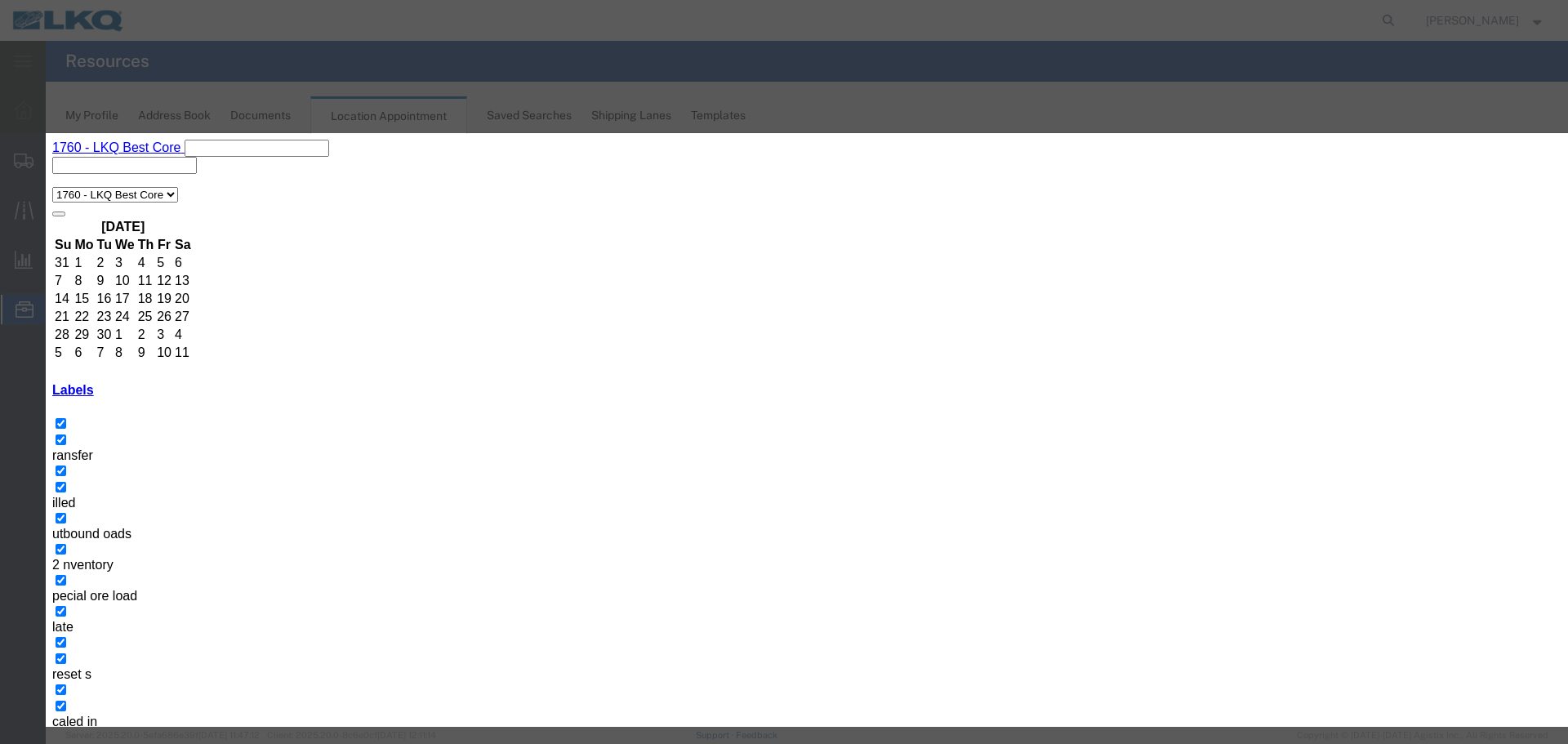
select select "25"
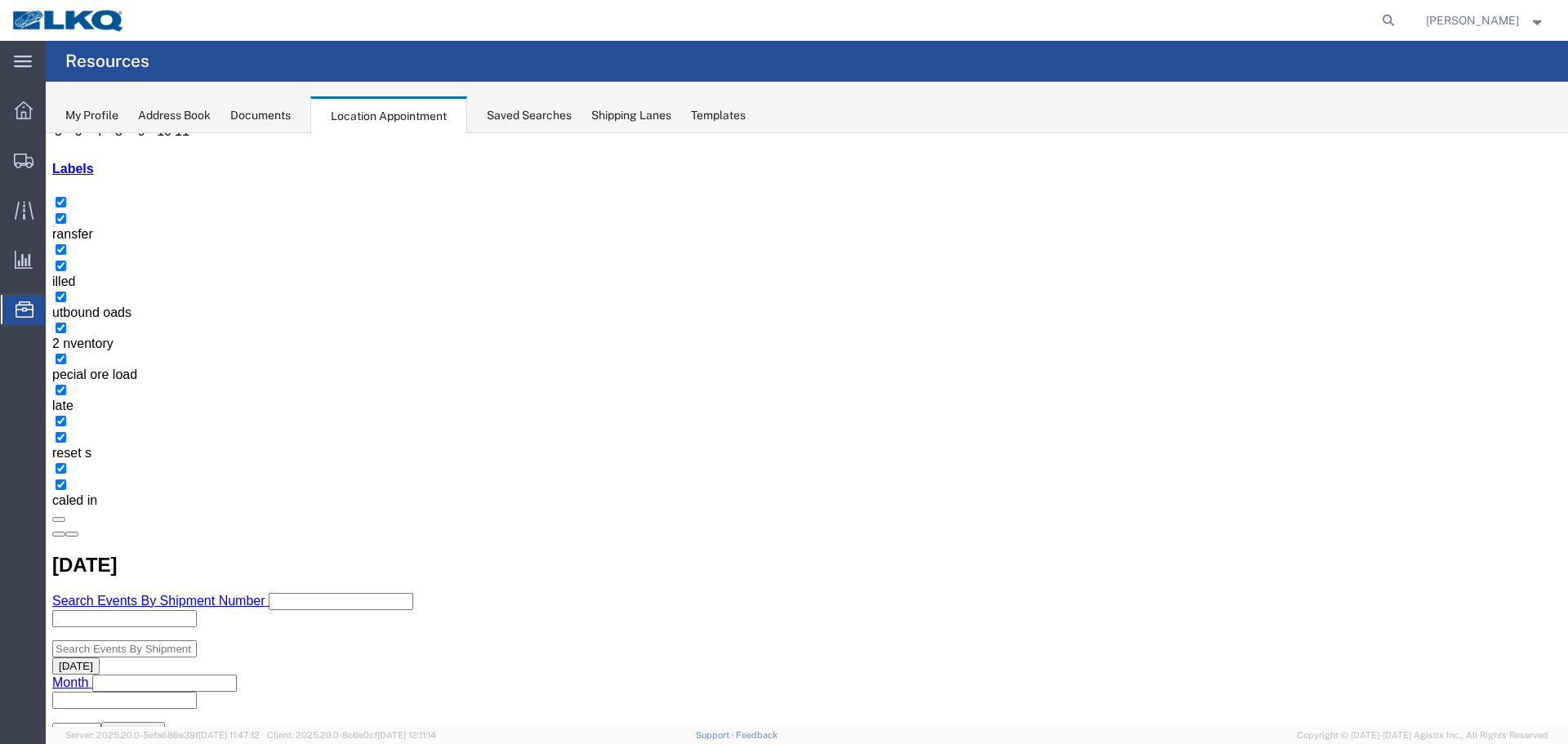
scroll to position [245, 0]
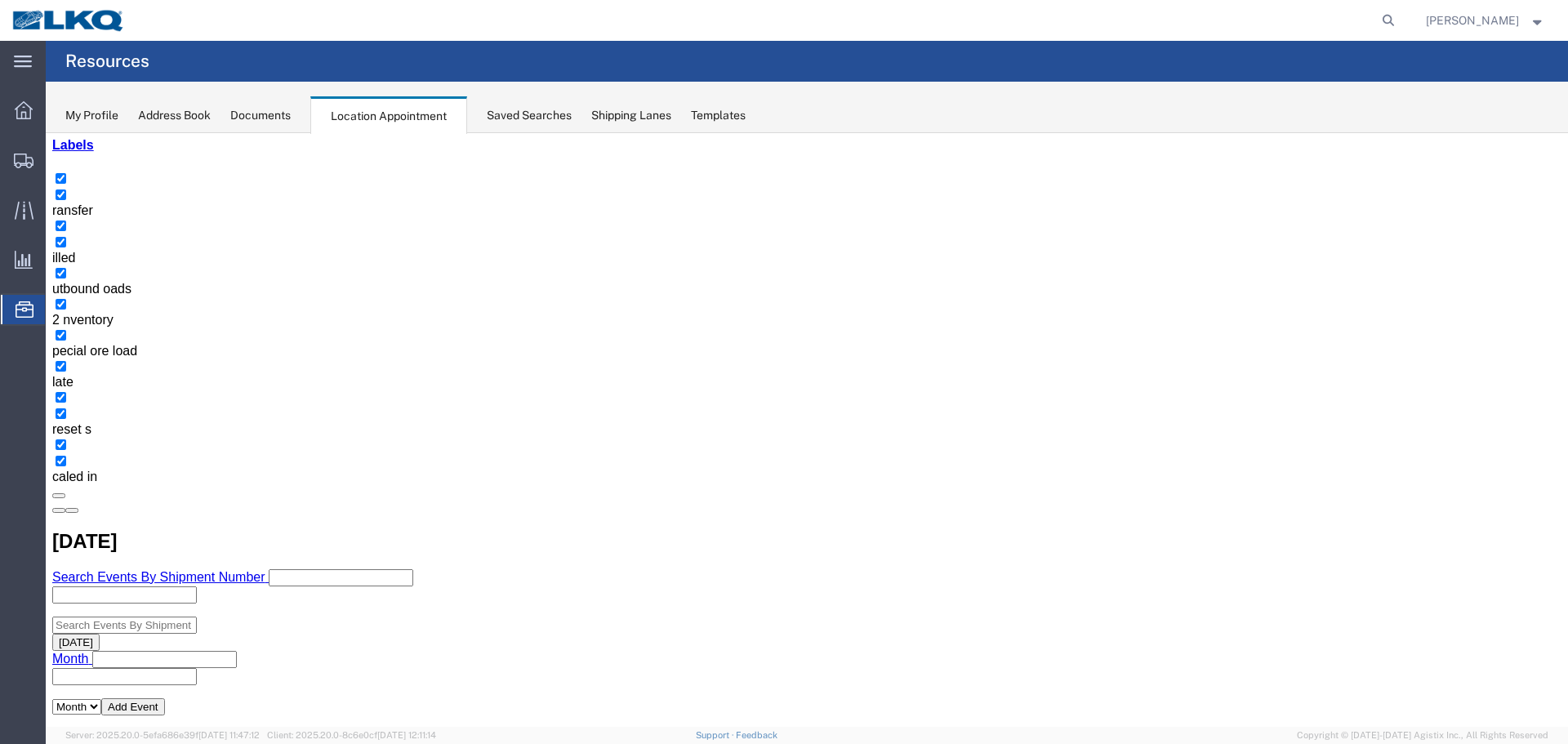
select select "1"
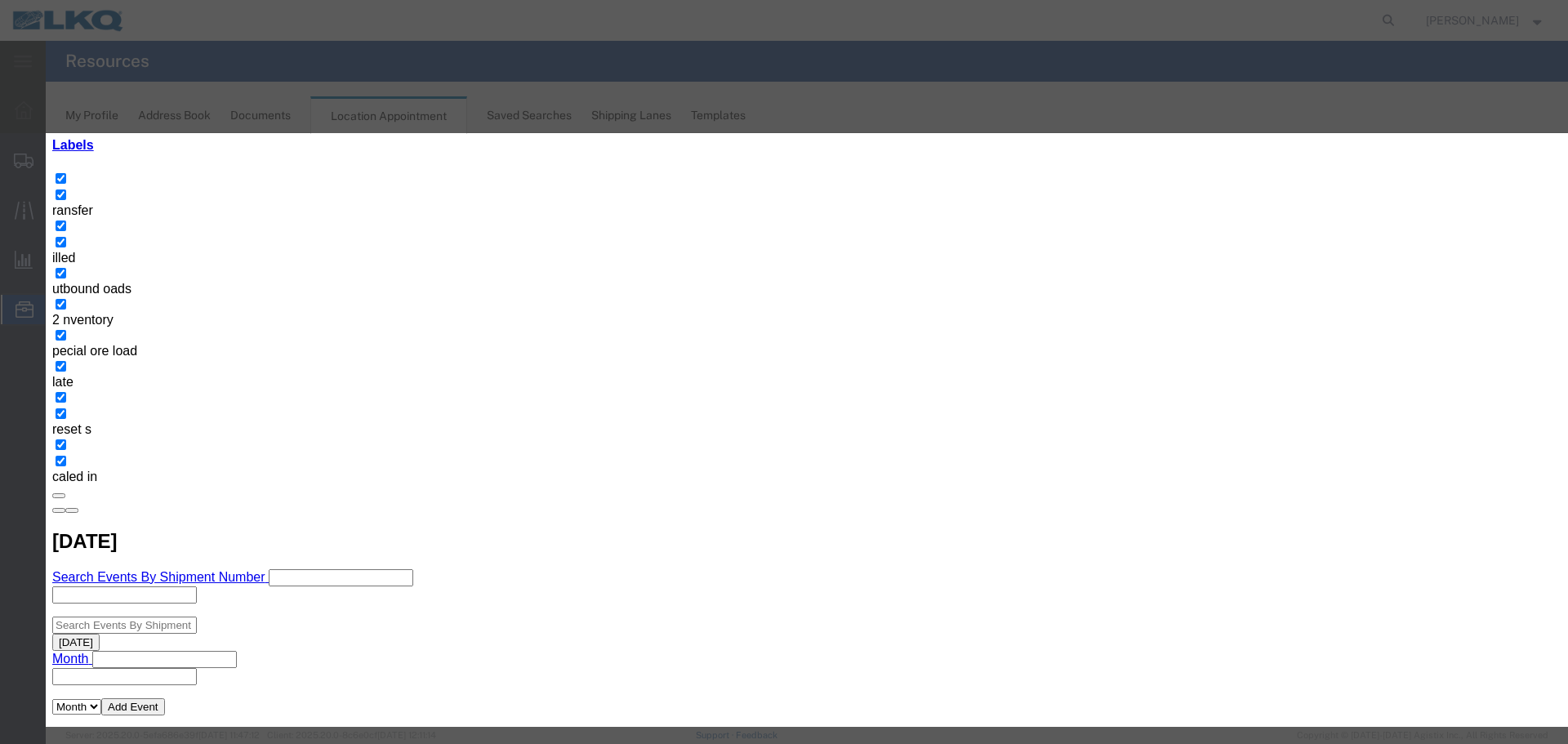
paste input "PRO# 67031907"
type input "LTL/ AAA [PERSON_NAME] PRO# 67031907"
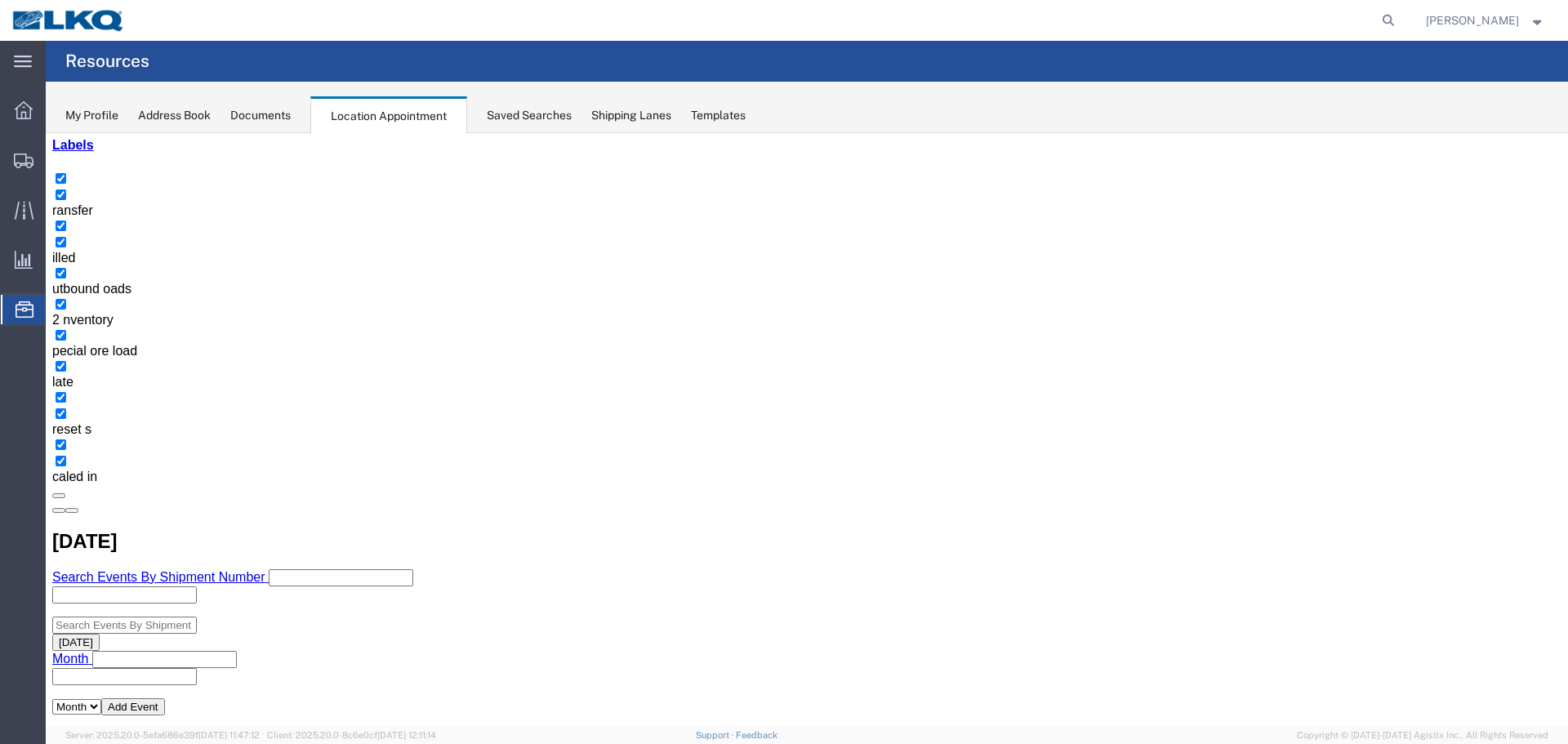
scroll to position [0, 0]
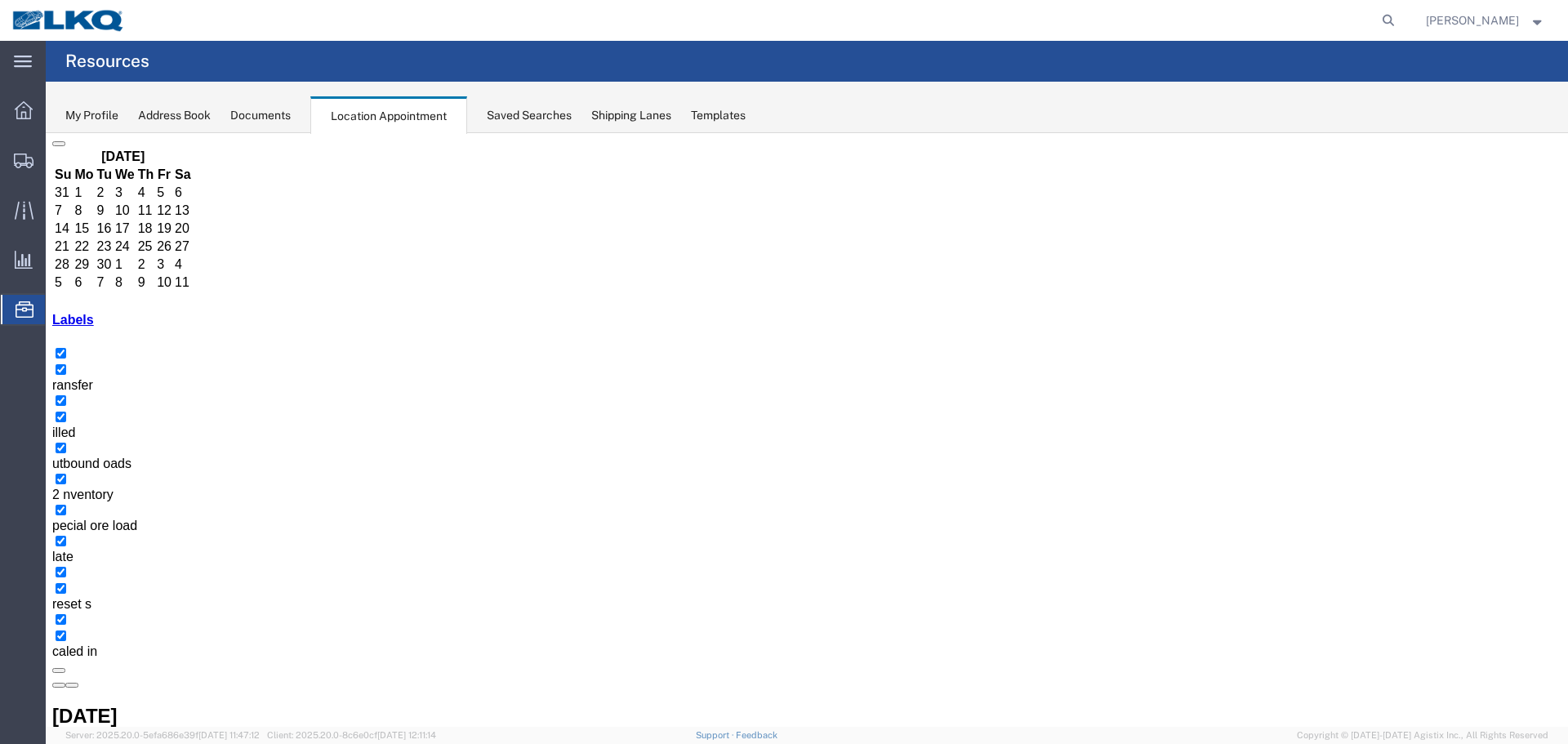
scroll to position [164, 0]
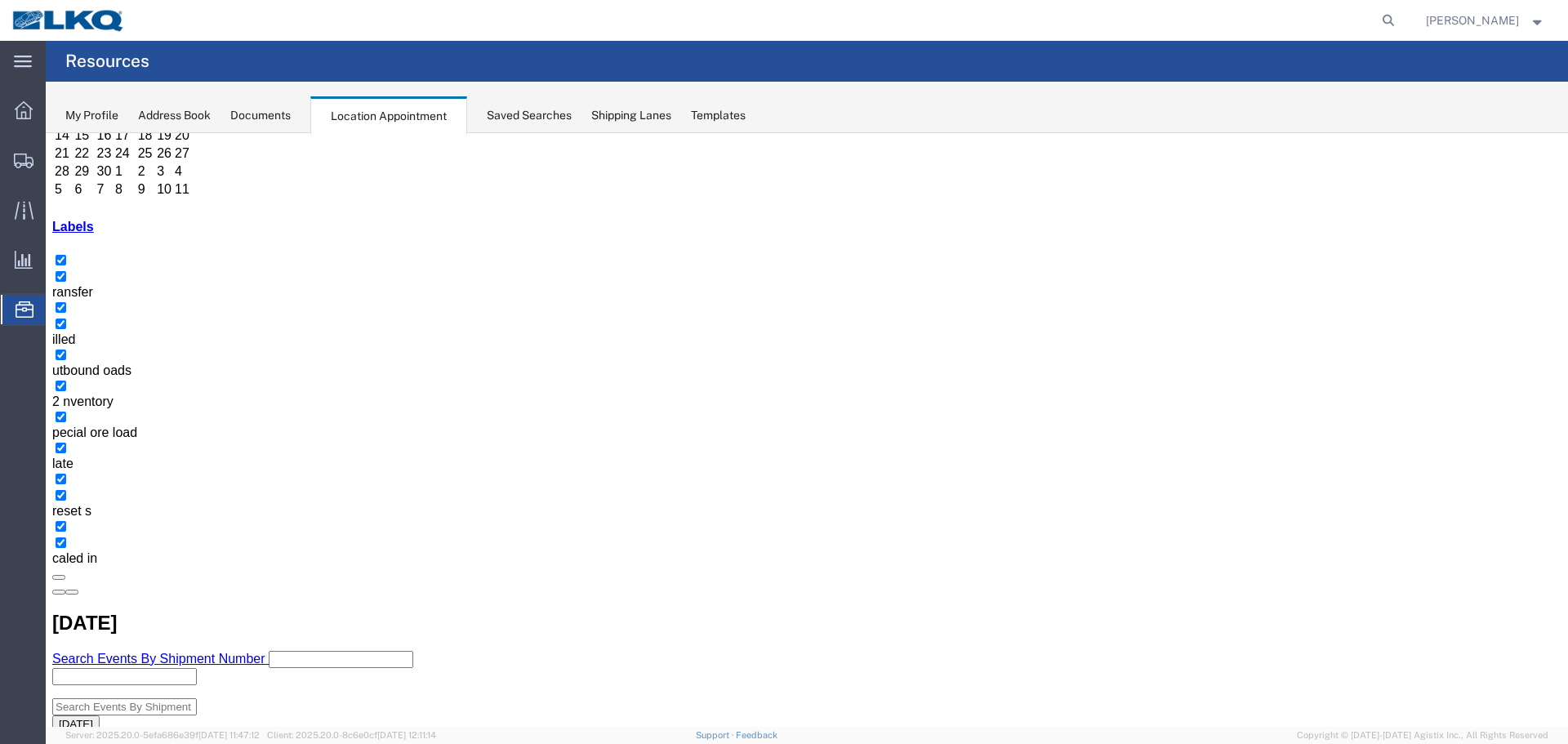
select select "1"
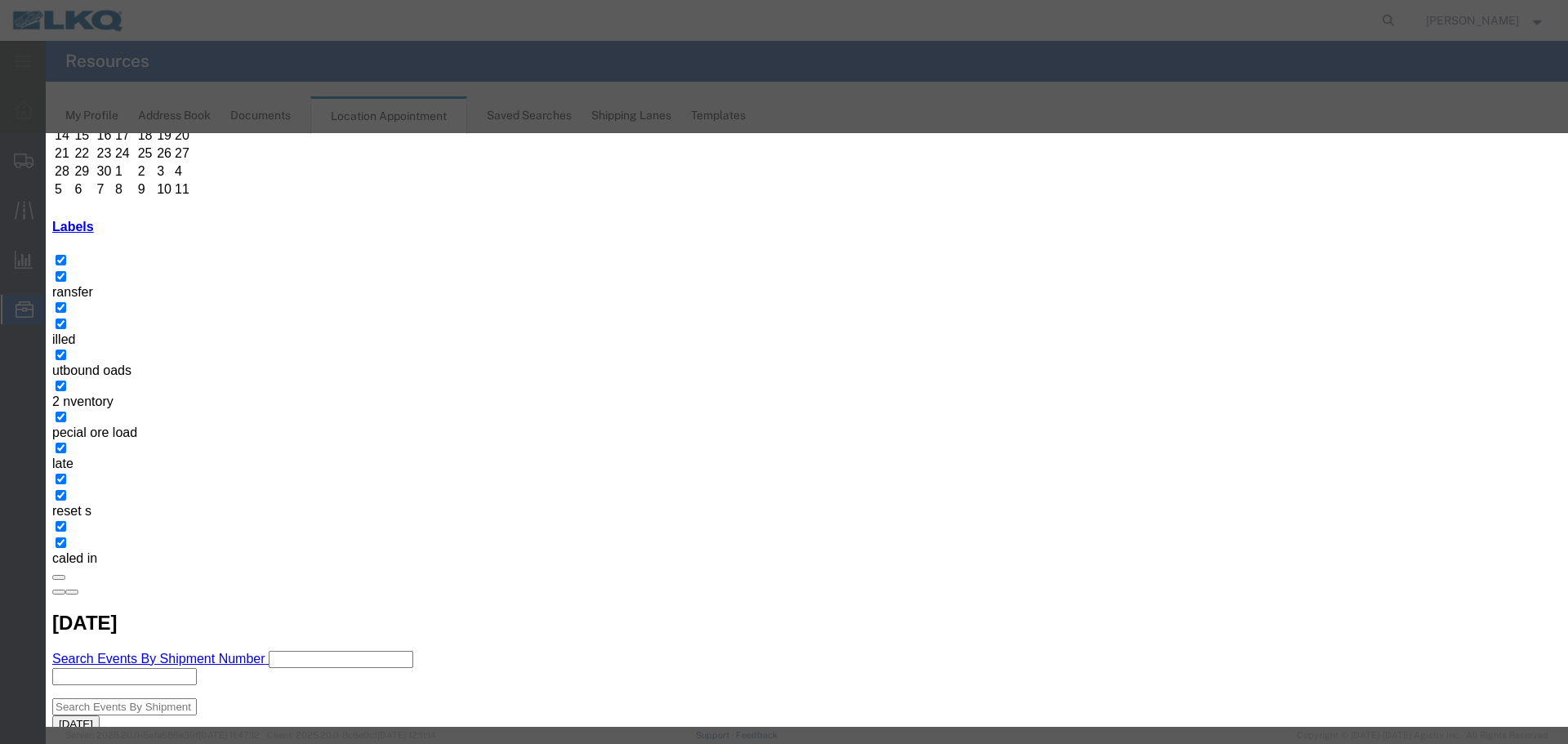
type input "d"
select select "40"
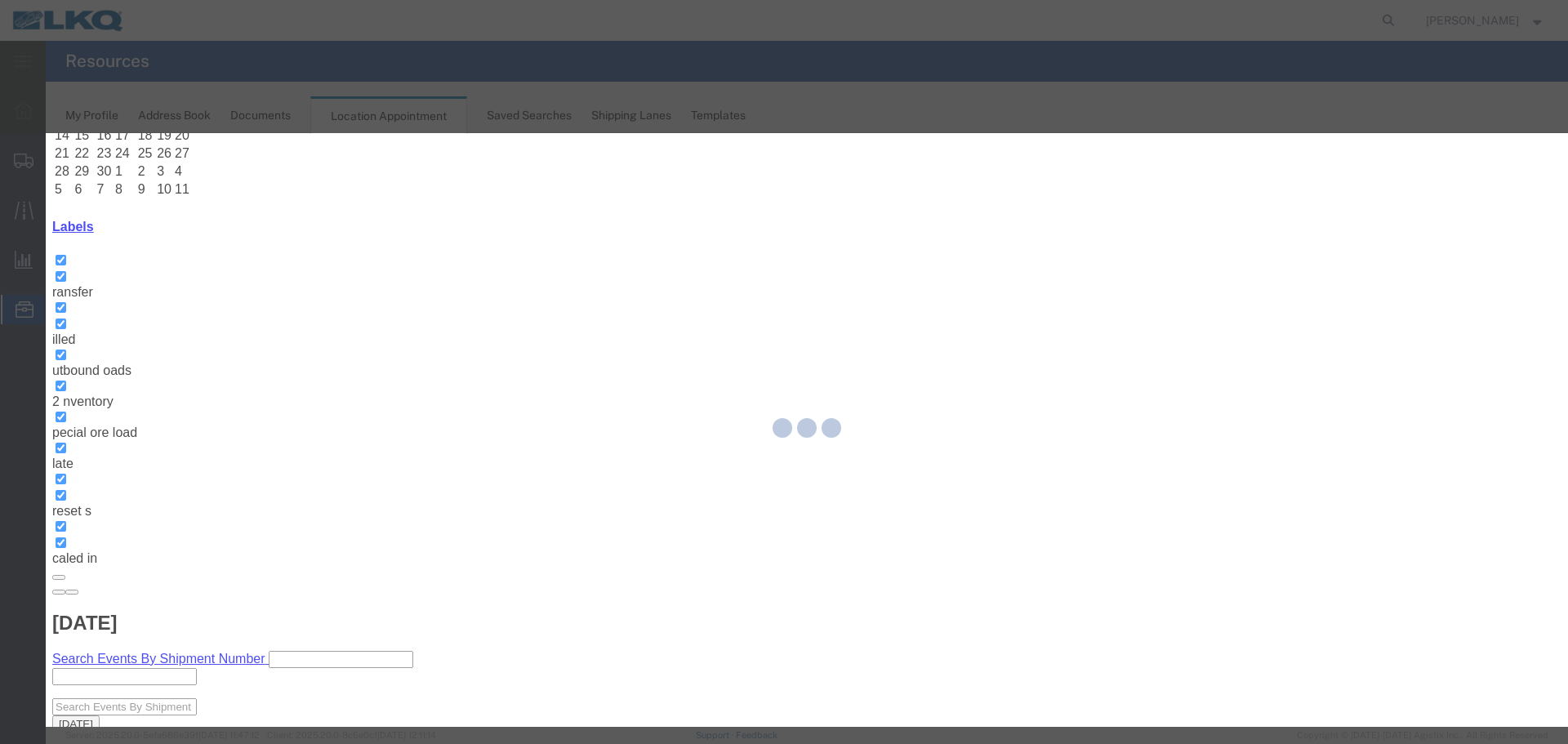
scroll to position [0, 0]
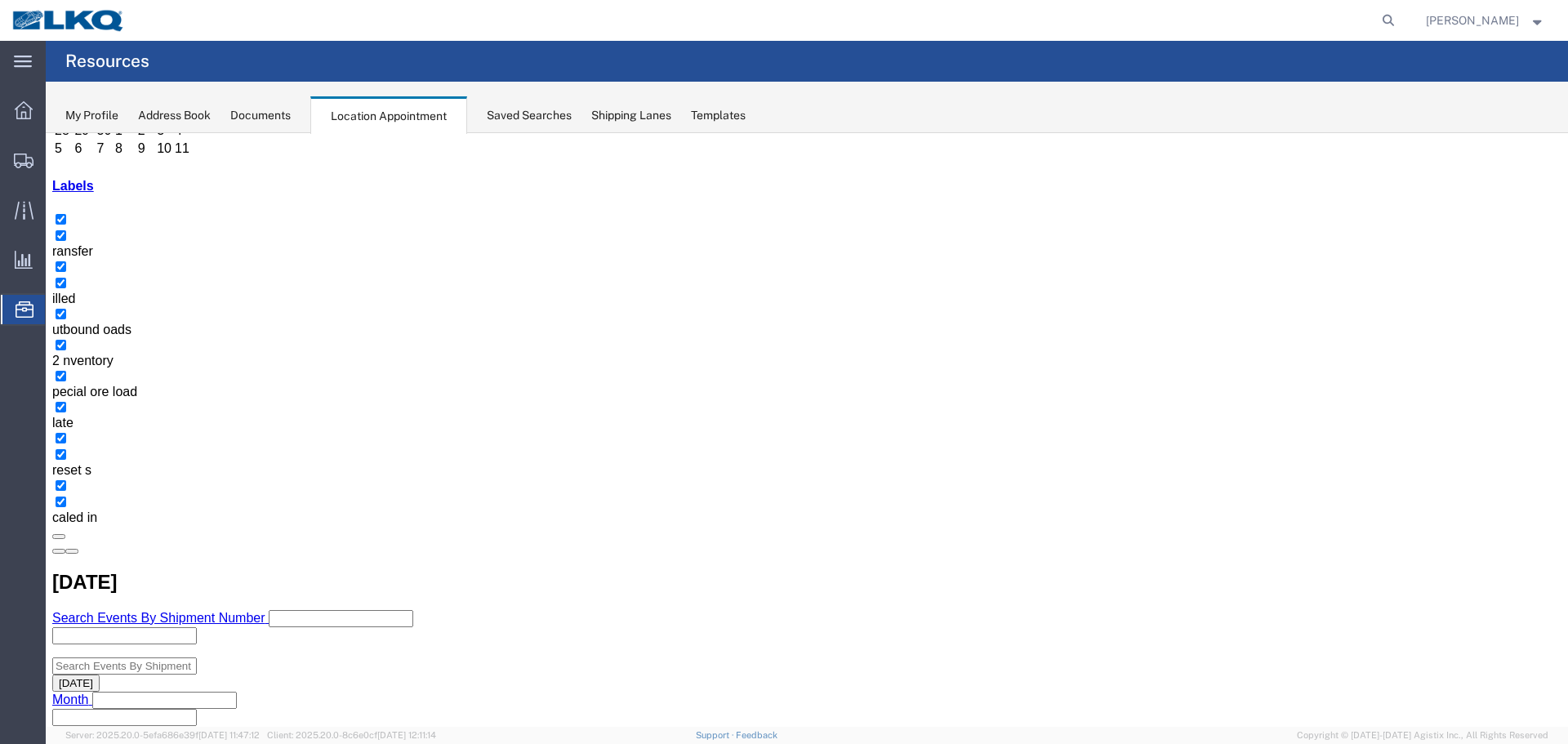
scroll to position [245, 0]
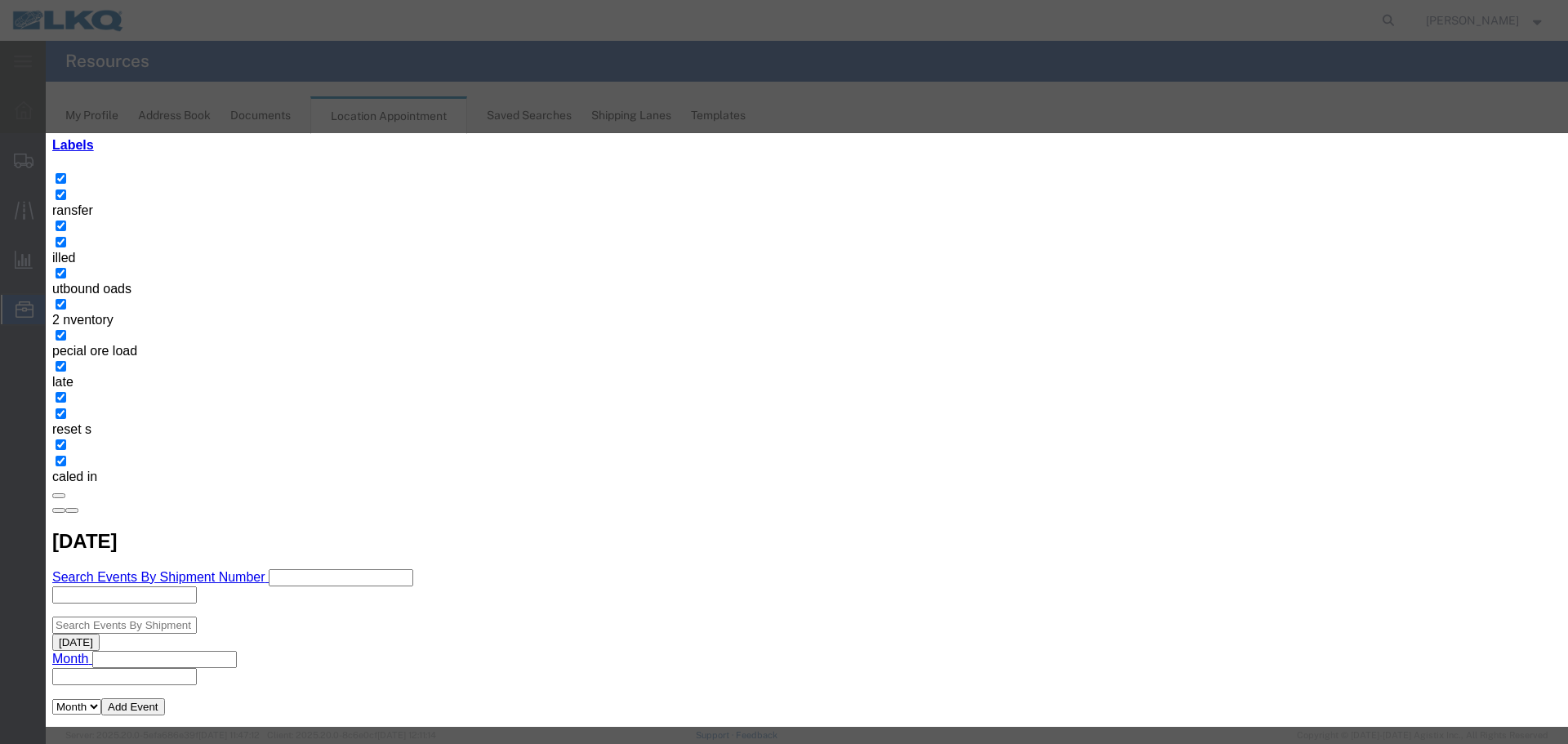
type input "d"
drag, startPoint x: 879, startPoint y: 430, endPoint x: 878, endPoint y: 410, distance: 20.0
select select "40"
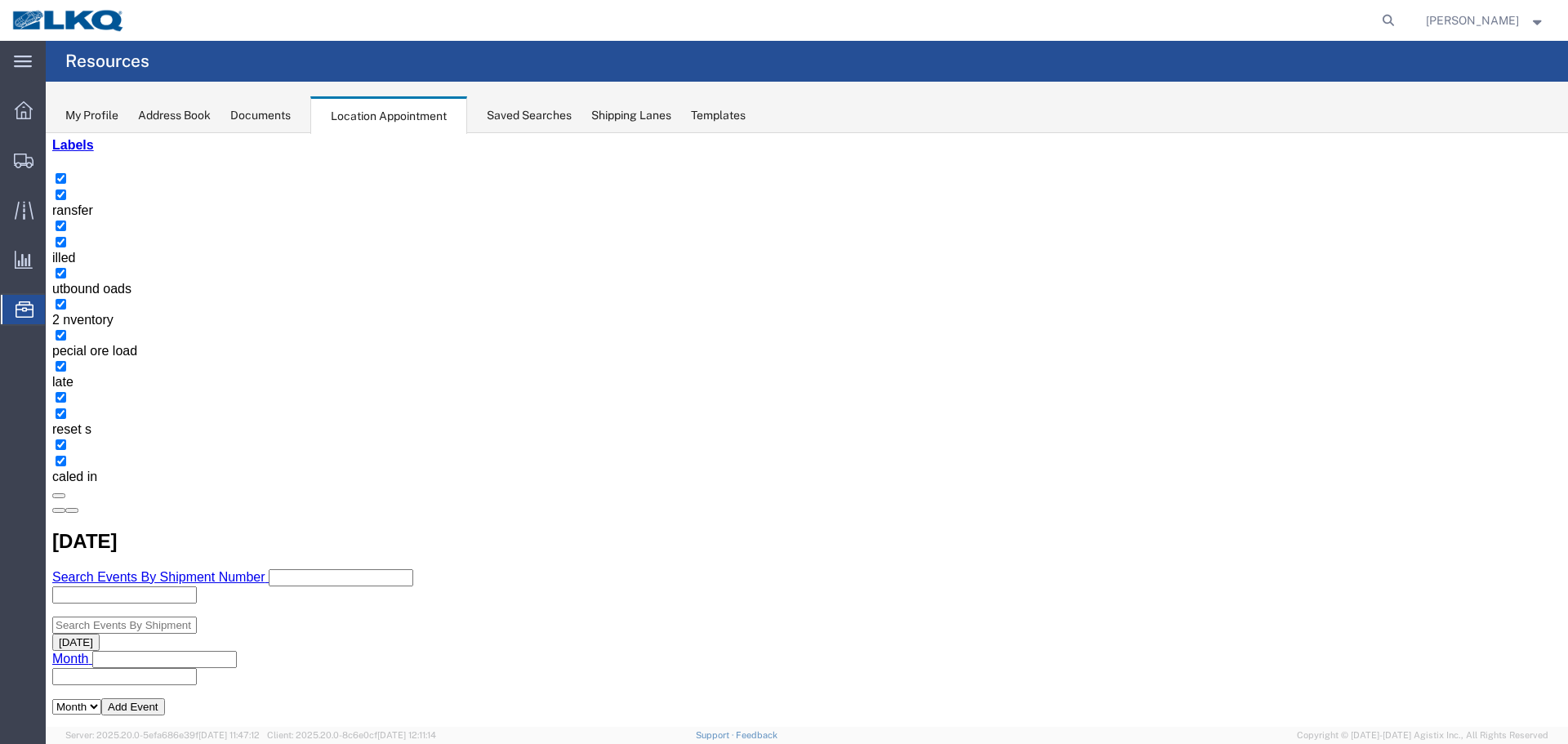
scroll to position [0, 0]
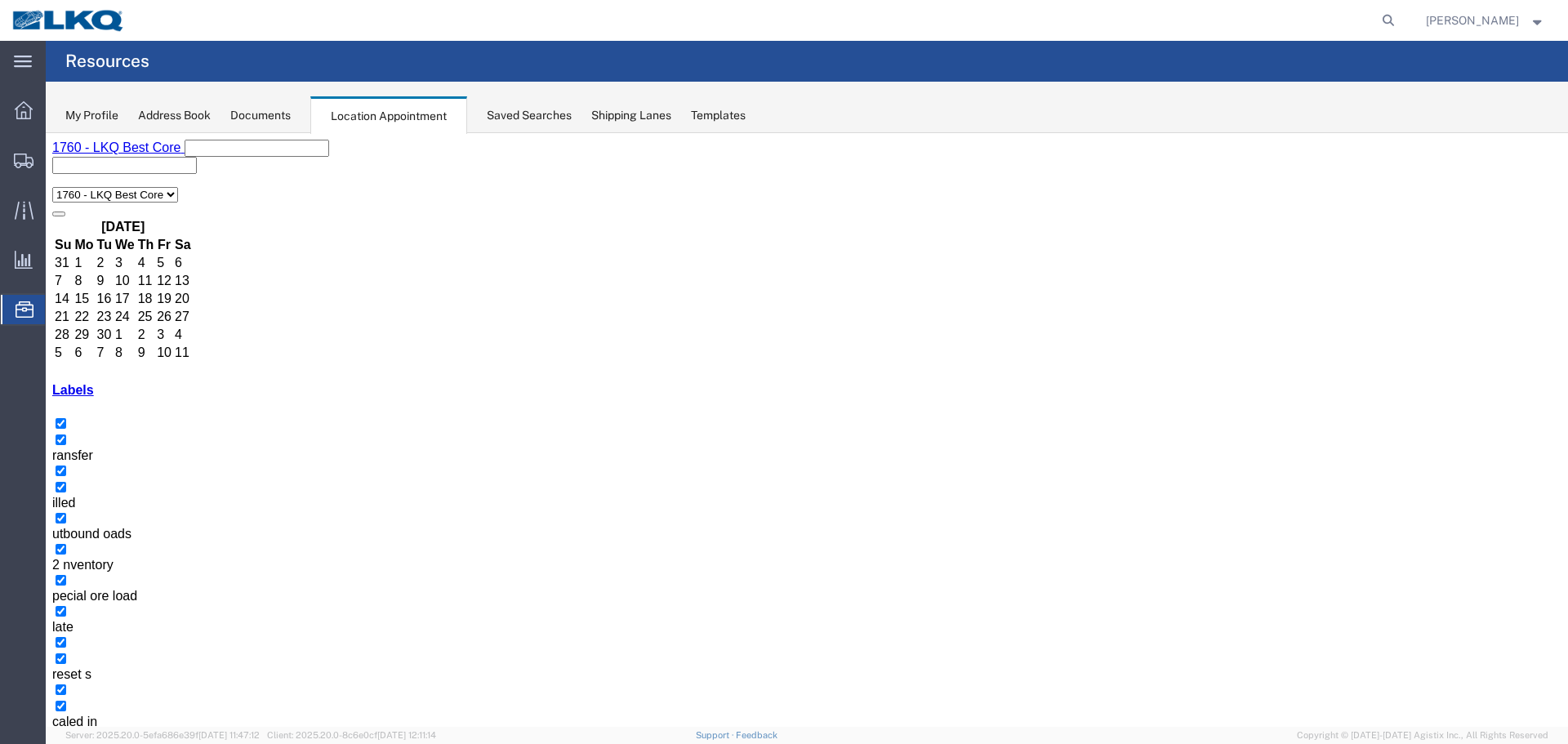
select select
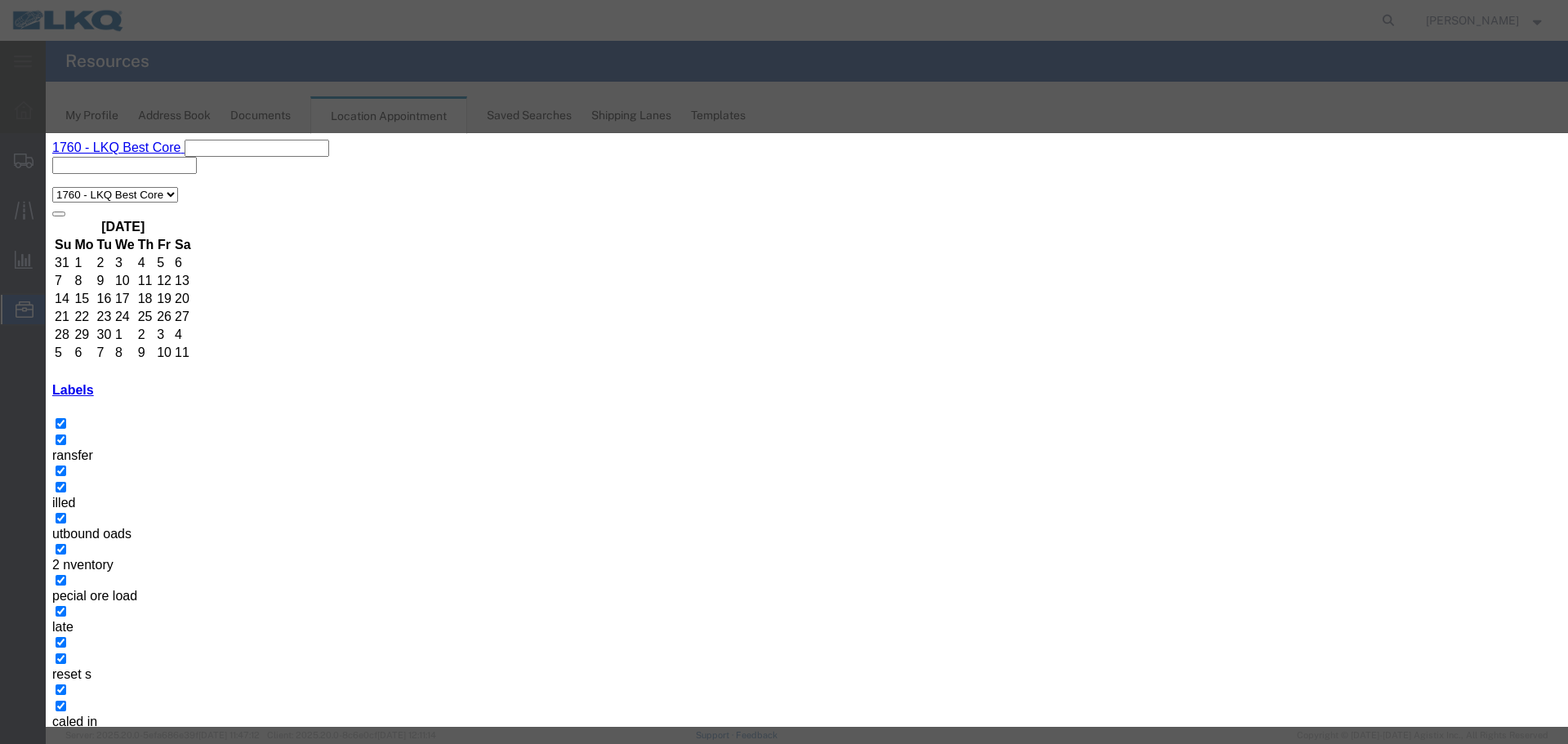
type input "57050447 ROTARY"
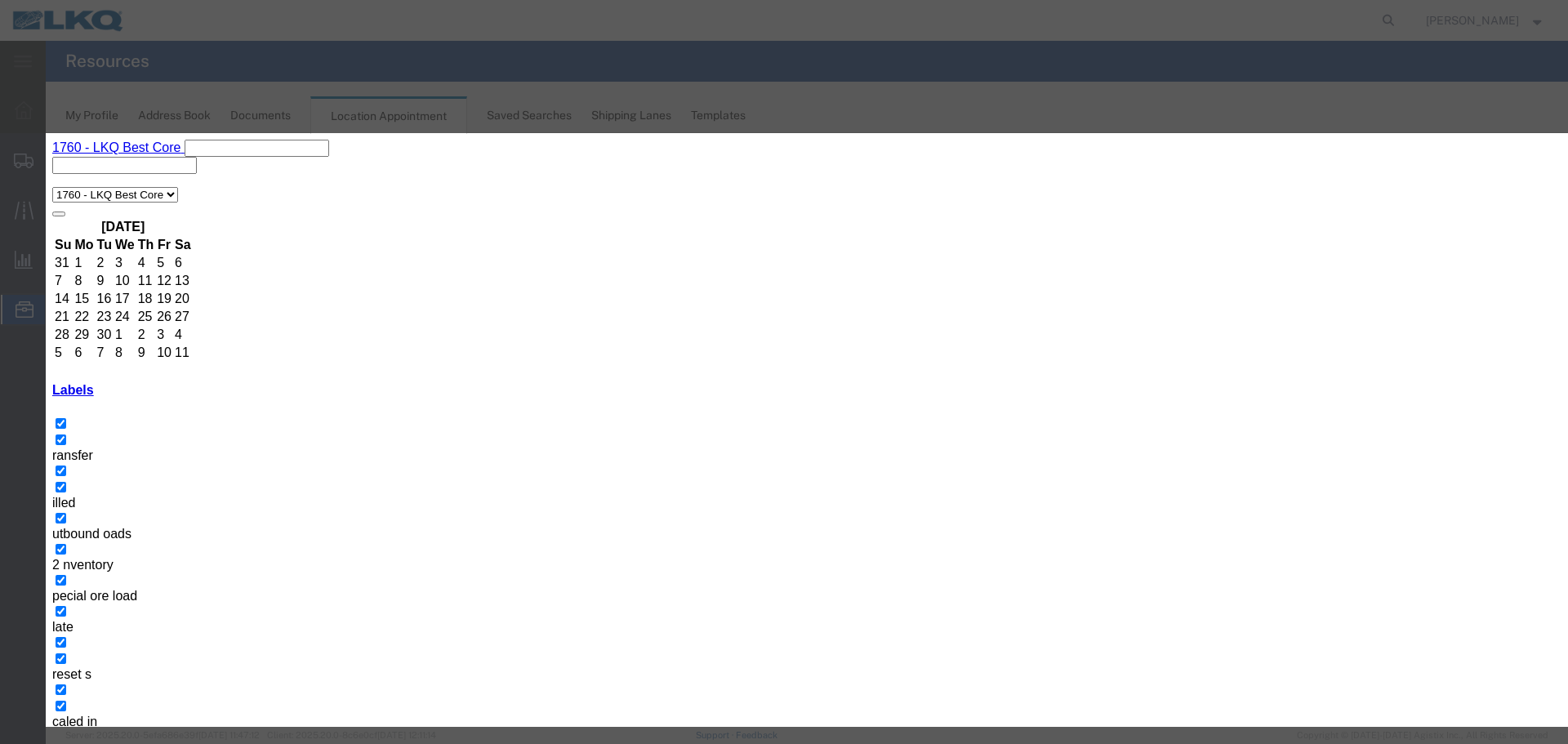
type input "[DATE]"
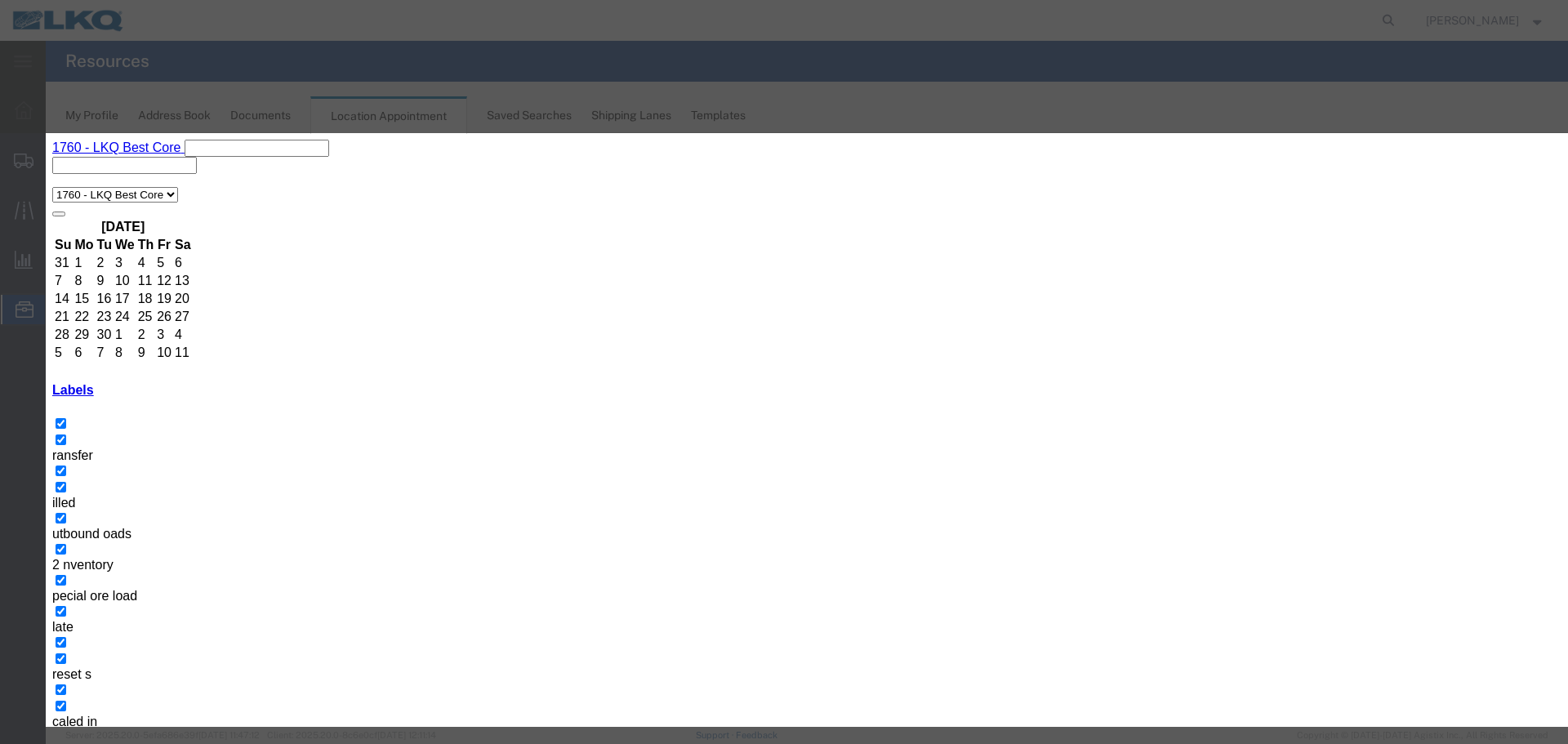
type input "2:15 PM"
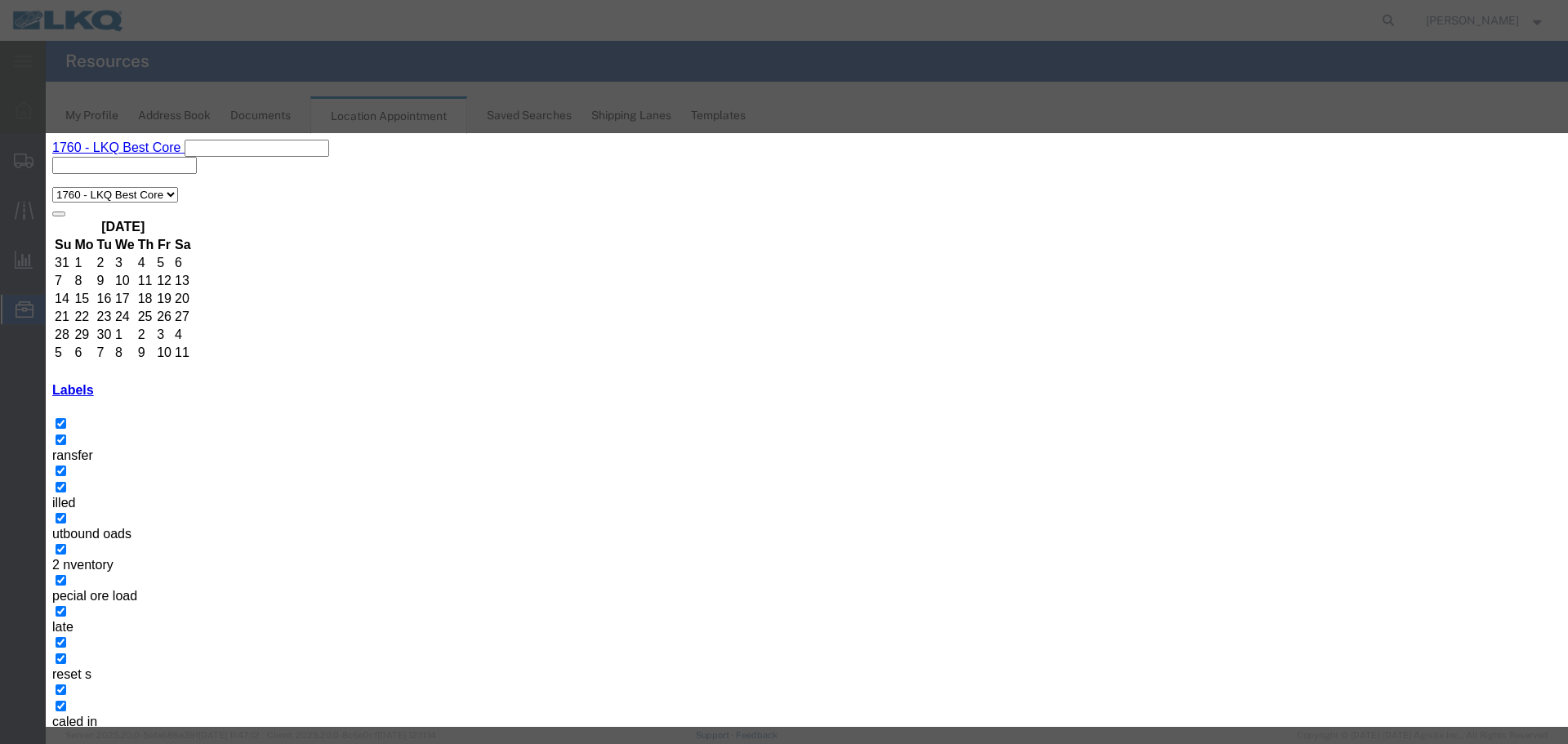
select select "1"
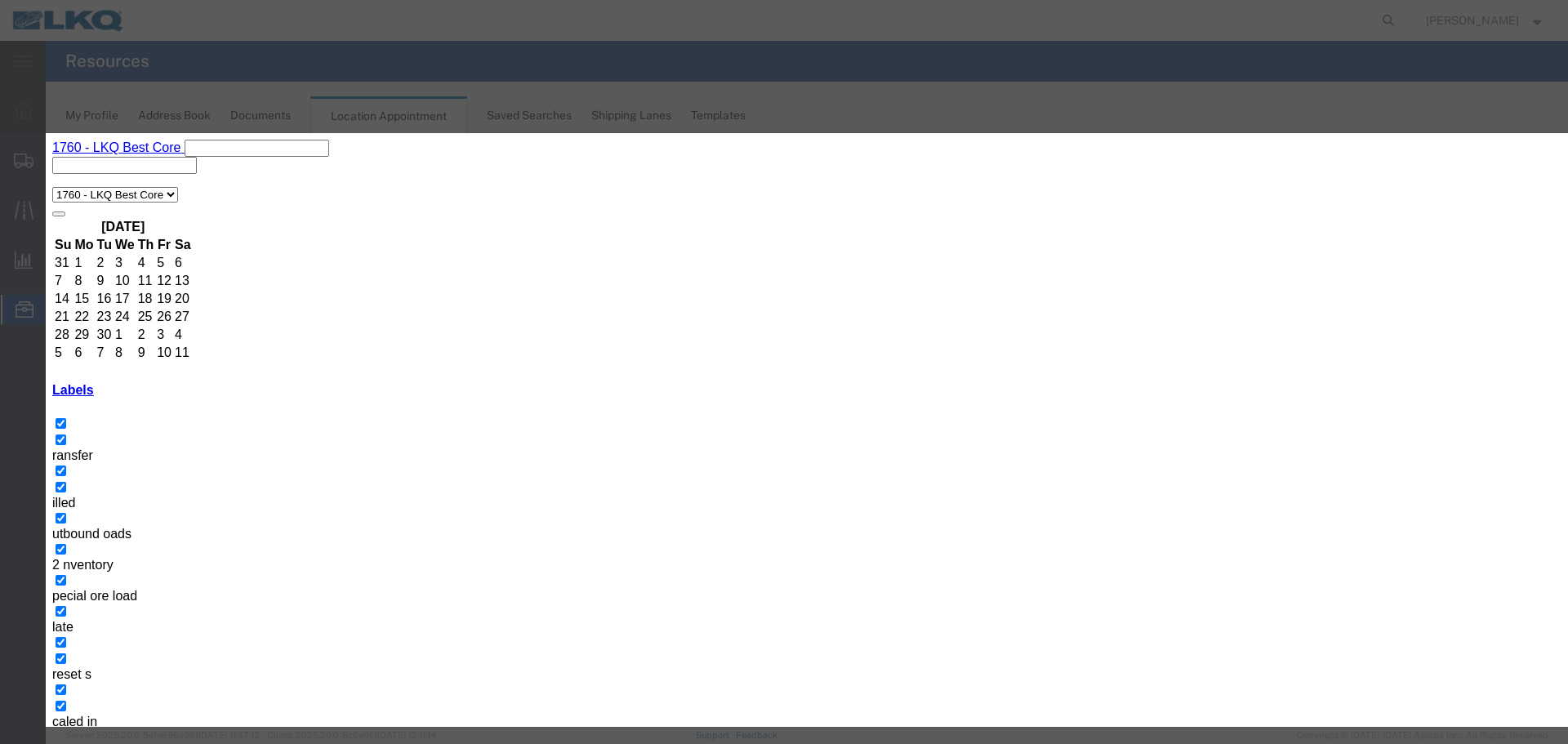
type input "O"
select select "80"
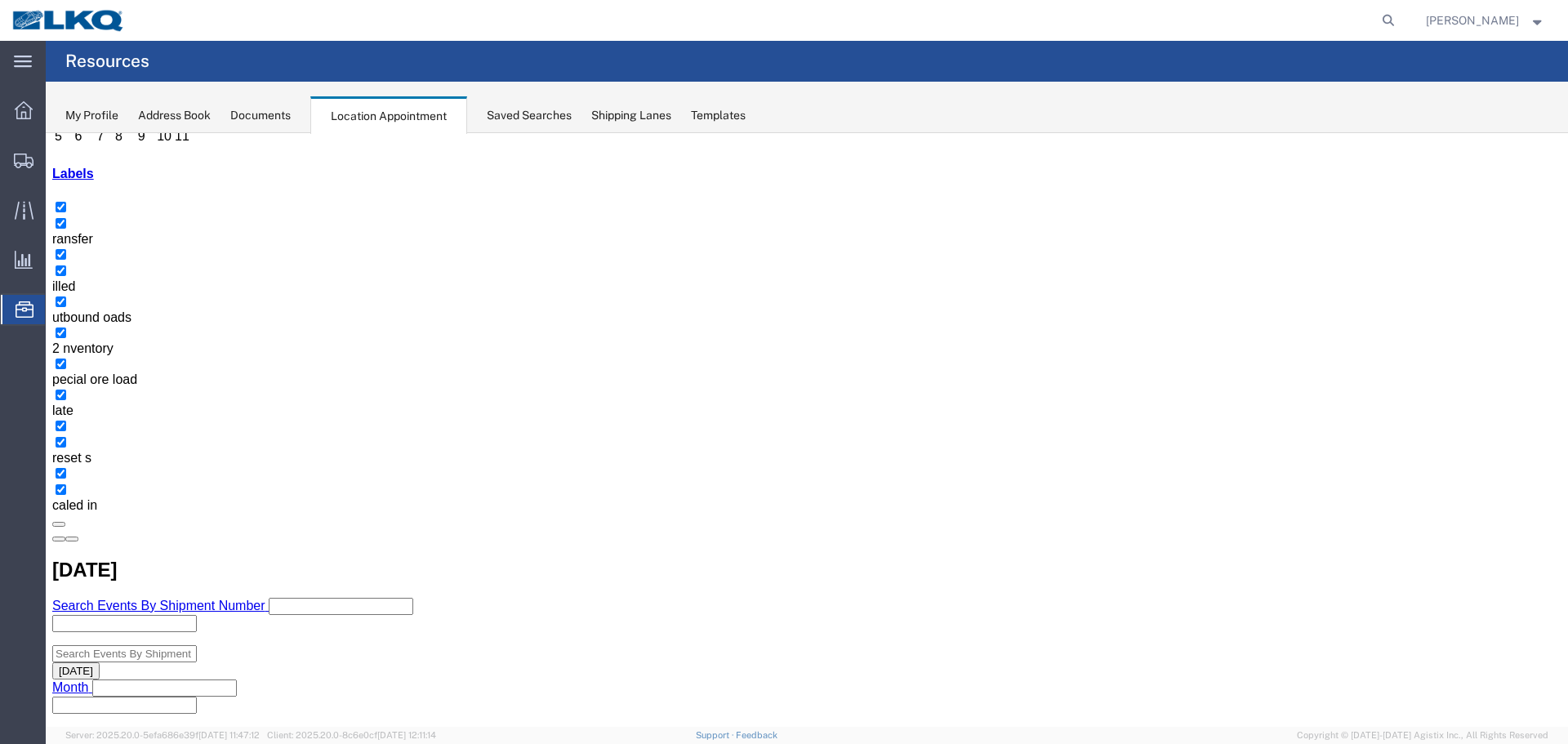
scroll to position [245, 0]
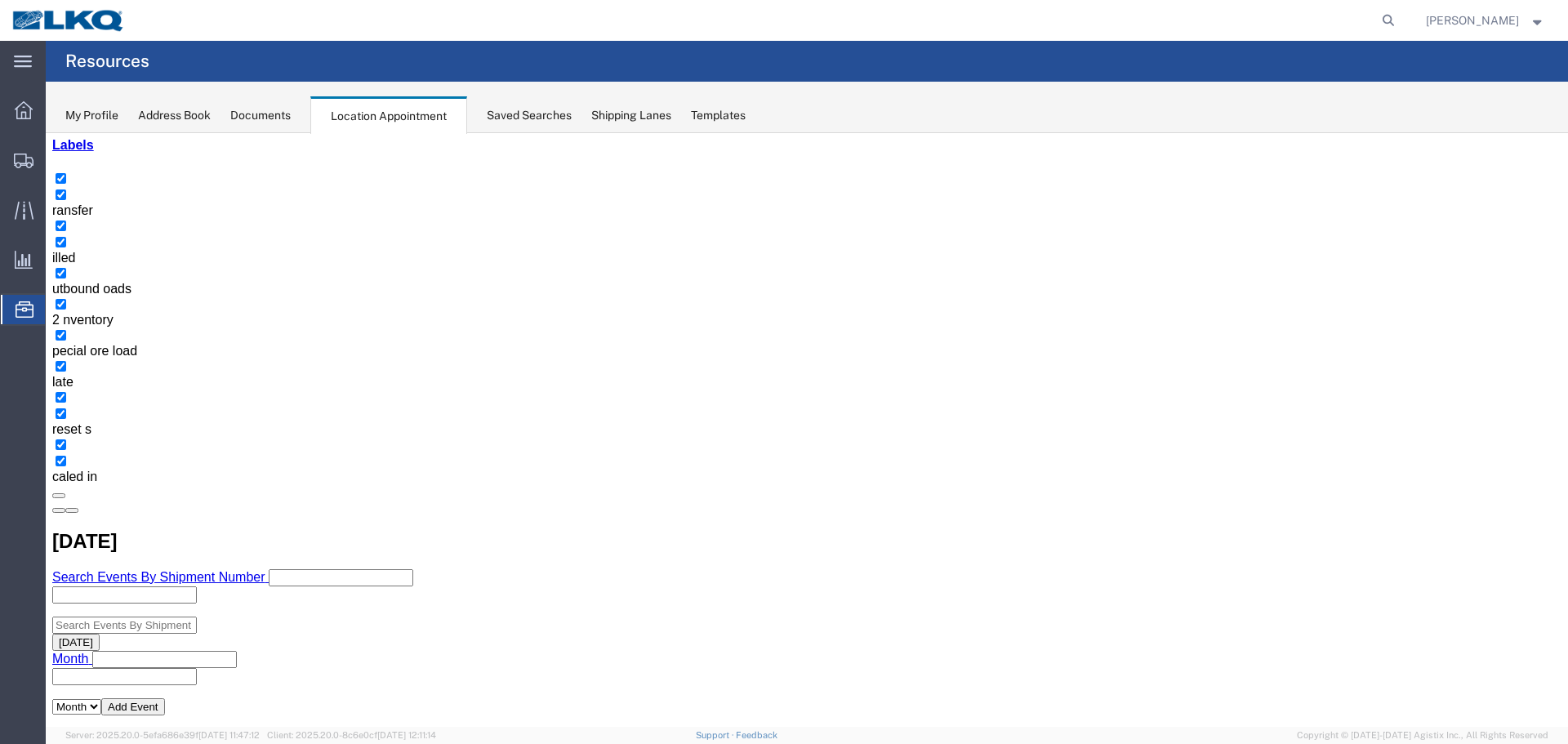
select select "1"
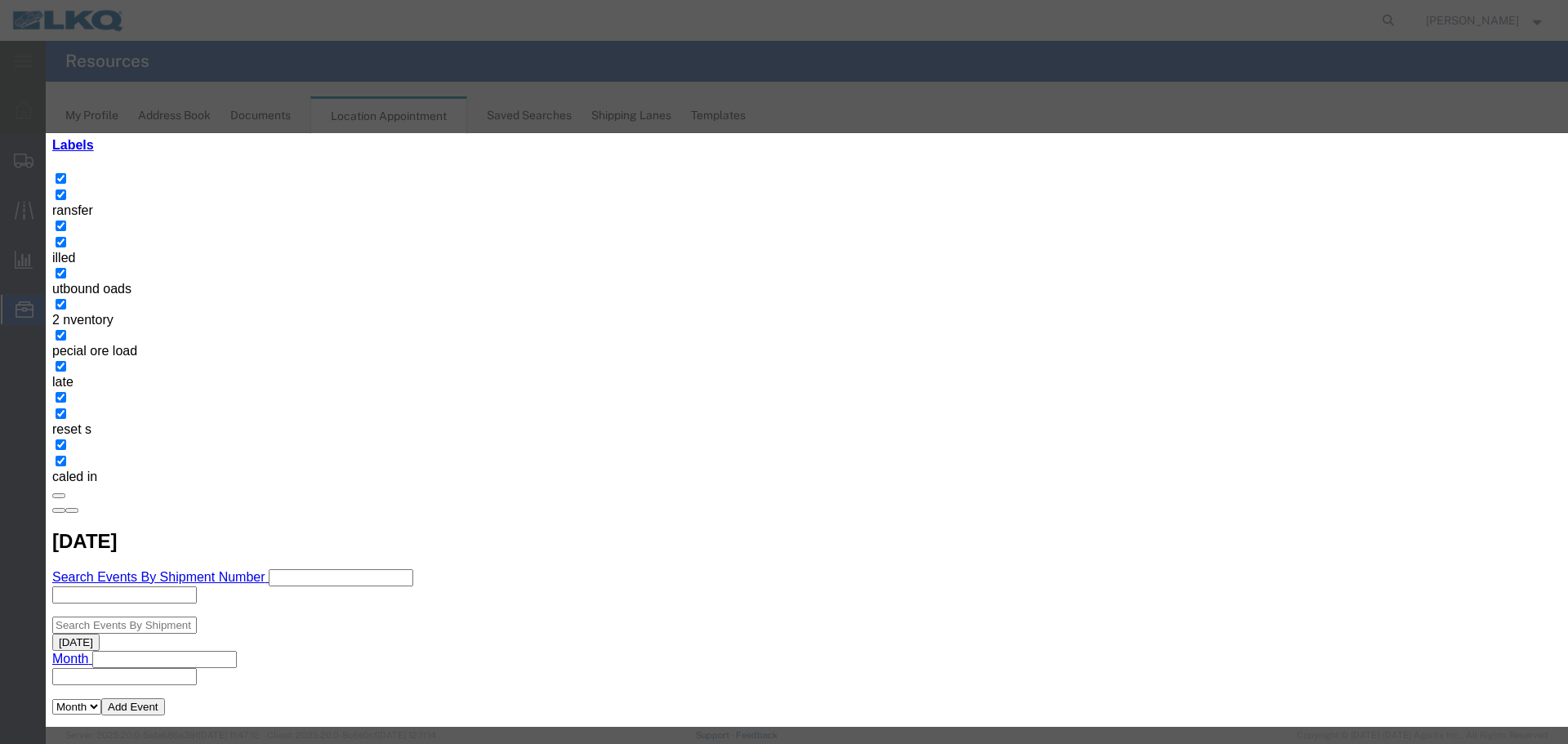
type input "D"
select select "40"
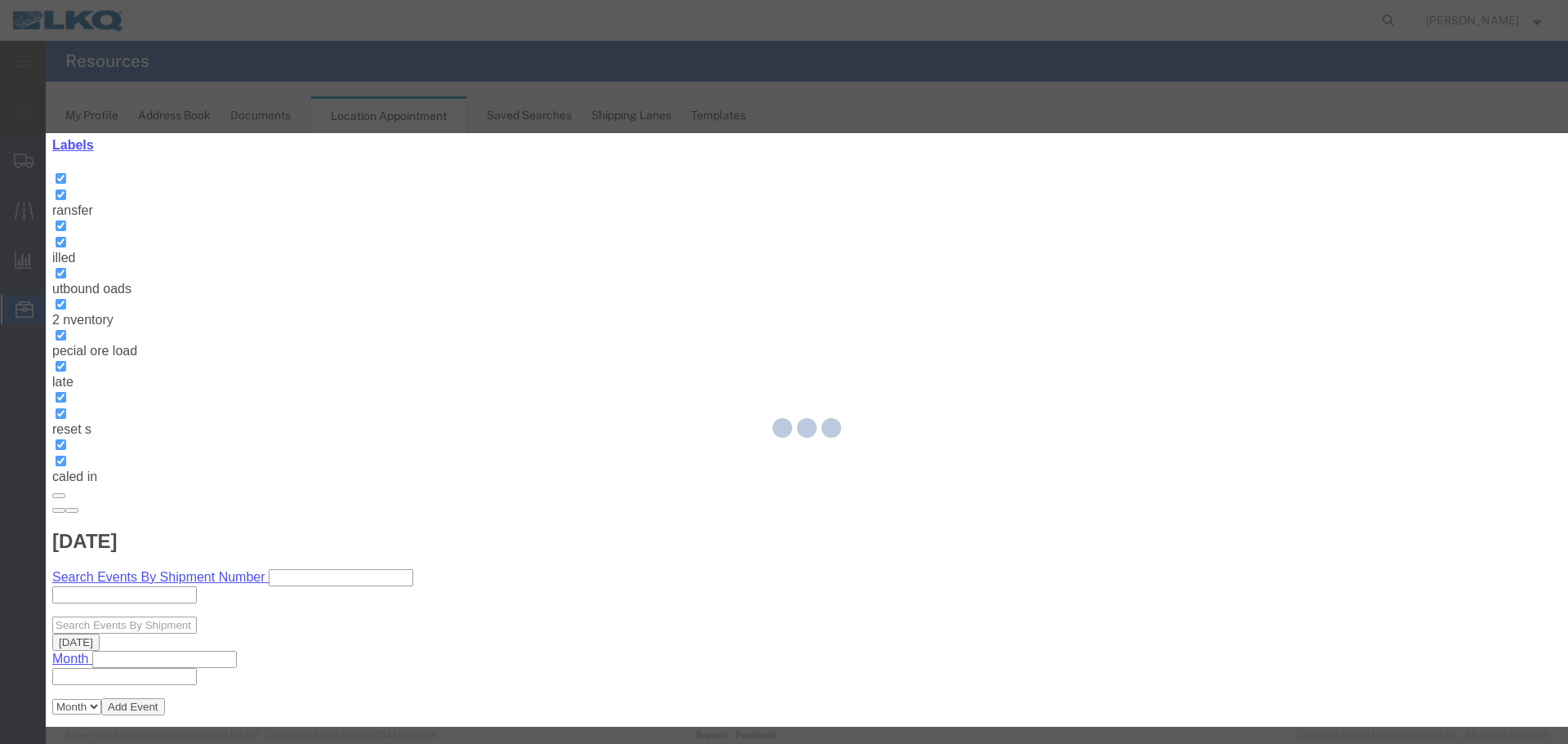
scroll to position [0, 0]
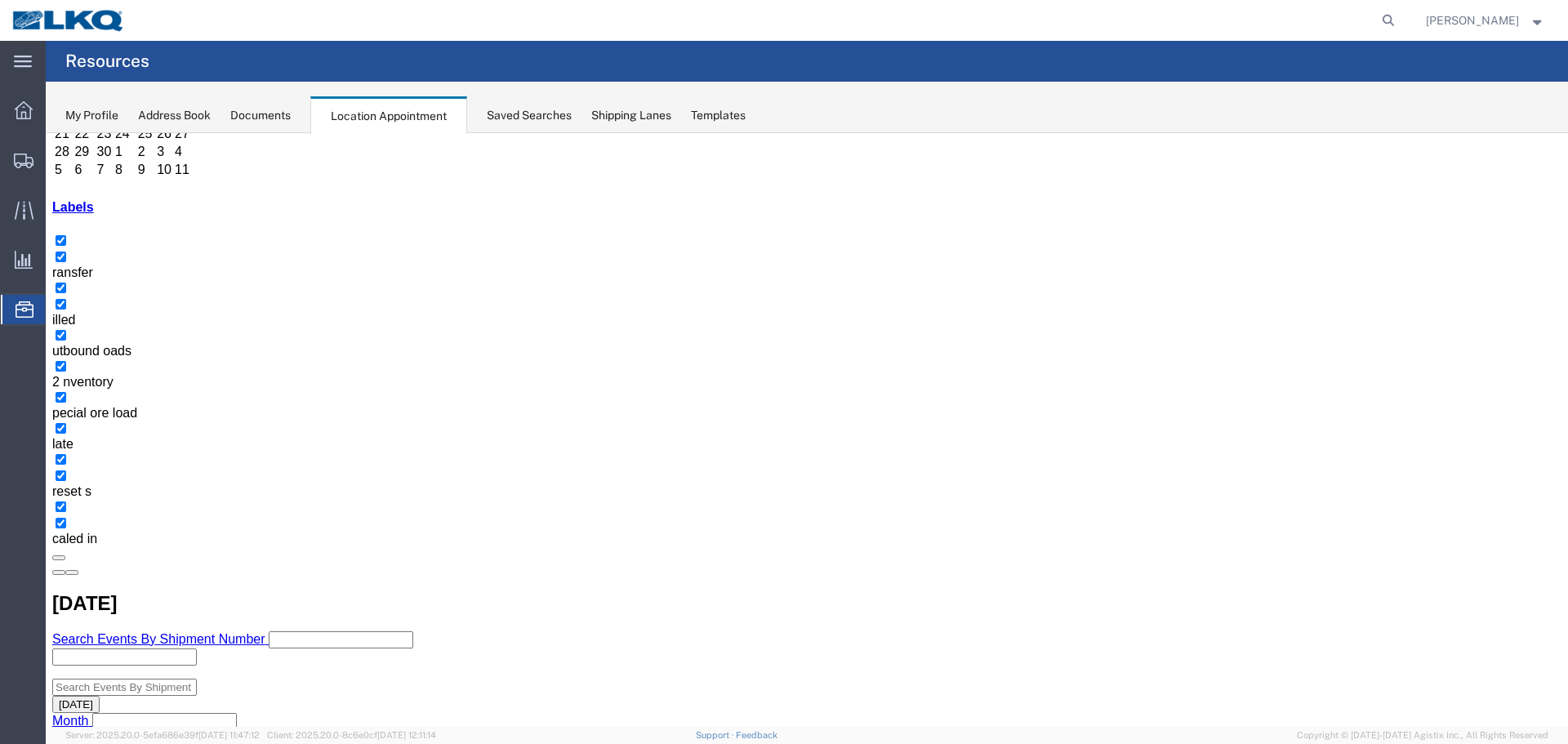
scroll to position [245, 0]
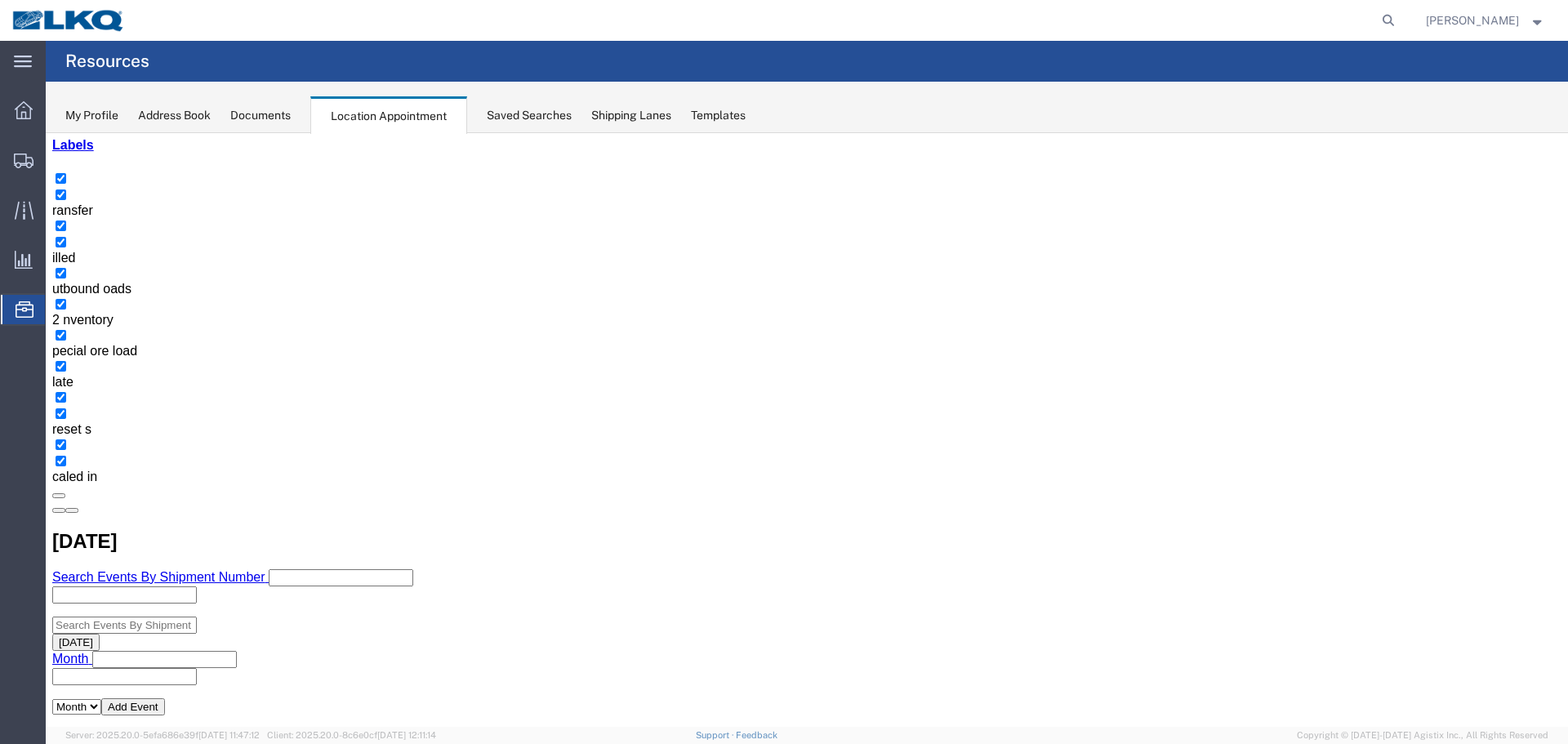
select select "1"
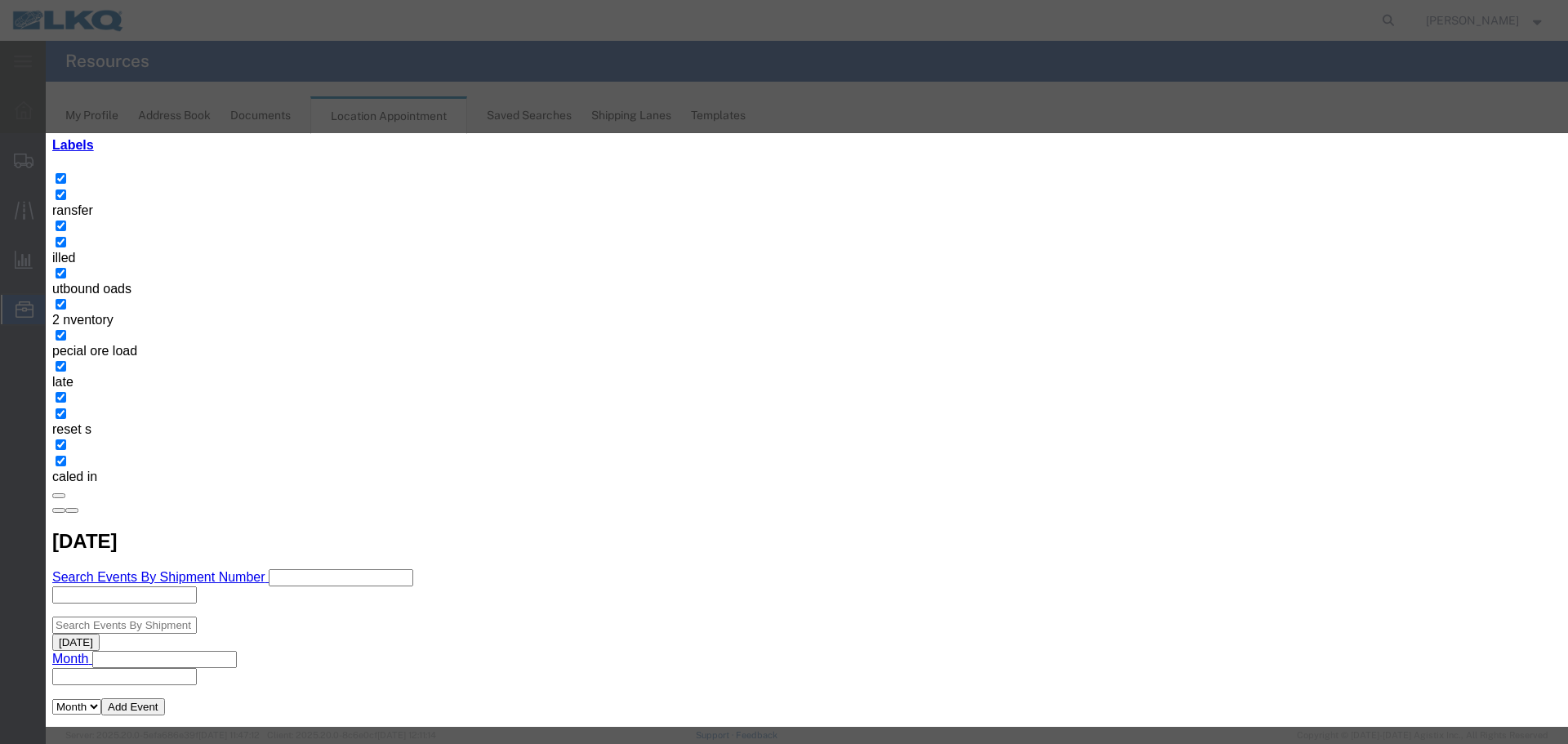
type input "D"
select select "40"
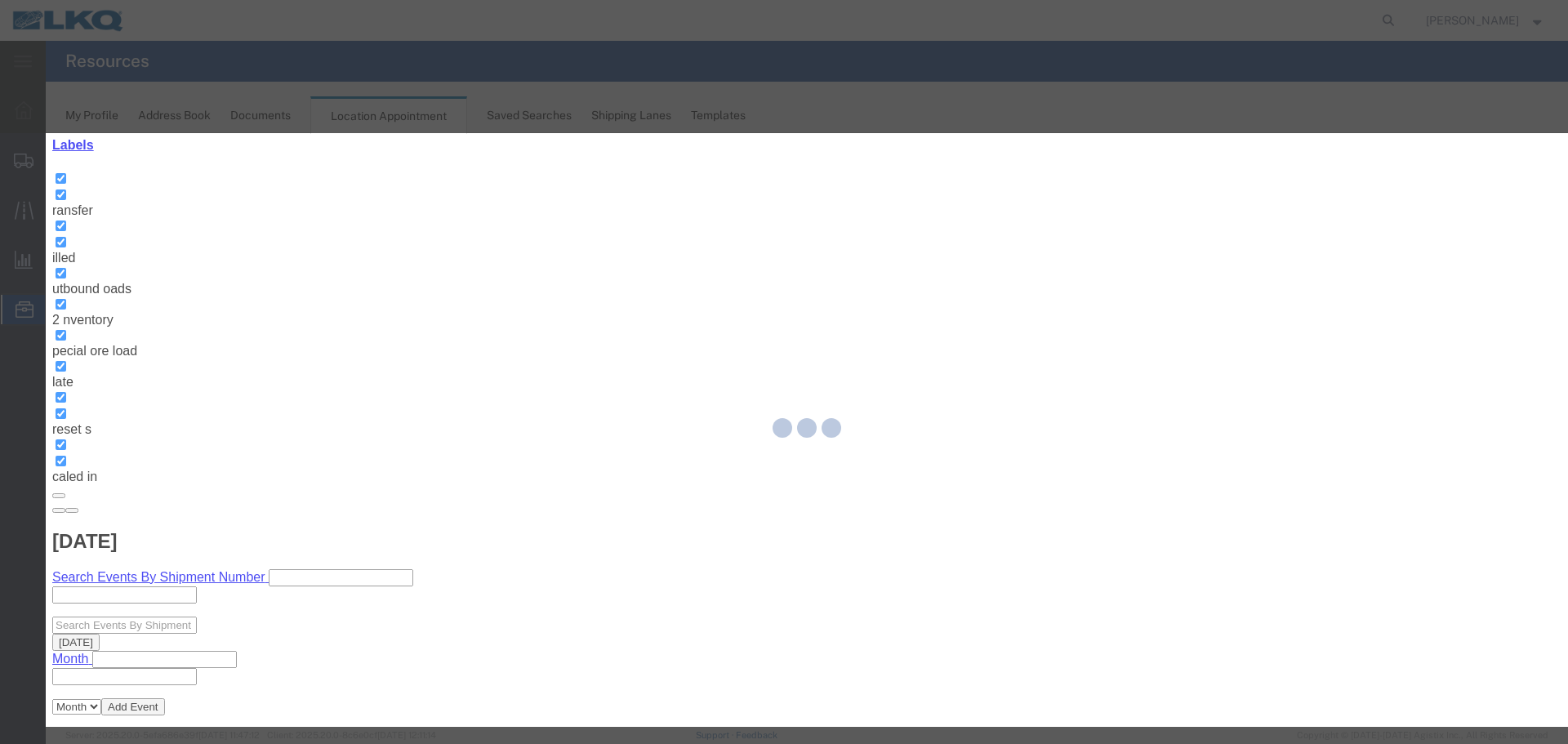
scroll to position [0, 0]
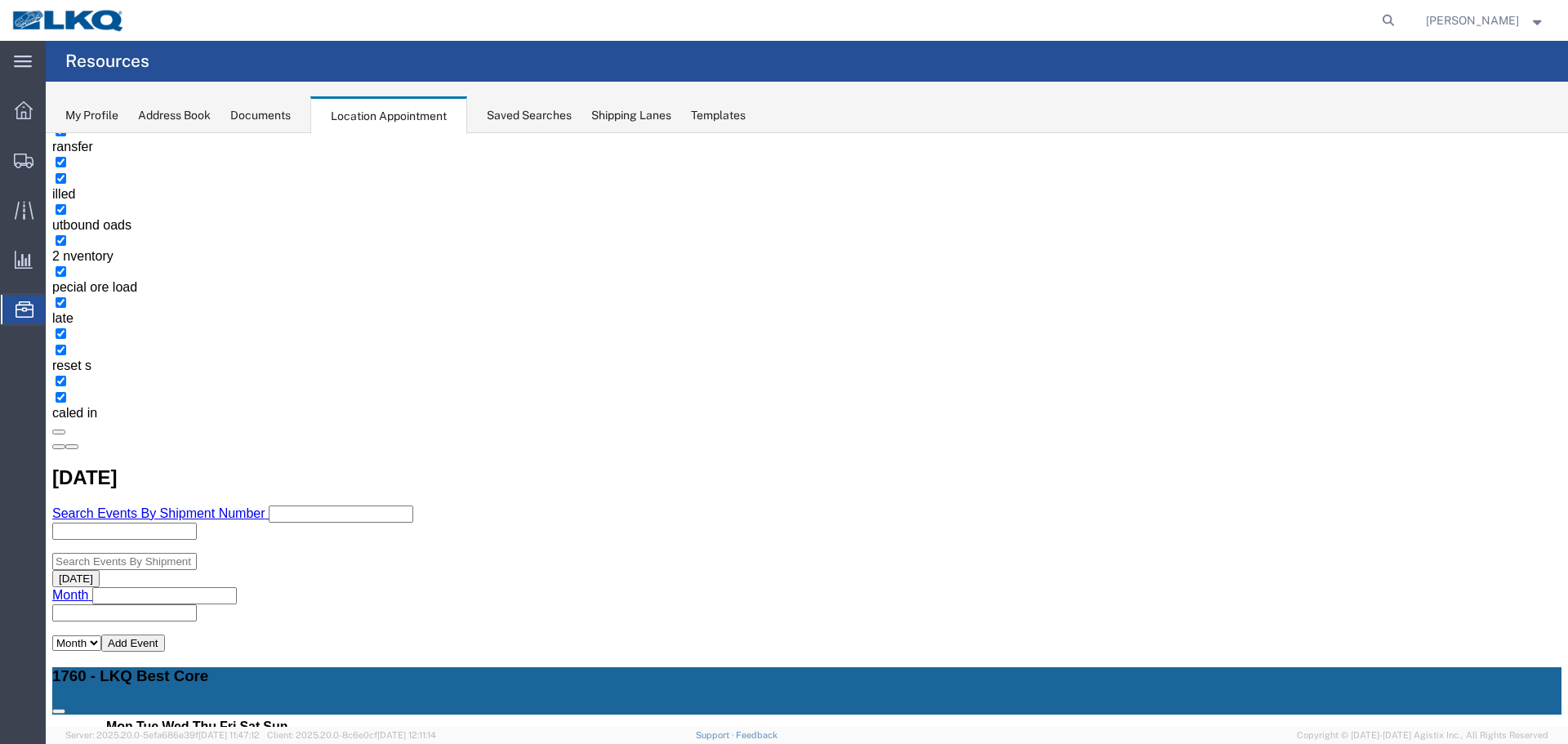
scroll to position [327, 0]
